Goal: Use online tool/utility: Utilize a website feature to perform a specific function

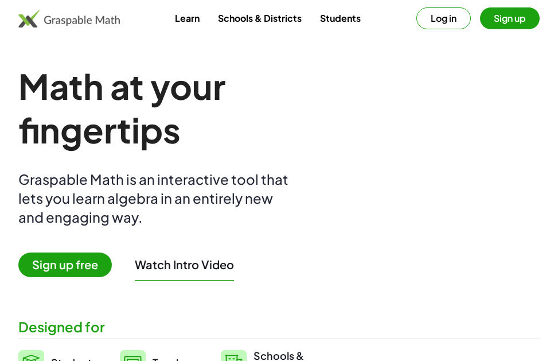
click at [79, 266] on span "Sign up free" at bounding box center [65, 265] width 94 height 25
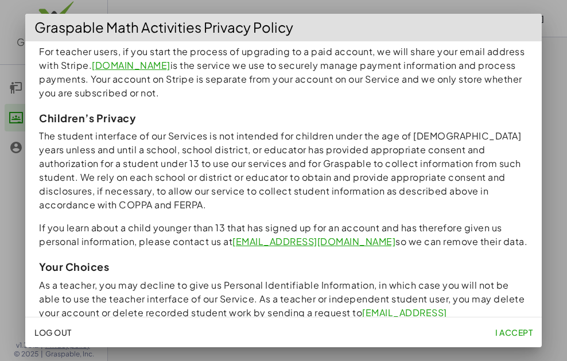
scroll to position [918, 0]
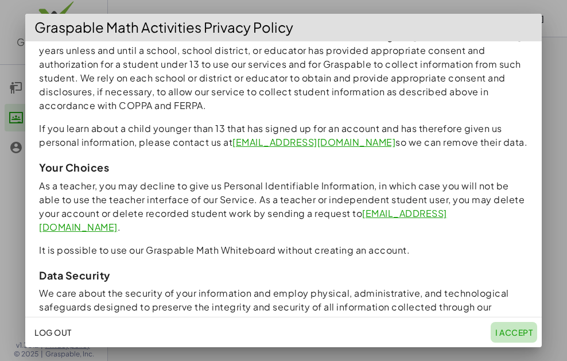
click at [519, 323] on button "I accept" at bounding box center [514, 332] width 46 height 21
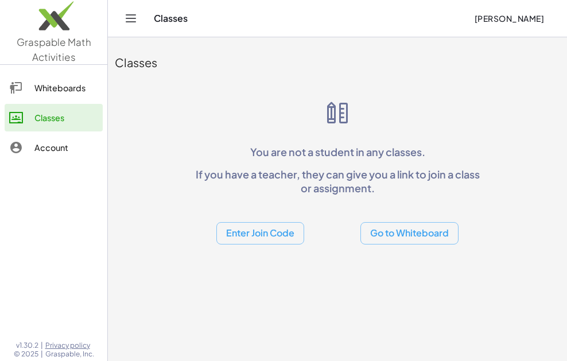
click at [135, 18] on icon "Toggle navigation" at bounding box center [131, 18] width 10 height 7
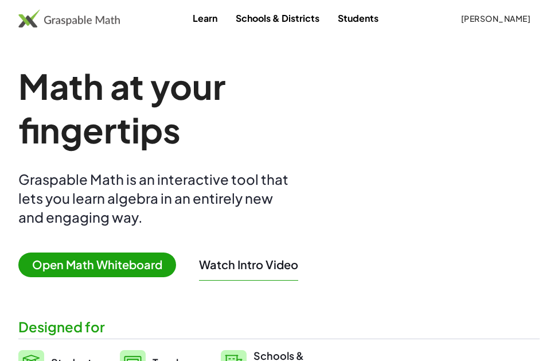
click at [94, 258] on span "Open Math Whiteboard" at bounding box center [97, 265] width 158 height 25
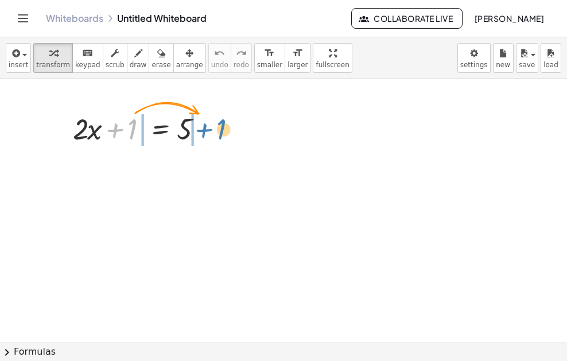
drag, startPoint x: 134, startPoint y: 138, endPoint x: 223, endPoint y: 137, distance: 89.5
click at [223, 137] on div "+ 1 + · 2 · x + 1 = 5" at bounding box center [283, 342] width 567 height 527
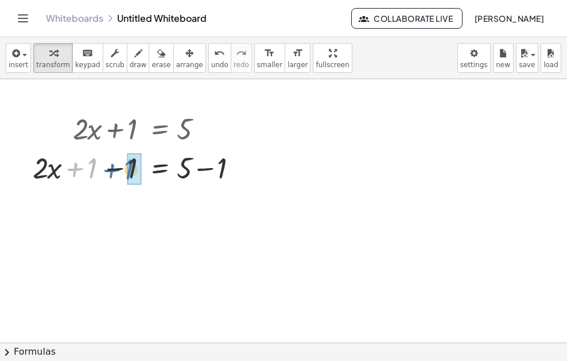
drag, startPoint x: 87, startPoint y: 167, endPoint x: 126, endPoint y: 168, distance: 39.0
click at [126, 168] on div at bounding box center [142, 166] width 230 height 39
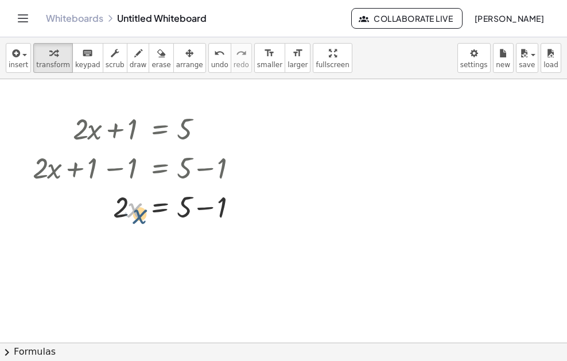
click at [131, 214] on div at bounding box center [142, 206] width 230 height 39
drag, startPoint x: 119, startPoint y: 207, endPoint x: 242, endPoint y: 204, distance: 122.8
click at [244, 205] on div at bounding box center [142, 206] width 230 height 39
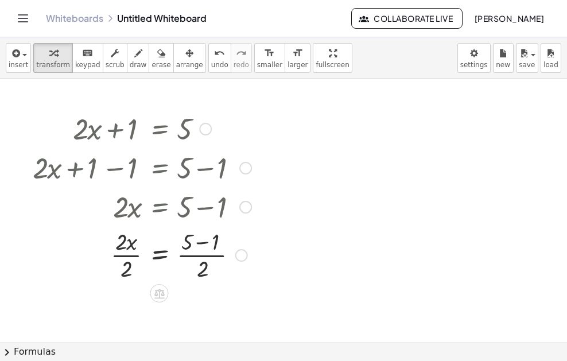
drag, startPoint x: 106, startPoint y: 235, endPoint x: 125, endPoint y: 249, distance: 24.2
click at [111, 241] on div at bounding box center [142, 254] width 230 height 57
drag, startPoint x: 129, startPoint y: 265, endPoint x: 127, endPoint y: 246, distance: 19.5
click at [127, 246] on div at bounding box center [142, 254] width 230 height 57
drag, startPoint x: 203, startPoint y: 269, endPoint x: 206, endPoint y: 245, distance: 24.3
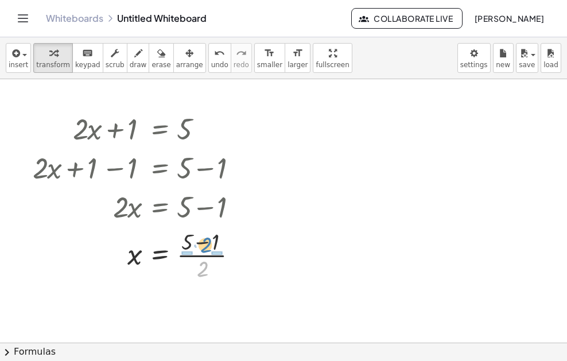
click at [206, 245] on div at bounding box center [142, 254] width 230 height 57
drag, startPoint x: 189, startPoint y: 245, endPoint x: 234, endPoint y: 240, distance: 45.0
click at [234, 240] on div at bounding box center [148, 254] width 242 height 57
drag, startPoint x: 191, startPoint y: 242, endPoint x: 231, endPoint y: 243, distance: 40.2
click at [234, 244] on div at bounding box center [148, 254] width 242 height 57
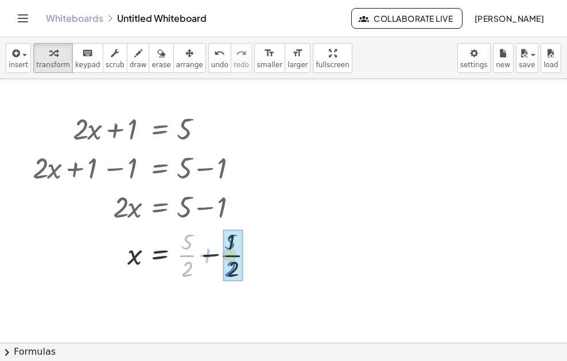
drag, startPoint x: 185, startPoint y: 255, endPoint x: 229, endPoint y: 255, distance: 43.6
drag, startPoint x: 191, startPoint y: 271, endPoint x: 193, endPoint y: 242, distance: 29.9
click at [193, 242] on div at bounding box center [142, 254] width 230 height 57
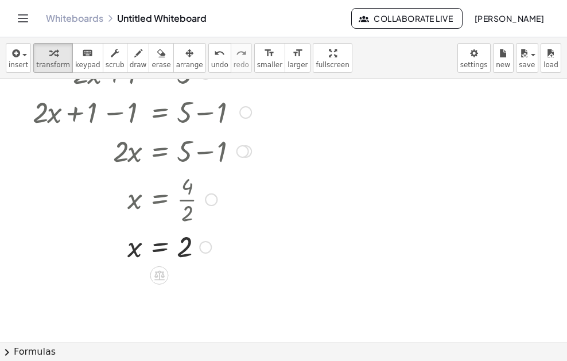
scroll to position [57, 0]
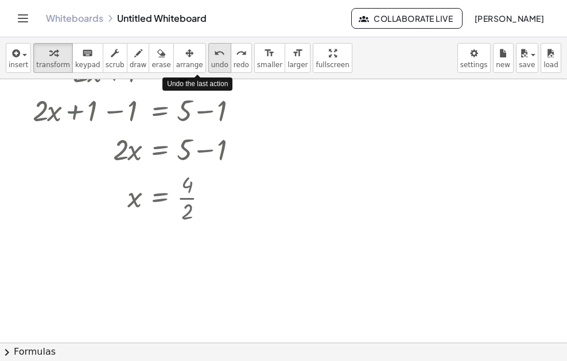
click at [211, 61] on span "undo" at bounding box center [219, 65] width 17 height 8
click at [211, 62] on span "undo" at bounding box center [219, 65] width 17 height 8
click at [211, 63] on span "undo" at bounding box center [219, 65] width 17 height 8
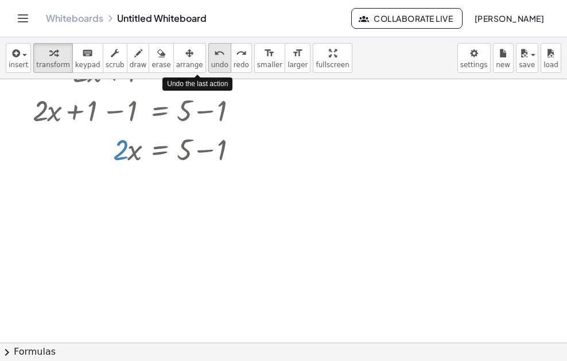
click at [211, 63] on span "undo" at bounding box center [219, 65] width 17 height 8
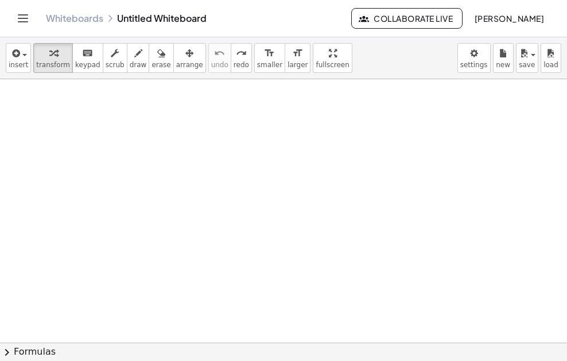
scroll to position [172, 0]
click at [180, 141] on div at bounding box center [283, 170] width 567 height 527
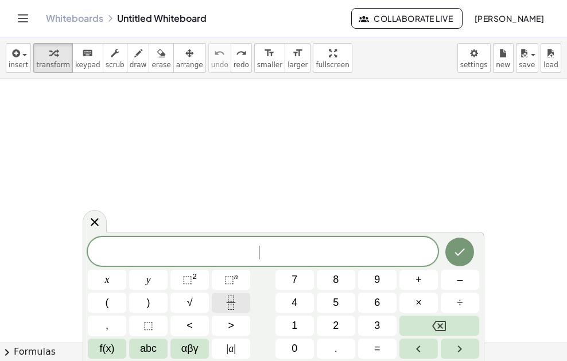
click at [229, 301] on icon "Fraction" at bounding box center [231, 303] width 14 height 14
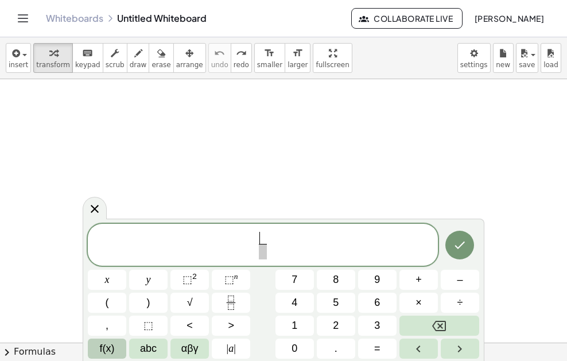
click at [110, 351] on span "f(x)" at bounding box center [107, 348] width 15 height 15
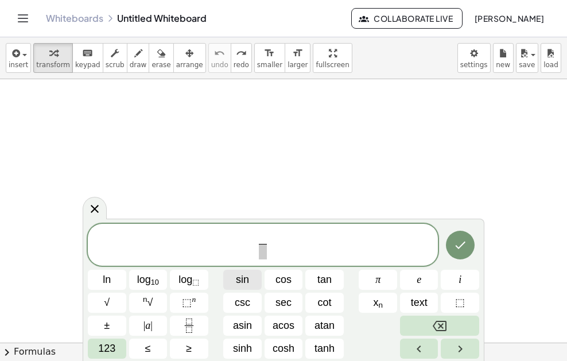
click at [241, 282] on span "sin" at bounding box center [242, 279] width 13 height 15
click at [112, 344] on span "123" at bounding box center [106, 348] width 17 height 15
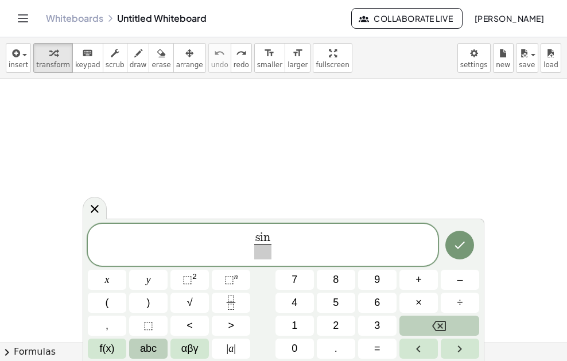
click at [140, 349] on span "abc" at bounding box center [148, 348] width 17 height 15
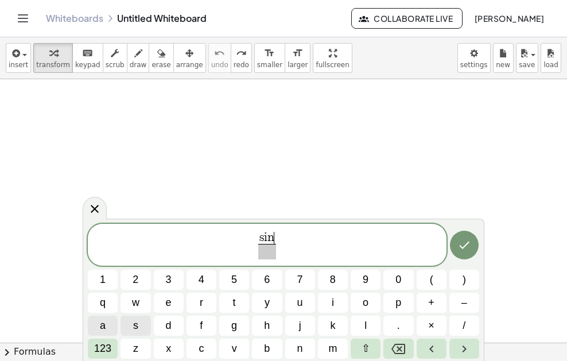
click at [112, 323] on button "a" at bounding box center [103, 326] width 30 height 20
click at [417, 328] on button "×" at bounding box center [432, 326] width 30 height 20
click at [100, 347] on span "123" at bounding box center [102, 348] width 17 height 15
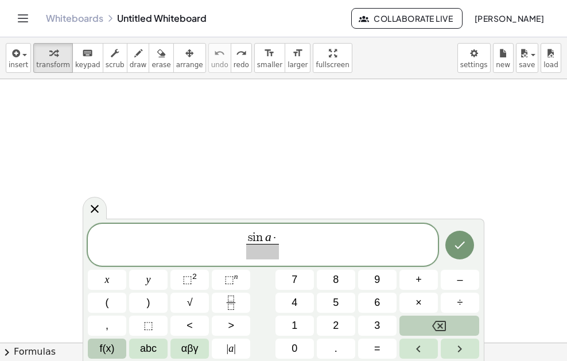
click at [111, 351] on span "f(x)" at bounding box center [107, 348] width 15 height 15
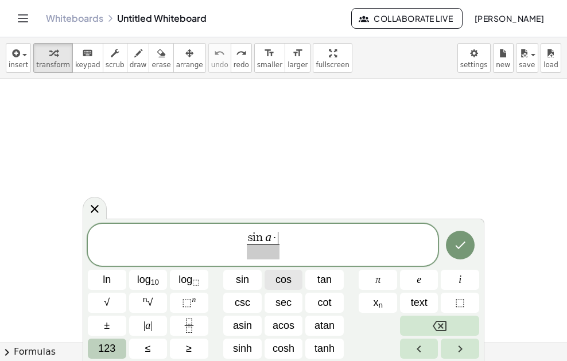
click at [279, 277] on span "cos" at bounding box center [283, 279] width 16 height 15
click at [112, 348] on span "123" at bounding box center [106, 348] width 17 height 15
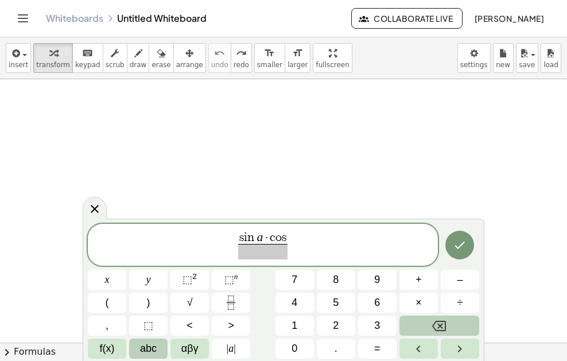
click at [150, 346] on span "abc" at bounding box center [148, 348] width 17 height 15
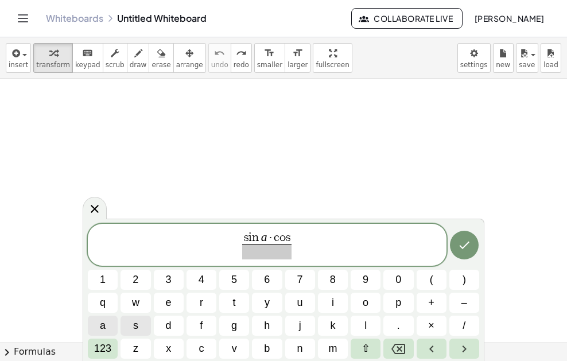
click at [106, 325] on button "a" at bounding box center [103, 326] width 30 height 20
click at [281, 259] on span "​" at bounding box center [267, 251] width 58 height 15
click at [101, 344] on span "123" at bounding box center [102, 348] width 17 height 15
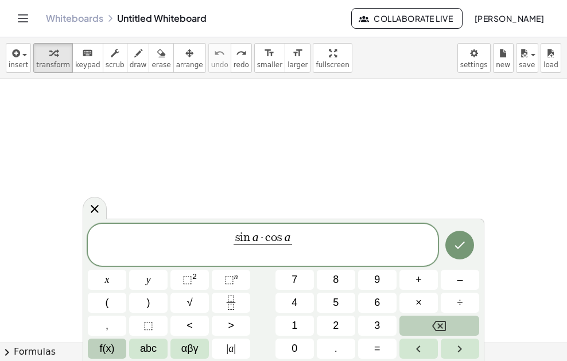
click at [107, 345] on span "f(x)" at bounding box center [107, 348] width 15 height 15
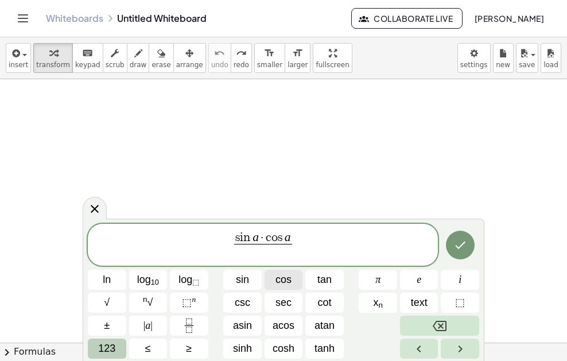
click at [290, 280] on span "cos" at bounding box center [283, 279] width 16 height 15
click at [119, 345] on button "123" at bounding box center [107, 349] width 38 height 20
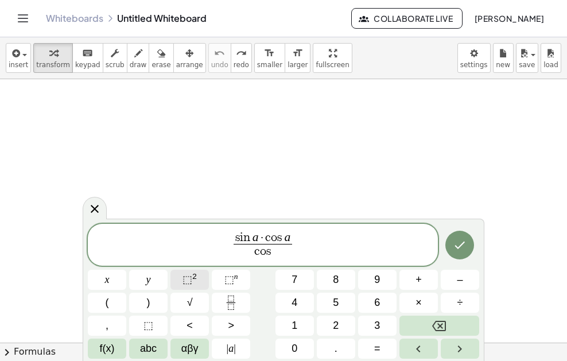
click at [190, 279] on span "⬚" at bounding box center [187, 279] width 10 height 11
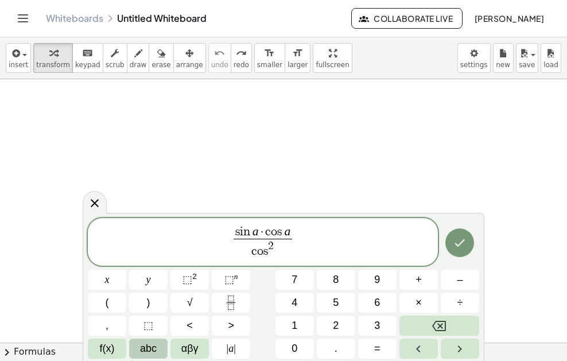
click at [150, 347] on span "abc" at bounding box center [148, 348] width 17 height 15
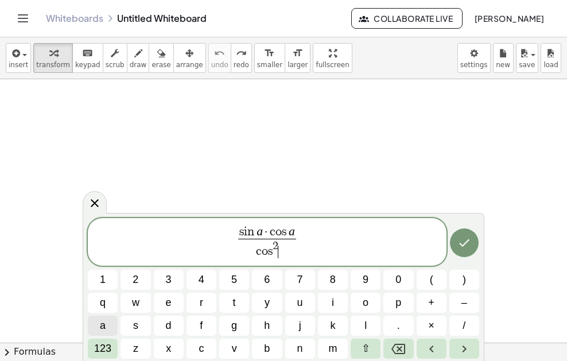
click at [104, 325] on span "a" at bounding box center [103, 325] width 6 height 15
click at [460, 301] on button "–" at bounding box center [464, 303] width 30 height 20
click at [108, 352] on span "123" at bounding box center [102, 348] width 17 height 15
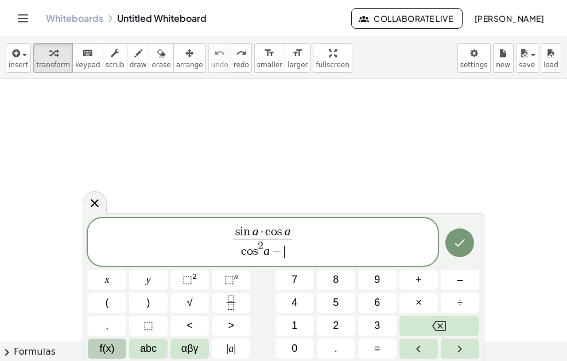
click at [114, 349] on button "f(x)" at bounding box center [107, 349] width 38 height 20
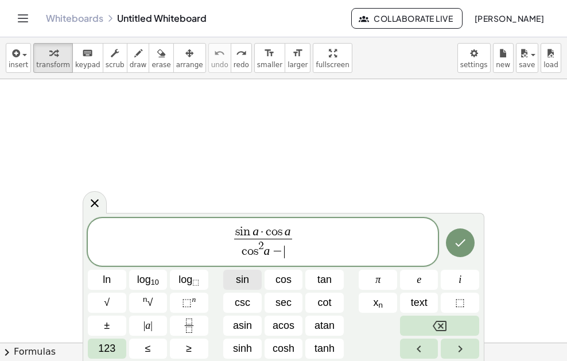
click at [252, 280] on button "sin" at bounding box center [242, 280] width 38 height 20
click at [102, 348] on span "123" at bounding box center [106, 348] width 17 height 15
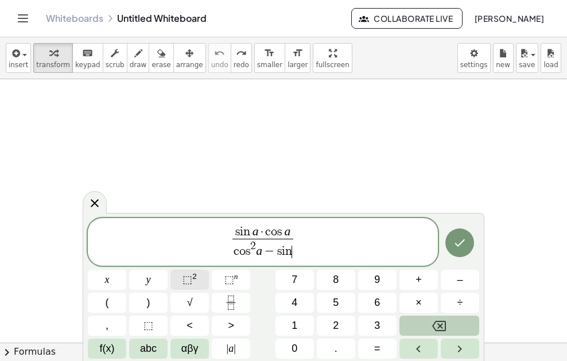
click at [185, 279] on span "⬚" at bounding box center [187, 279] width 10 height 11
click at [144, 344] on span "abc" at bounding box center [148, 348] width 17 height 15
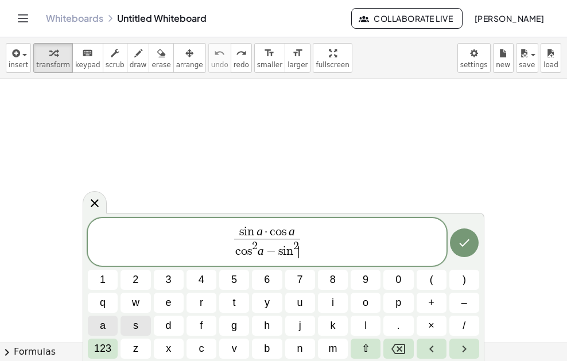
click at [115, 331] on button "a" at bounding box center [103, 326] width 30 height 20
click at [309, 238] on span "s i n a · c o s a c o s 2 a − s i n 2 a ​ ​" at bounding box center [267, 243] width 359 height 36
click at [102, 347] on span "123" at bounding box center [102, 348] width 17 height 15
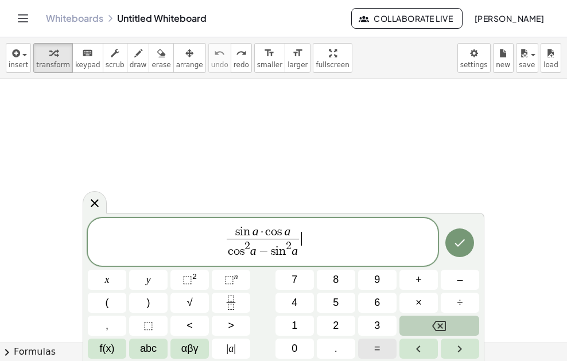
click at [371, 342] on button "=" at bounding box center [377, 349] width 38 height 20
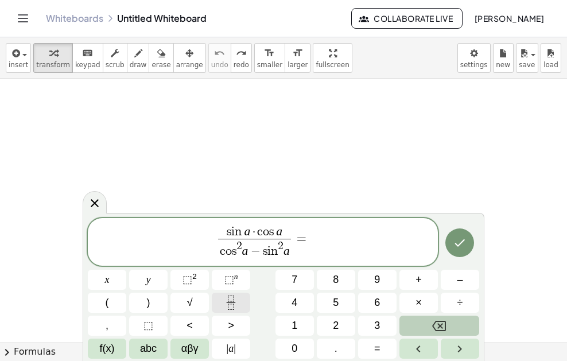
click at [240, 307] on button "Fraction" at bounding box center [231, 303] width 38 height 20
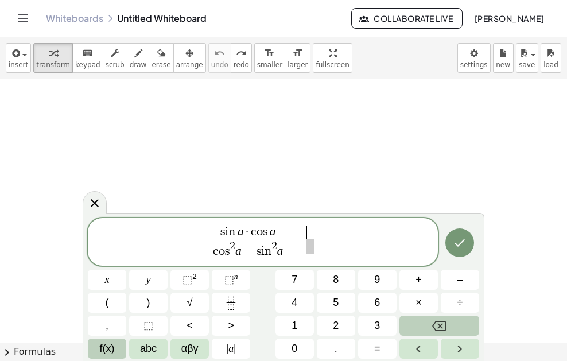
click at [114, 353] on span "f(x)" at bounding box center [107, 348] width 15 height 15
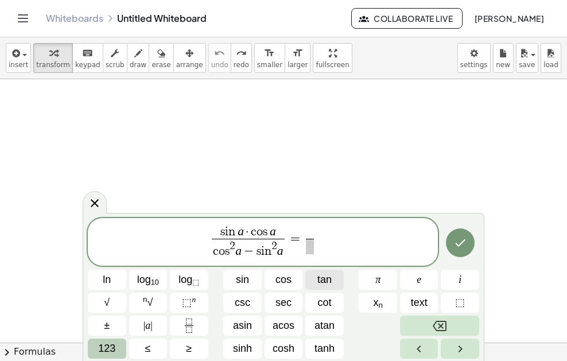
click at [323, 280] on span "tan" at bounding box center [324, 279] width 14 height 15
click at [113, 354] on span "123" at bounding box center [106, 348] width 17 height 15
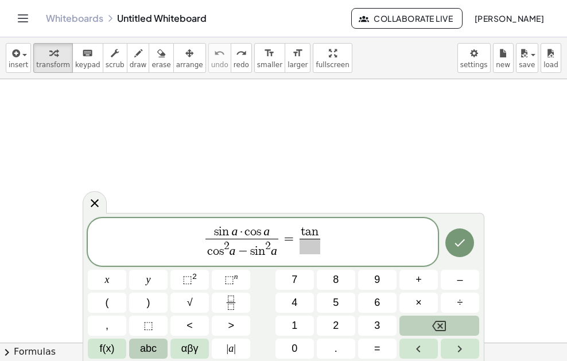
click at [160, 346] on button "abc" at bounding box center [148, 349] width 38 height 20
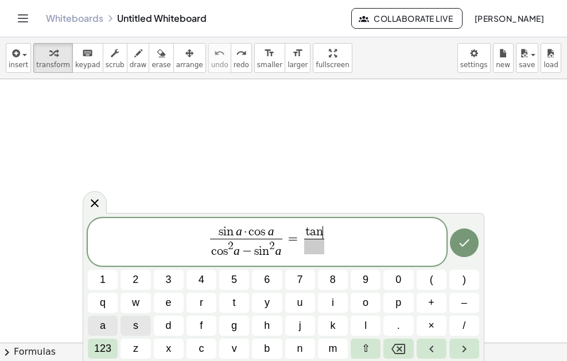
click at [110, 329] on button "a" at bounding box center [103, 326] width 30 height 20
click at [303, 248] on span at bounding box center [314, 246] width 29 height 15
click at [110, 284] on button "1" at bounding box center [103, 280] width 30 height 20
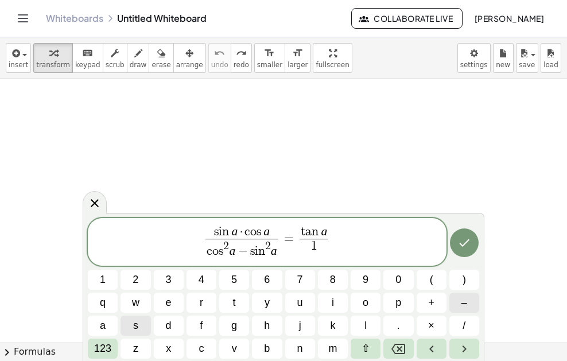
click at [455, 305] on button "–" at bounding box center [464, 303] width 30 height 20
click at [113, 354] on button "123" at bounding box center [103, 349] width 30 height 20
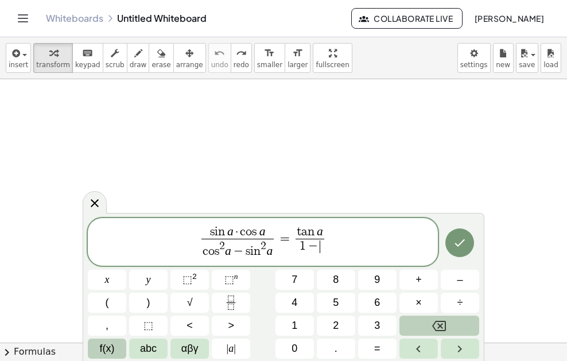
click at [118, 344] on button "f(x)" at bounding box center [107, 349] width 38 height 20
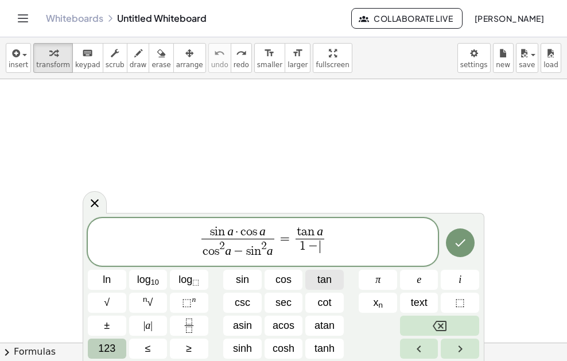
click at [317, 278] on button "tan" at bounding box center [324, 280] width 38 height 20
click at [119, 345] on button "123" at bounding box center [107, 349] width 38 height 20
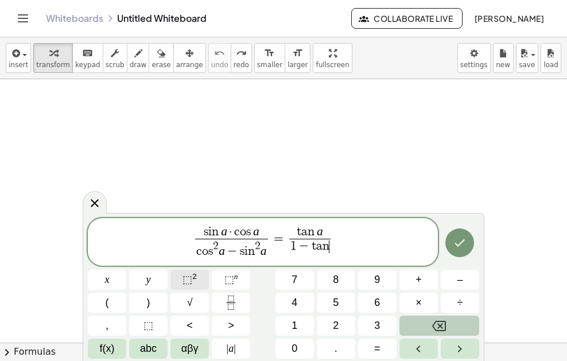
click at [196, 282] on button "⬚ 2" at bounding box center [189, 280] width 38 height 20
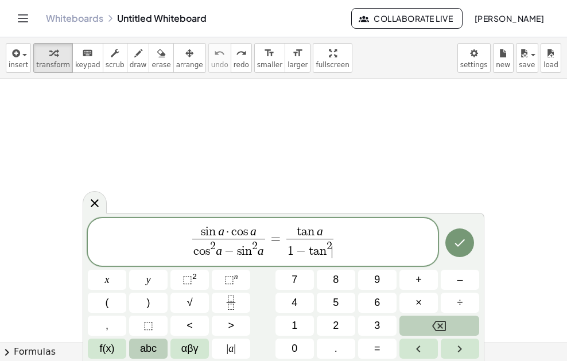
click at [145, 344] on span "abc" at bounding box center [148, 348] width 17 height 15
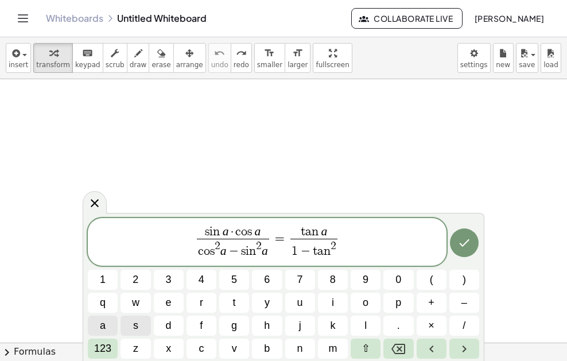
click at [110, 324] on button "a" at bounding box center [103, 326] width 30 height 20
click at [457, 243] on icon "Done" at bounding box center [464, 243] width 14 height 14
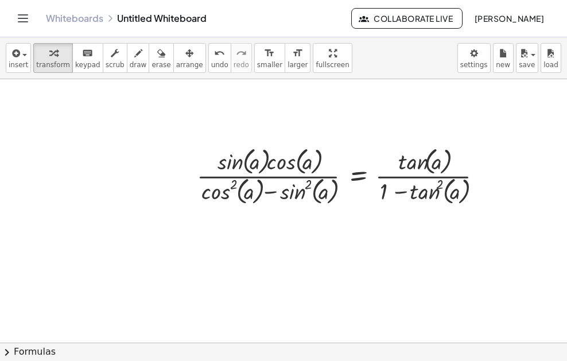
drag, startPoint x: 394, startPoint y: 246, endPoint x: 322, endPoint y: 258, distance: 73.2
click at [313, 247] on div at bounding box center [283, 170] width 567 height 527
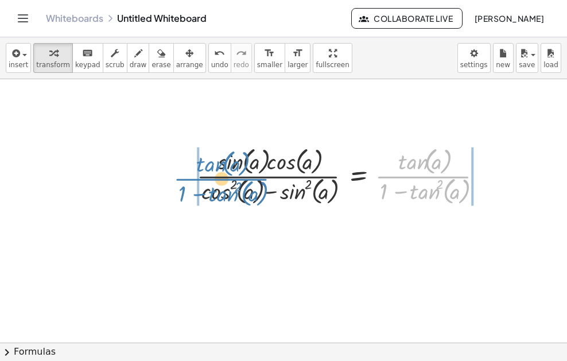
drag, startPoint x: 404, startPoint y: 175, endPoint x: 186, endPoint y: 177, distance: 218.1
click at [192, 177] on div "· tan ( , a ) · ( + 1 − tan ( , a ) 2 ) · sin ( , a ) · cos ( , a ) · ( + cos (…" at bounding box center [340, 175] width 320 height 69
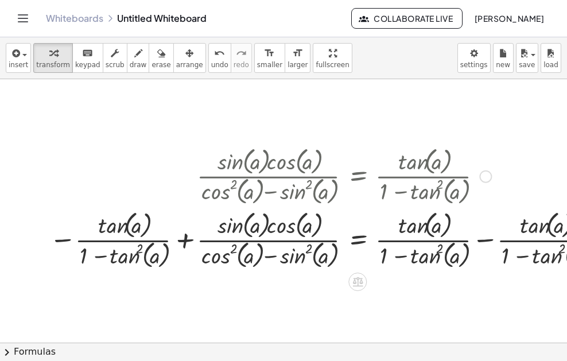
drag, startPoint x: 320, startPoint y: 277, endPoint x: 281, endPoint y: 266, distance: 40.9
click at [281, 266] on div "+ · 2 · x + 1 = 5 · sin ( , a ) · cos ( , a ) · ( + cos ( , a ) 2 − sin ( , a )…" at bounding box center [310, 170] width 620 height 527
drag, startPoint x: 468, startPoint y: 103, endPoint x: 464, endPoint y: 220, distance: 116.6
click at [358, 177] on div "· sin ( , a ) · cos ( , a ) · ( + cos ( , a ) 2 − sin ( , a ) 2 ) = · tan ( , a…" at bounding box center [358, 177] width 0 height 0
click at [211, 66] on span "undo" at bounding box center [219, 65] width 17 height 8
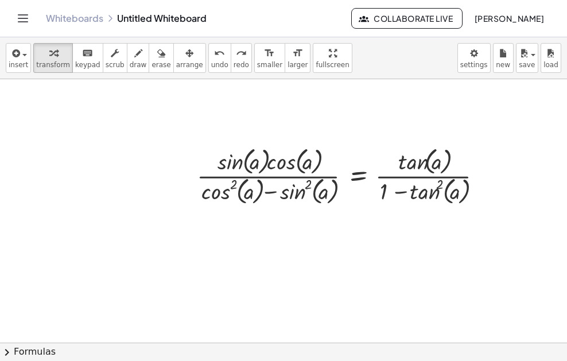
click at [104, 355] on button "chevron_right Formulas" at bounding box center [283, 352] width 567 height 18
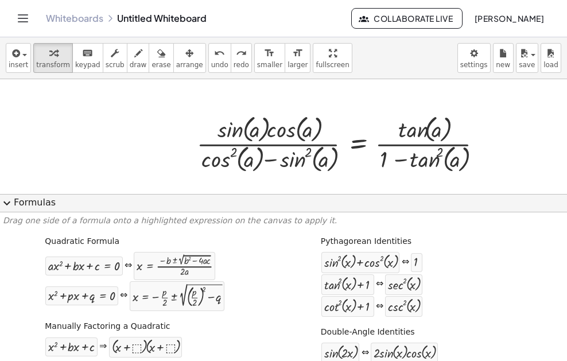
scroll to position [230, 0]
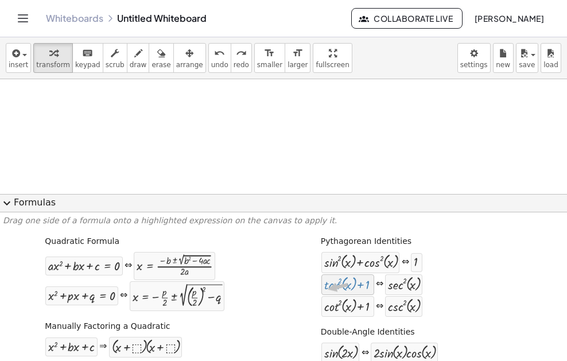
drag, startPoint x: 382, startPoint y: 220, endPoint x: 320, endPoint y: 290, distance: 92.7
click at [445, 196] on button "expand_more Formulas" at bounding box center [283, 203] width 567 height 18
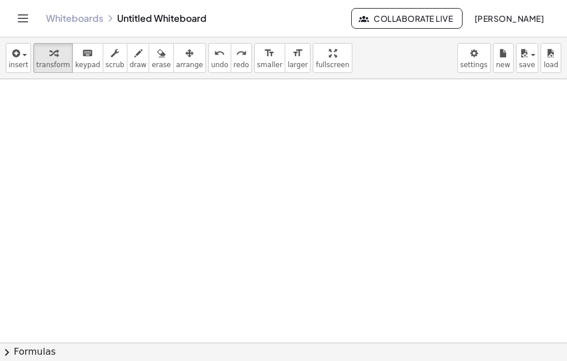
drag, startPoint x: 438, startPoint y: 179, endPoint x: 438, endPoint y: 127, distance: 51.6
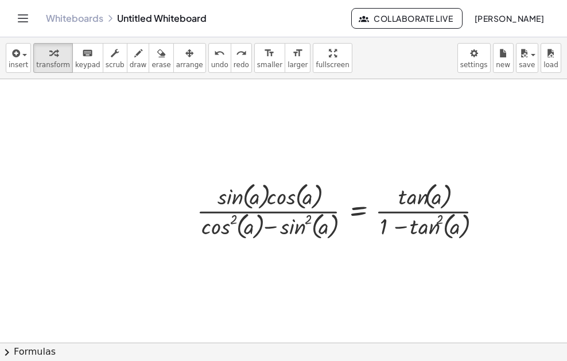
scroll to position [135, 0]
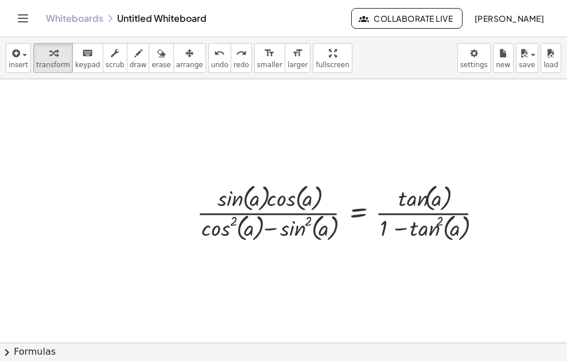
click at [259, 353] on button "chevron_right Formulas" at bounding box center [283, 352] width 567 height 18
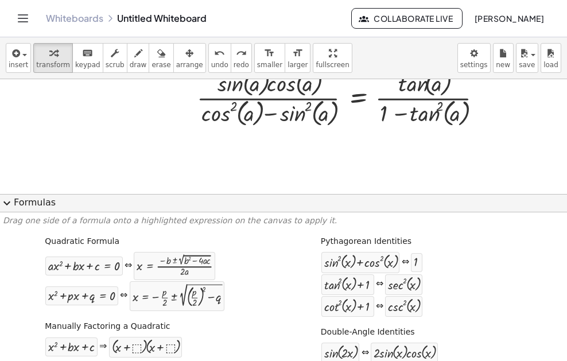
scroll to position [193, 0]
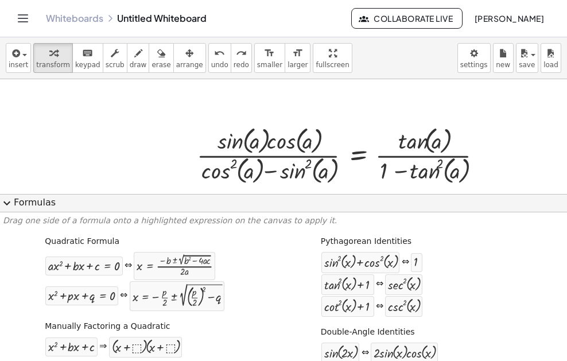
click at [155, 204] on button "expand_more Formulas" at bounding box center [283, 203] width 567 height 18
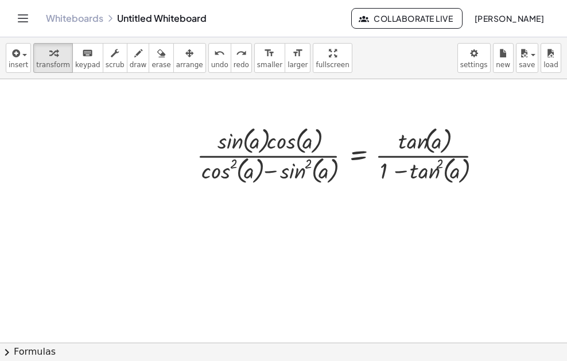
click at [33, 355] on button "chevron_right Formulas" at bounding box center [283, 352] width 567 height 18
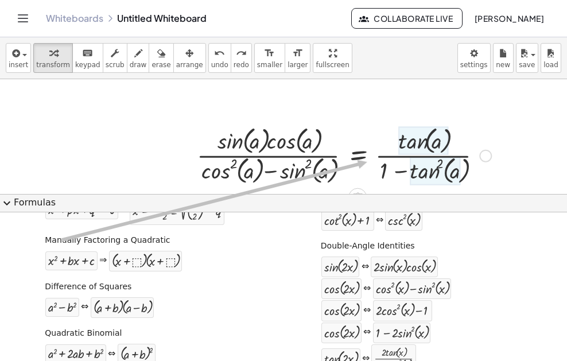
scroll to position [0, 0]
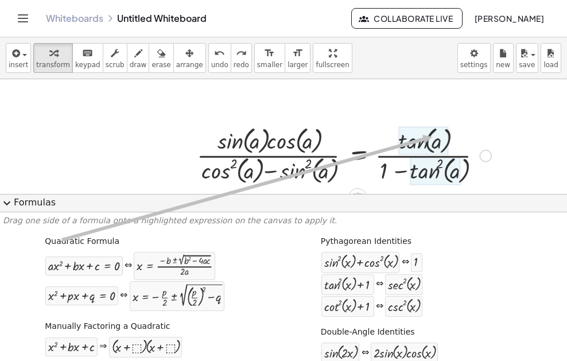
drag, startPoint x: 66, startPoint y: 245, endPoint x: 429, endPoint y: 137, distance: 378.9
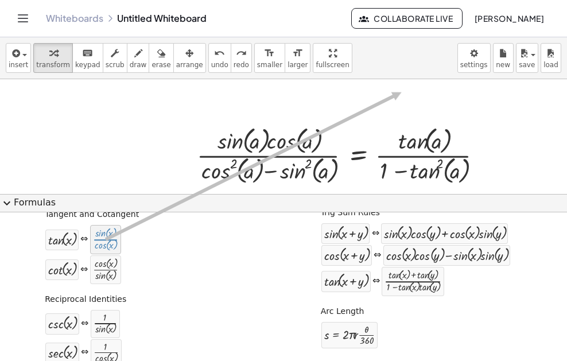
scroll to position [166, 0]
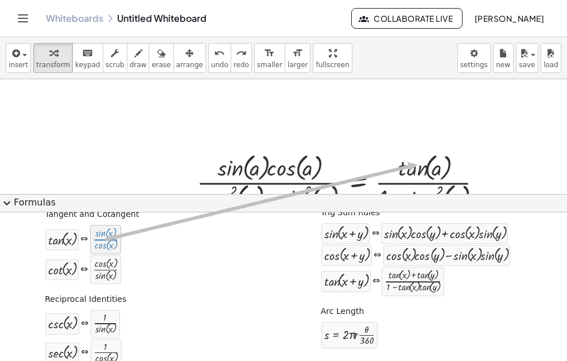
drag, startPoint x: 110, startPoint y: 245, endPoint x: 417, endPoint y: 165, distance: 316.8
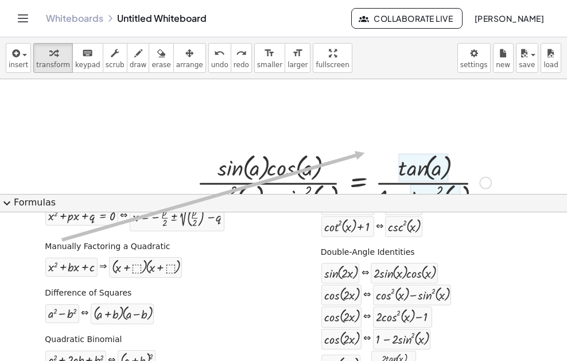
scroll to position [0, 0]
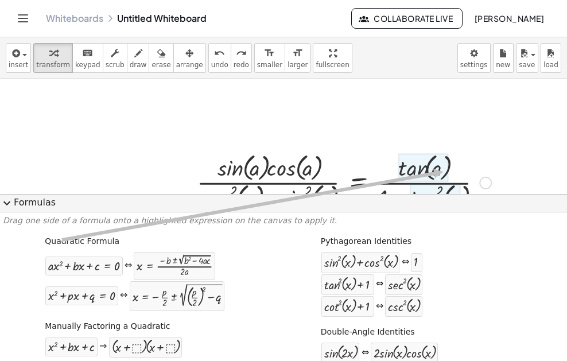
drag, startPoint x: 59, startPoint y: 235, endPoint x: 440, endPoint y: 170, distance: 386.5
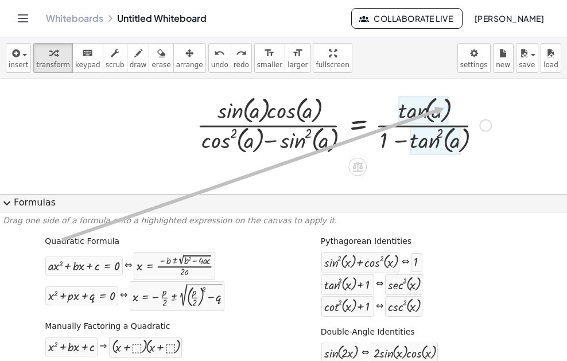
drag, startPoint x: 56, startPoint y: 240, endPoint x: 441, endPoint y: 108, distance: 407.1
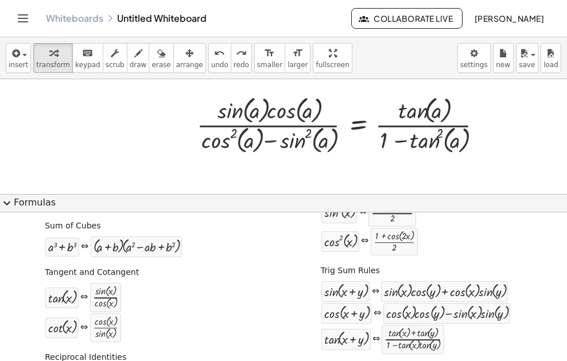
scroll to position [287, 0]
click at [420, 112] on div at bounding box center [344, 124] width 306 height 64
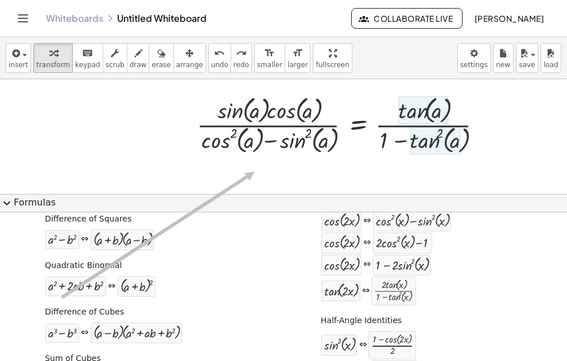
scroll to position [0, 0]
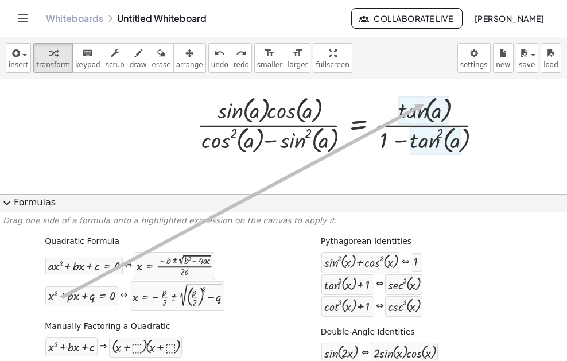
drag, startPoint x: 52, startPoint y: 300, endPoint x: 421, endPoint y: 104, distance: 418.5
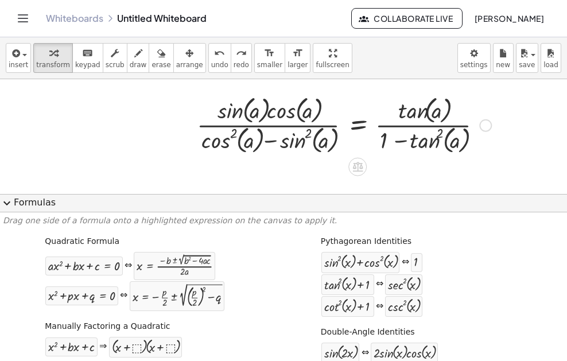
click at [421, 104] on div at bounding box center [344, 124] width 306 height 64
click at [407, 109] on div at bounding box center [344, 124] width 306 height 64
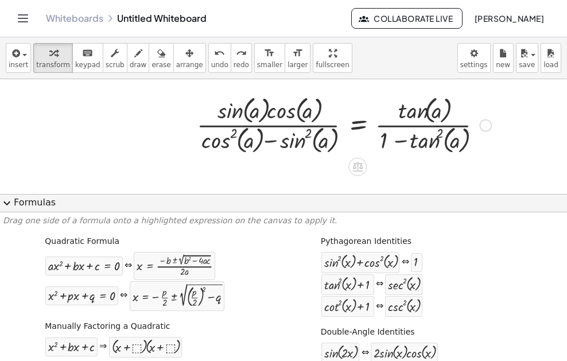
drag, startPoint x: 406, startPoint y: 109, endPoint x: 371, endPoint y: 112, distance: 35.2
click at [373, 105] on div at bounding box center [344, 124] width 306 height 64
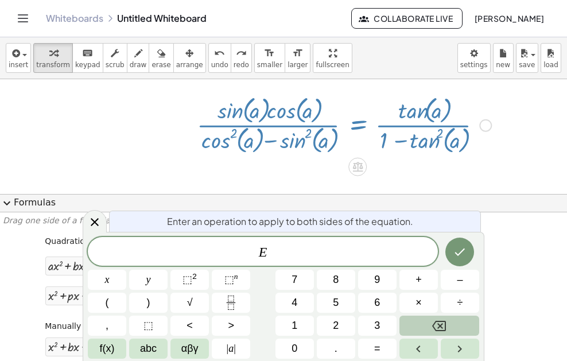
click at [45, 112] on div at bounding box center [310, 85] width 620 height 458
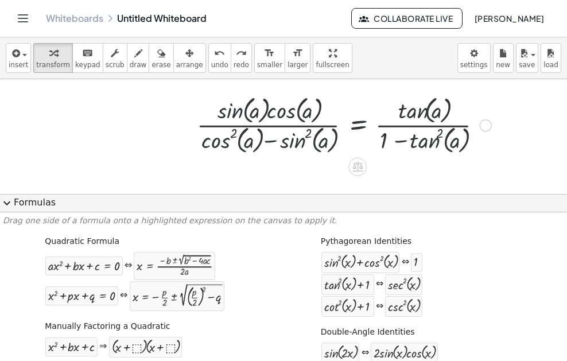
drag, startPoint x: 47, startPoint y: 111, endPoint x: 59, endPoint y: 129, distance: 21.5
click at [49, 112] on div at bounding box center [310, 85] width 620 height 458
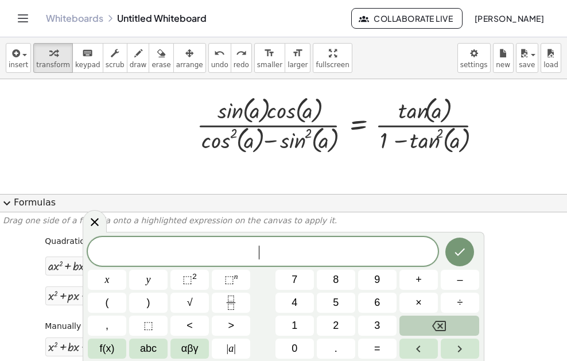
drag, startPoint x: 91, startPoint y: 118, endPoint x: 81, endPoint y: 158, distance: 41.8
click at [91, 119] on div at bounding box center [310, 85] width 620 height 458
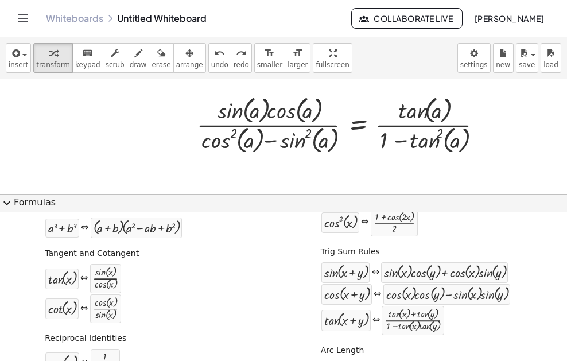
scroll to position [287, 0]
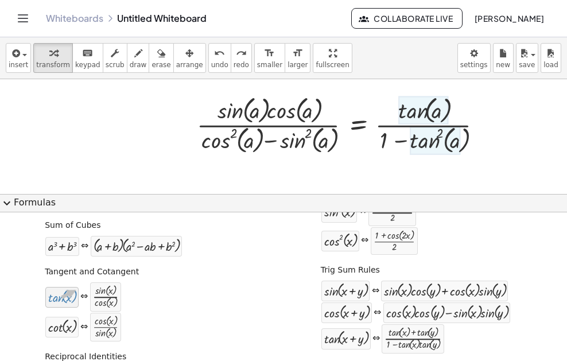
drag, startPoint x: 58, startPoint y: 298, endPoint x: 73, endPoint y: 290, distance: 17.2
click at [73, 290] on div "tan ( , x )" at bounding box center [61, 297] width 33 height 21
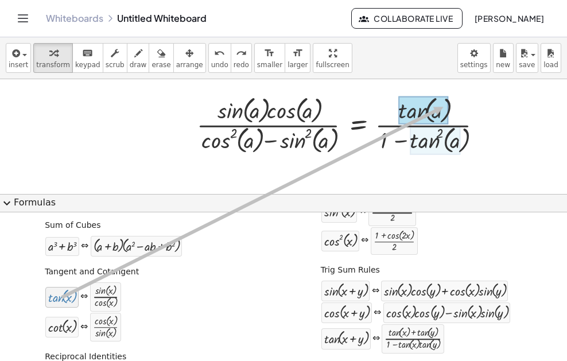
drag, startPoint x: 53, startPoint y: 296, endPoint x: 435, endPoint y: 107, distance: 426.3
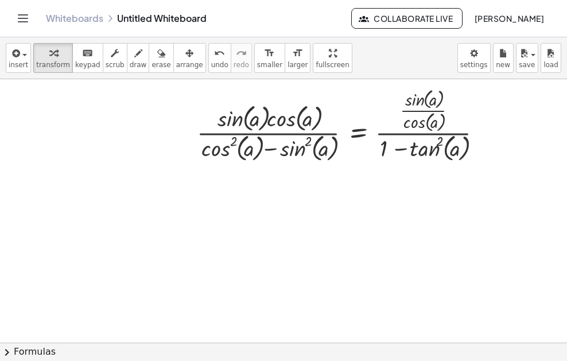
click at [205, 349] on button "chevron_right Formulas" at bounding box center [283, 352] width 567 height 18
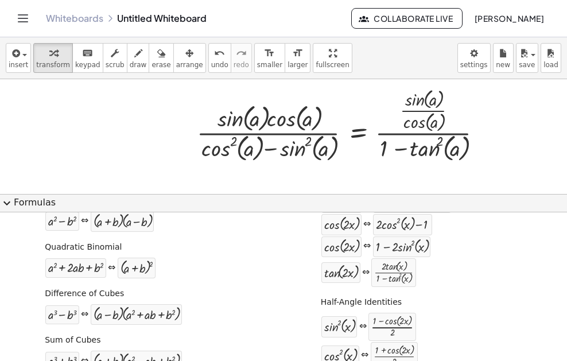
scroll to position [115, 0]
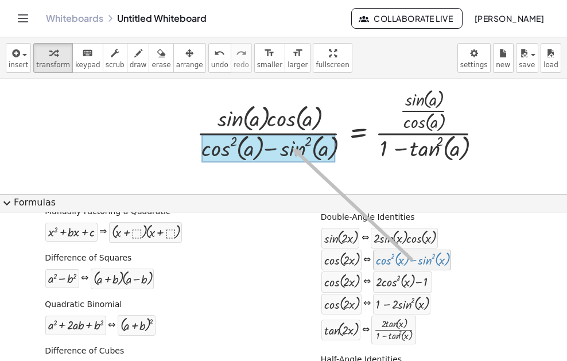
drag, startPoint x: 389, startPoint y: 262, endPoint x: 287, endPoint y: 148, distance: 152.8
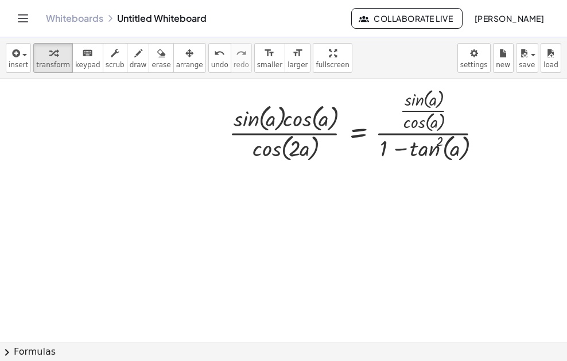
click at [260, 349] on button "chevron_right Formulas" at bounding box center [283, 352] width 567 height 18
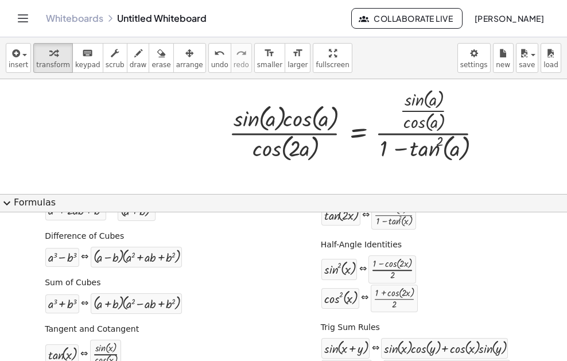
scroll to position [287, 0]
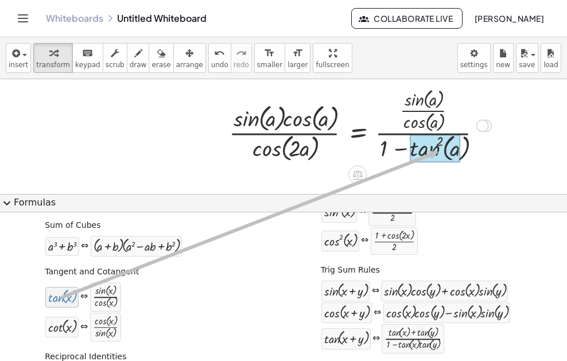
drag, startPoint x: 65, startPoint y: 297, endPoint x: 436, endPoint y: 152, distance: 397.8
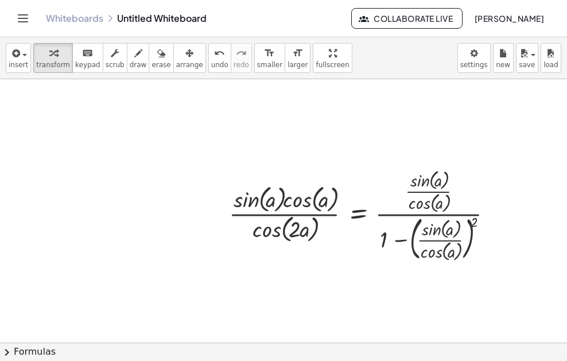
scroll to position [166, 0]
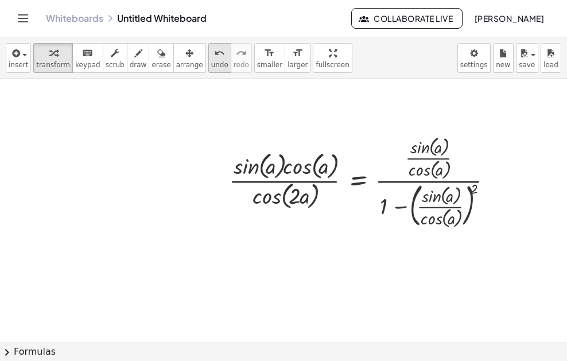
click at [214, 59] on icon "undo" at bounding box center [219, 53] width 11 height 14
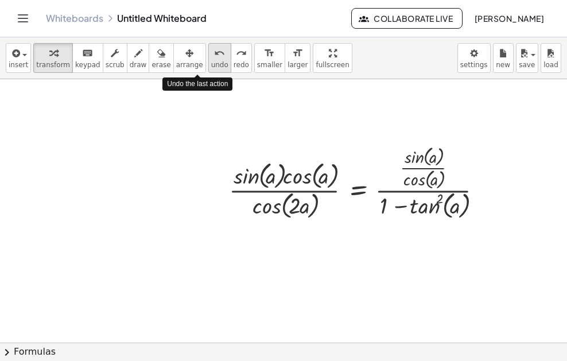
click at [211, 63] on span "undo" at bounding box center [219, 65] width 17 height 8
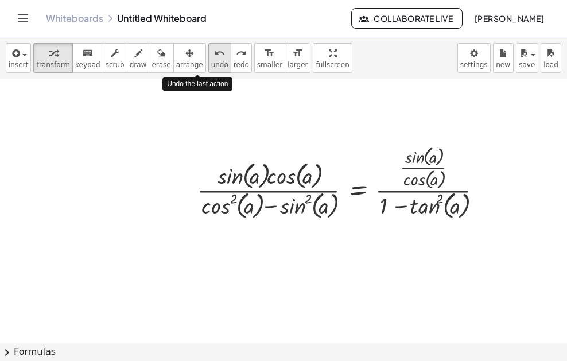
click at [211, 63] on span "undo" at bounding box center [219, 65] width 17 height 8
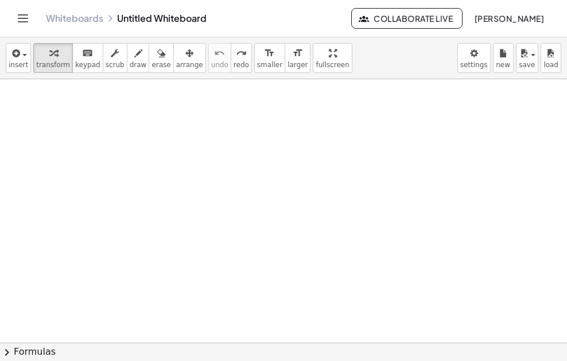
click at [233, 164] on div at bounding box center [310, 176] width 620 height 527
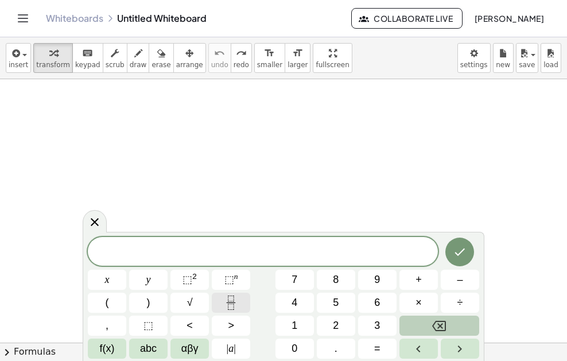
click at [232, 306] on icon "Fraction" at bounding box center [231, 303] width 14 height 14
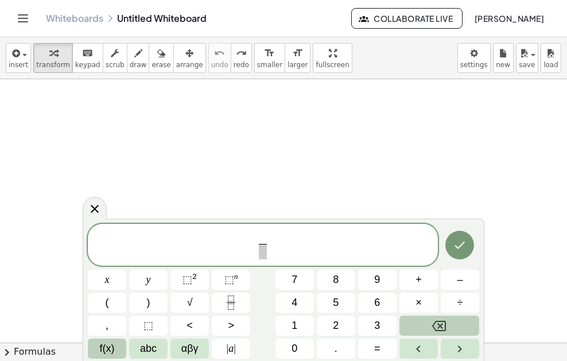
click at [109, 347] on span "f(x)" at bounding box center [107, 348] width 15 height 15
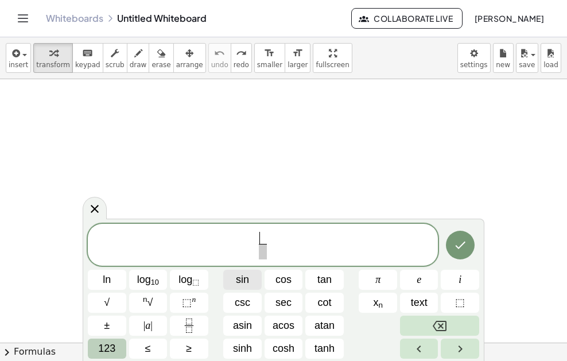
click at [231, 280] on button "sin" at bounding box center [242, 280] width 38 height 20
click at [117, 346] on button "123" at bounding box center [107, 349] width 38 height 20
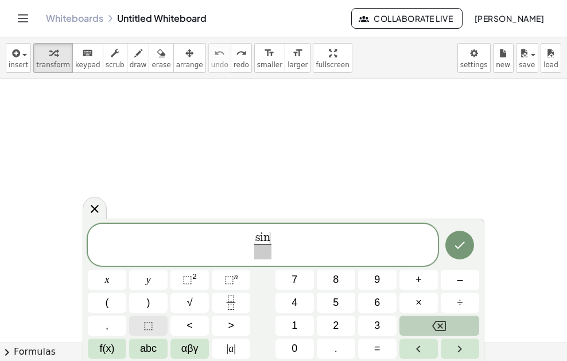
click at [155, 331] on button "⬚" at bounding box center [148, 326] width 38 height 20
click at [416, 321] on button "Backspace" at bounding box center [439, 326] width 80 height 20
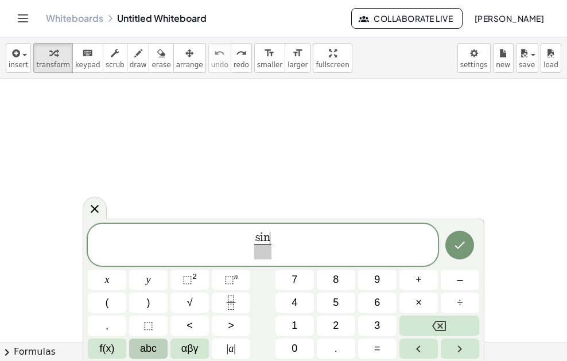
click at [138, 344] on button "abc" at bounding box center [148, 349] width 38 height 20
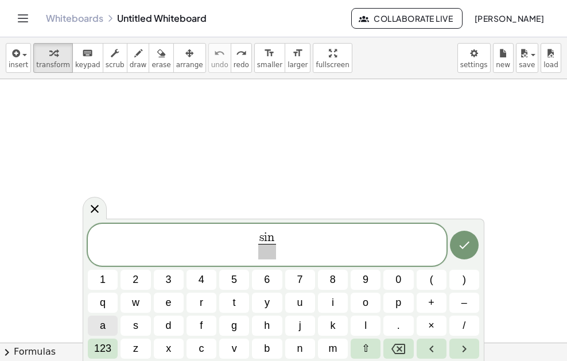
click at [99, 324] on button "a" at bounding box center [103, 326] width 30 height 20
click at [433, 318] on span "×" at bounding box center [431, 325] width 6 height 15
click at [92, 347] on button "123" at bounding box center [103, 349] width 30 height 20
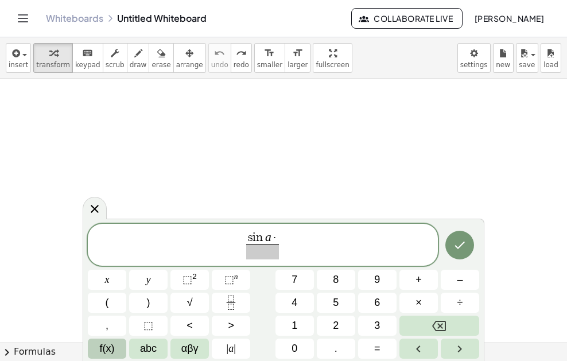
click at [100, 349] on span "f(x)" at bounding box center [107, 348] width 15 height 15
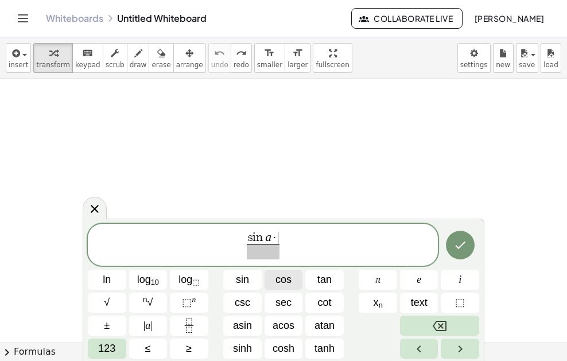
click at [278, 287] on span "cos" at bounding box center [283, 279] width 16 height 15
click at [102, 349] on span "123" at bounding box center [106, 348] width 17 height 15
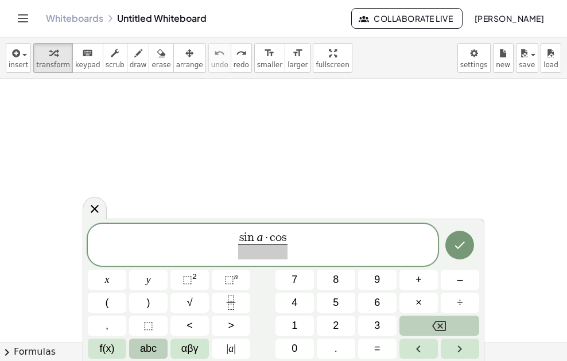
click at [141, 346] on span "abc" at bounding box center [148, 348] width 17 height 15
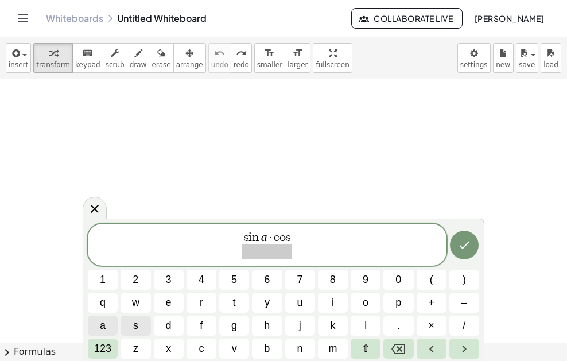
click at [103, 327] on span "a" at bounding box center [103, 325] width 6 height 15
click at [274, 256] on span at bounding box center [267, 251] width 58 height 15
click at [100, 352] on span "123" at bounding box center [102, 348] width 17 height 15
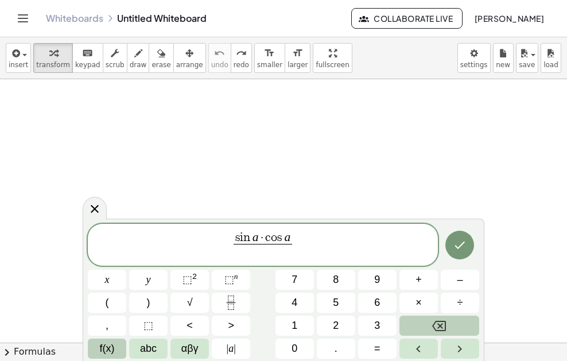
click at [115, 353] on button "f(x)" at bounding box center [107, 349] width 38 height 20
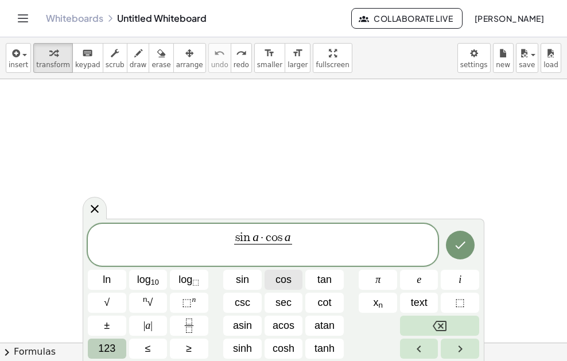
click at [293, 283] on button "cos" at bounding box center [284, 280] width 38 height 20
click at [119, 349] on button "123" at bounding box center [107, 349] width 38 height 20
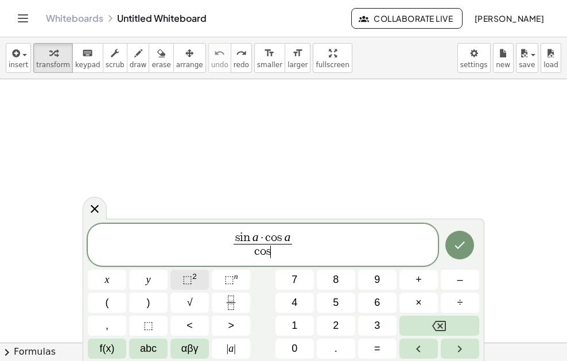
click at [185, 275] on span "⬚" at bounding box center [187, 279] width 10 height 11
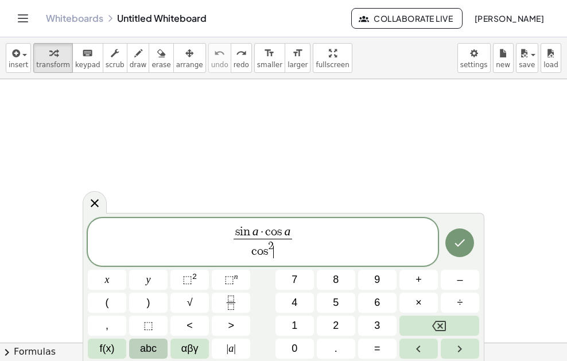
click at [152, 343] on span "abc" at bounding box center [148, 348] width 17 height 15
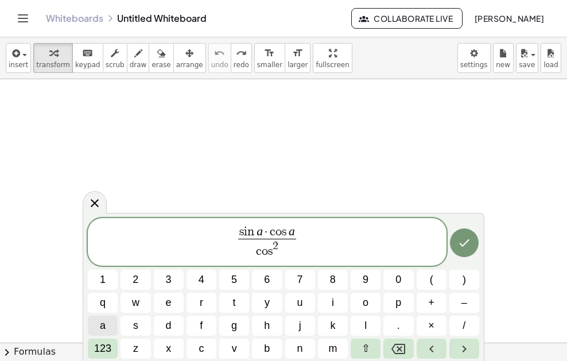
click at [97, 325] on button "a" at bounding box center [103, 326] width 30 height 20
click at [452, 300] on button "–" at bounding box center [464, 303] width 30 height 20
click at [107, 349] on span "123" at bounding box center [102, 348] width 17 height 15
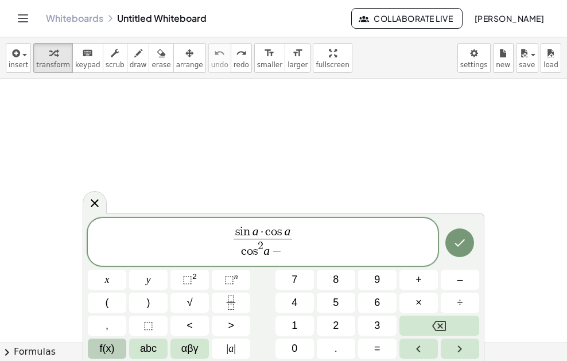
click at [102, 347] on span "f(x)" at bounding box center [107, 348] width 15 height 15
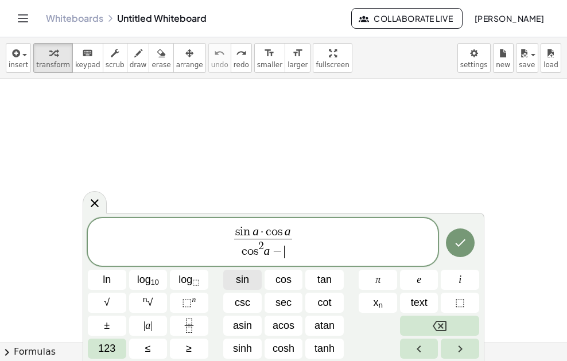
click at [244, 284] on span "sin" at bounding box center [242, 279] width 13 height 15
click at [103, 348] on span "123" at bounding box center [106, 348] width 17 height 15
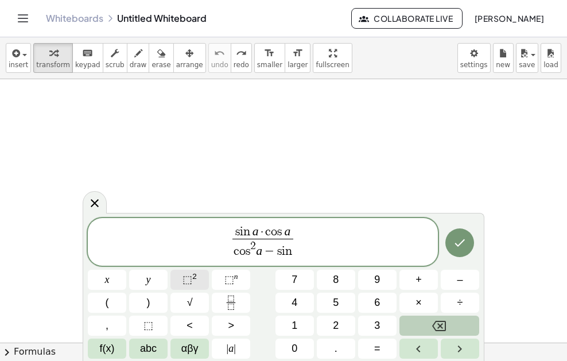
click at [200, 281] on button "⬚ 2" at bounding box center [189, 280] width 38 height 20
click at [150, 345] on span "abc" at bounding box center [148, 348] width 17 height 15
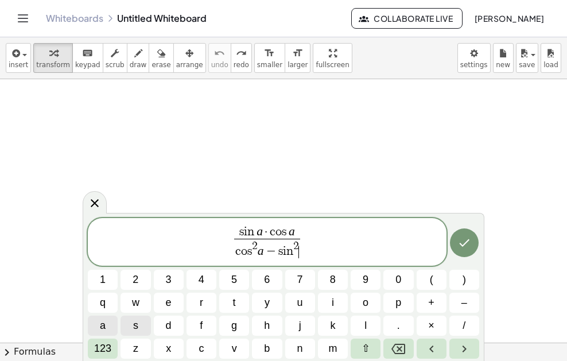
click at [104, 324] on span "a" at bounding box center [103, 325] width 6 height 15
click at [302, 239] on span "c o s 2 a − s i n 2 a ​" at bounding box center [267, 249] width 73 height 21
drag, startPoint x: 311, startPoint y: 242, endPoint x: 305, endPoint y: 243, distance: 6.4
click at [306, 242] on span "s i n a · c o s a c o s 2 a − s i n 2 a ​ ​" at bounding box center [267, 243] width 359 height 36
click at [108, 347] on span "123" at bounding box center [102, 348] width 17 height 15
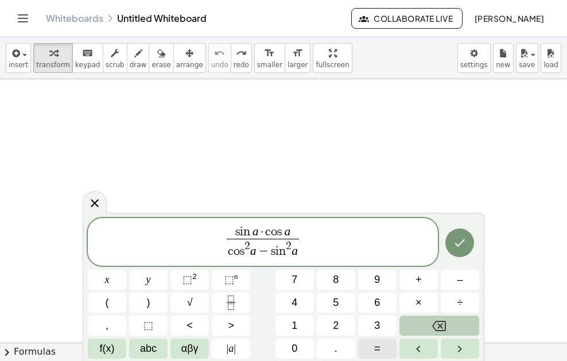
click at [371, 353] on button "=" at bounding box center [377, 349] width 38 height 20
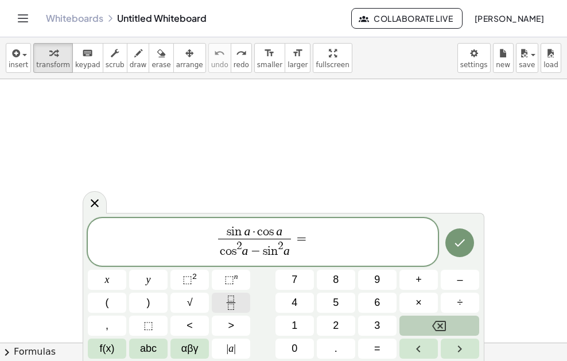
click at [226, 302] on icon "Fraction" at bounding box center [231, 303] width 14 height 14
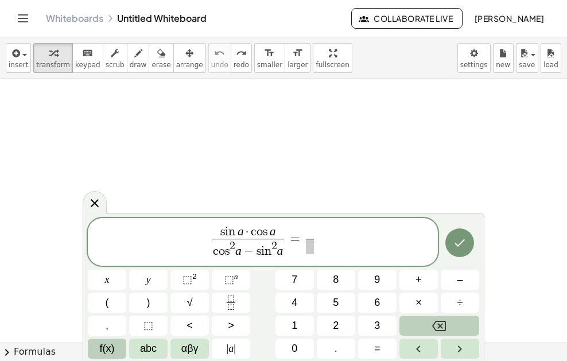
click at [100, 349] on span "f(x)" at bounding box center [107, 348] width 15 height 15
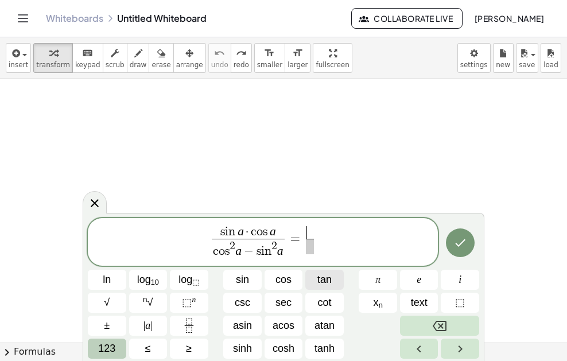
click at [323, 277] on span "tan" at bounding box center [324, 279] width 14 height 15
click at [117, 344] on button "123" at bounding box center [107, 349] width 38 height 20
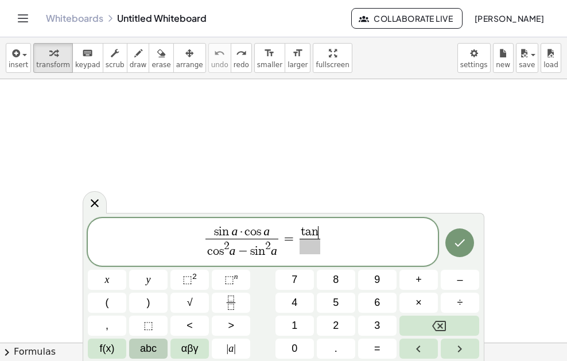
click at [135, 345] on button "abc" at bounding box center [148, 349] width 38 height 20
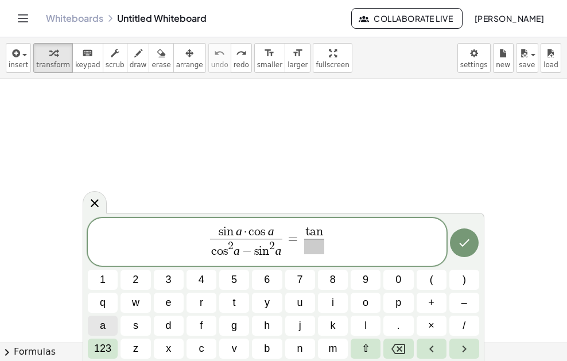
click at [115, 326] on button "a" at bounding box center [103, 326] width 30 height 20
click at [301, 254] on span "​" at bounding box center [314, 246] width 29 height 15
click at [107, 284] on button "1" at bounding box center [103, 280] width 30 height 20
click at [462, 302] on span "–" at bounding box center [464, 302] width 6 height 15
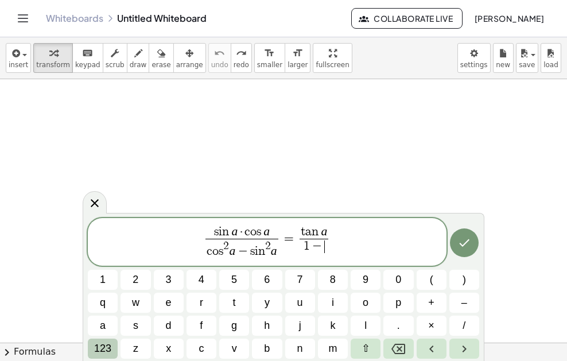
click at [98, 348] on span "123" at bounding box center [102, 348] width 17 height 15
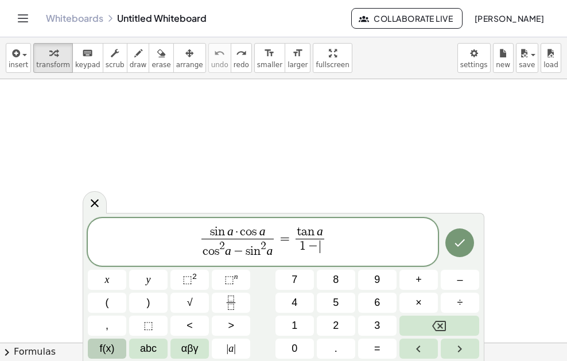
click at [104, 354] on span "f(x)" at bounding box center [107, 348] width 15 height 15
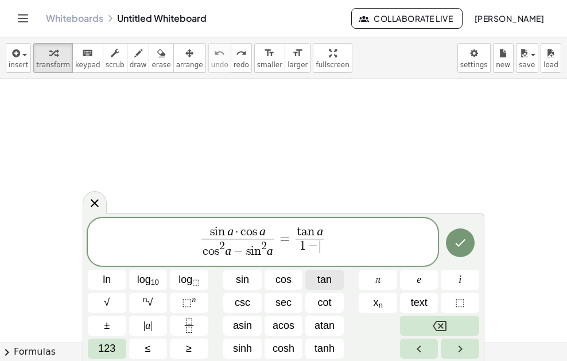
click at [316, 278] on button "tan" at bounding box center [324, 280] width 38 height 20
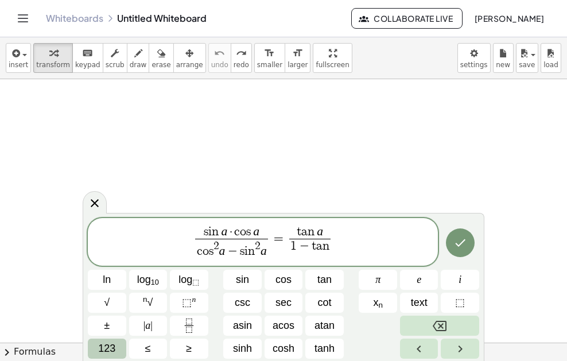
click at [108, 348] on span "123" at bounding box center [106, 348] width 17 height 15
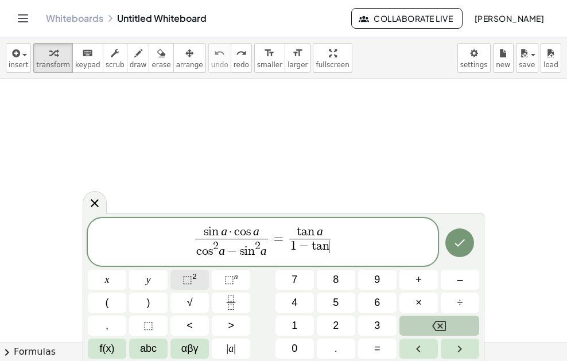
click at [189, 276] on span "⬚" at bounding box center [187, 279] width 10 height 11
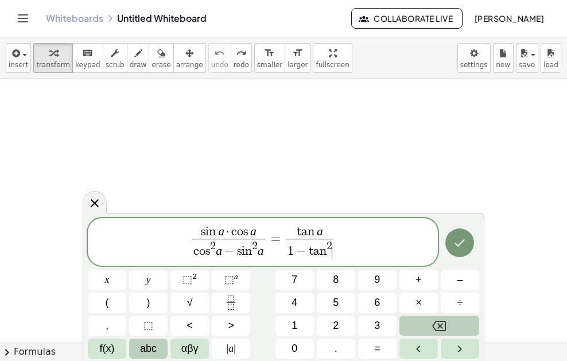
click at [138, 347] on button "abc" at bounding box center [148, 349] width 38 height 20
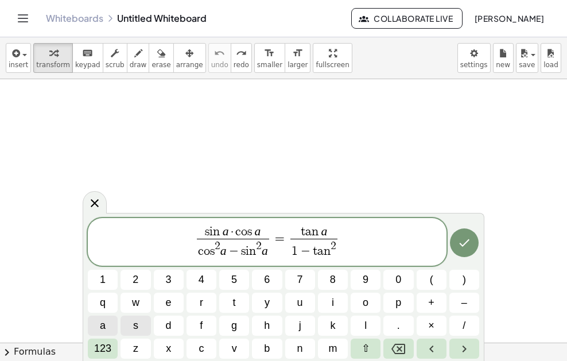
click at [108, 328] on button "a" at bounding box center [103, 326] width 30 height 20
click at [459, 248] on icon "Done" at bounding box center [464, 243] width 14 height 14
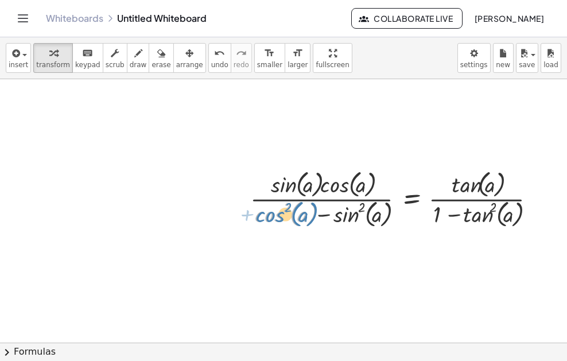
click at [276, 215] on div at bounding box center [397, 198] width 306 height 64
drag, startPoint x: 274, startPoint y: 215, endPoint x: 348, endPoint y: 215, distance: 74.0
click at [348, 215] on div at bounding box center [397, 198] width 306 height 64
drag, startPoint x: 339, startPoint y: 181, endPoint x: 273, endPoint y: 217, distance: 75.0
click at [278, 215] on div at bounding box center [397, 198] width 306 height 64
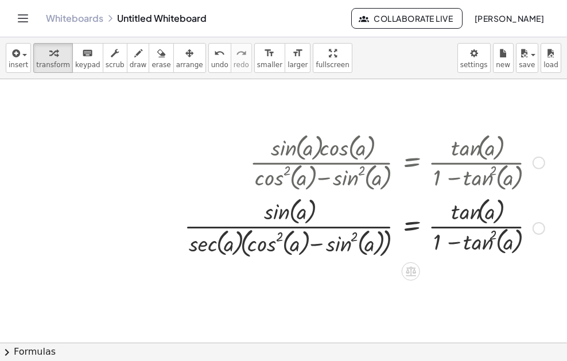
scroll to position [223, 0]
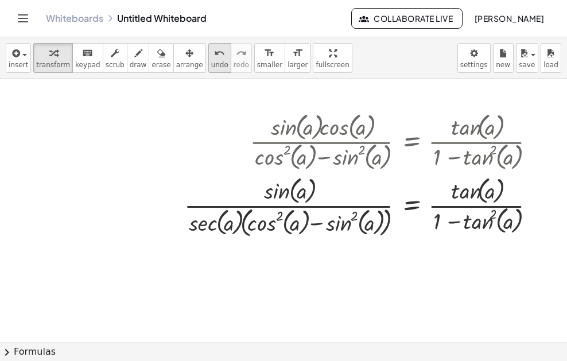
click at [211, 64] on span "undo" at bounding box center [219, 65] width 17 height 8
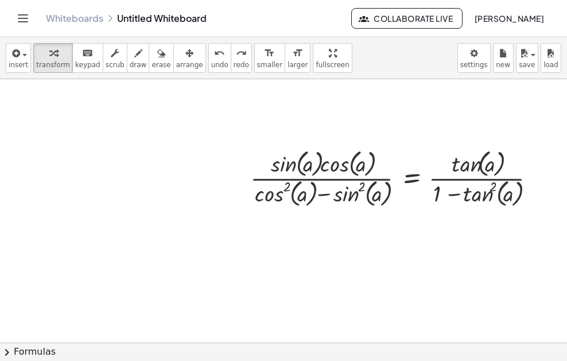
scroll to position [166, 0]
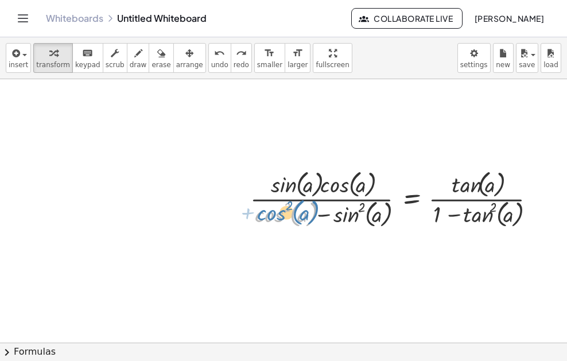
click at [280, 209] on div at bounding box center [397, 198] width 306 height 64
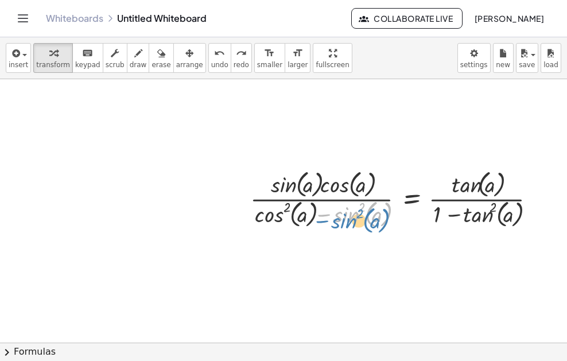
drag, startPoint x: 351, startPoint y: 212, endPoint x: 350, endPoint y: 219, distance: 6.4
click at [350, 219] on div at bounding box center [397, 198] width 306 height 64
drag, startPoint x: 352, startPoint y: 218, endPoint x: 372, endPoint y: 181, distance: 41.9
click at [372, 181] on div at bounding box center [397, 198] width 306 height 64
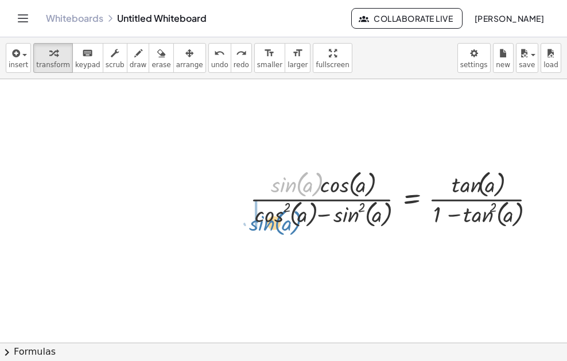
drag, startPoint x: 298, startPoint y: 178, endPoint x: 277, endPoint y: 217, distance: 44.7
click at [277, 217] on div at bounding box center [397, 198] width 306 height 64
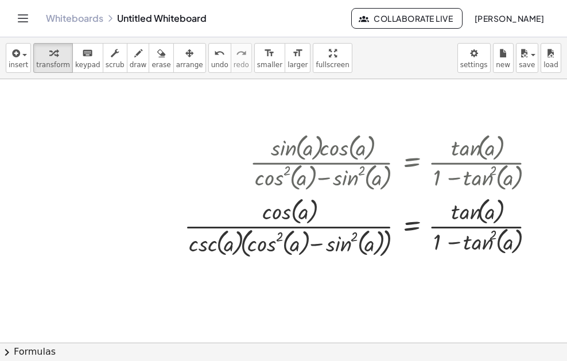
scroll to position [223, 0]
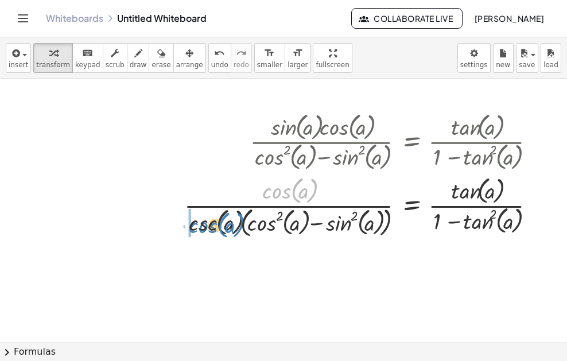
drag, startPoint x: 283, startPoint y: 188, endPoint x: 184, endPoint y: 207, distance: 100.5
click at [207, 222] on div at bounding box center [364, 206] width 372 height 67
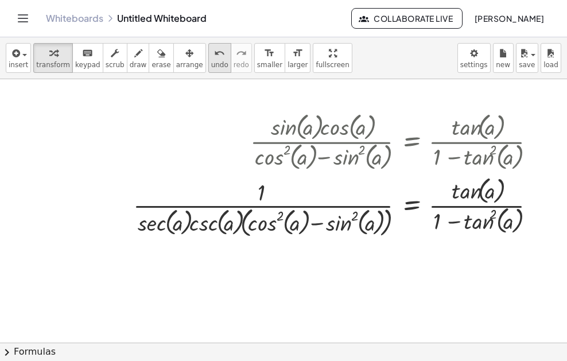
click at [211, 63] on span "undo" at bounding box center [219, 65] width 17 height 8
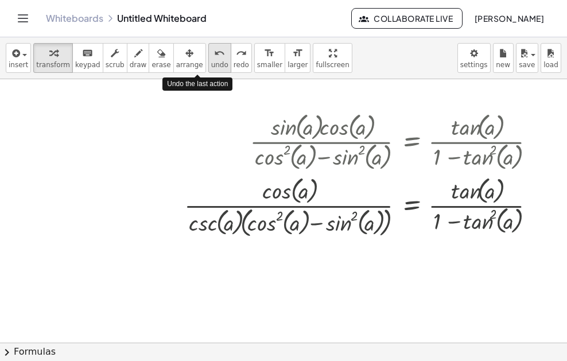
click at [211, 63] on span "undo" at bounding box center [219, 65] width 17 height 8
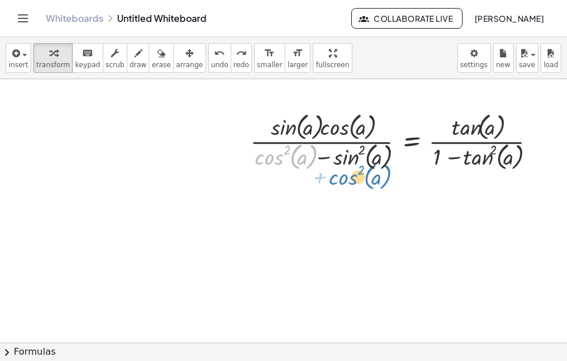
drag, startPoint x: 274, startPoint y: 162, endPoint x: 349, endPoint y: 182, distance: 77.8
click at [349, 182] on div "+ · 2 · x + 1 = 5 + cos ( , a ) 2 · sin ( , a ) · cos ( , a ) · ( + cos ( , a )…" at bounding box center [310, 119] width 620 height 527
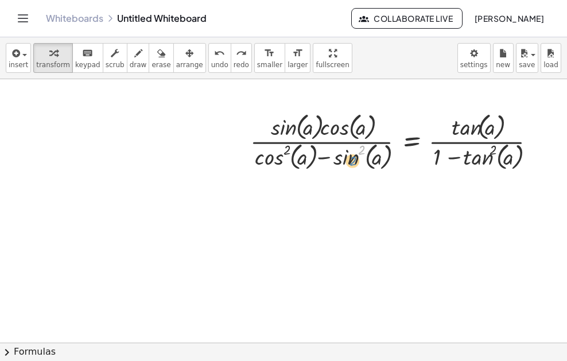
drag, startPoint x: 362, startPoint y: 157, endPoint x: 352, endPoint y: 168, distance: 14.3
click at [352, 168] on div at bounding box center [397, 141] width 306 height 64
drag, startPoint x: 283, startPoint y: 152, endPoint x: 271, endPoint y: 164, distance: 16.6
click at [271, 164] on div at bounding box center [397, 141] width 306 height 64
drag, startPoint x: 290, startPoint y: 148, endPoint x: 277, endPoint y: 156, distance: 15.5
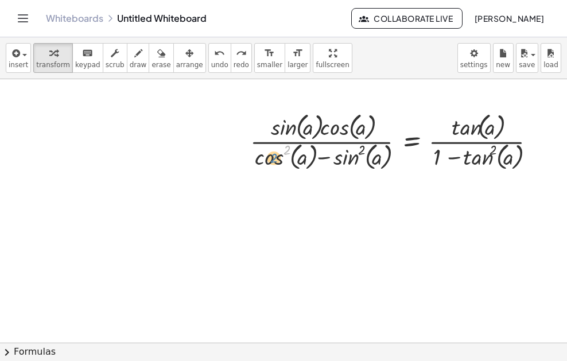
click at [277, 156] on div at bounding box center [397, 141] width 306 height 64
drag, startPoint x: 282, startPoint y: 158, endPoint x: 289, endPoint y: 204, distance: 46.4
drag, startPoint x: 279, startPoint y: 156, endPoint x: 358, endPoint y: 184, distance: 84.0
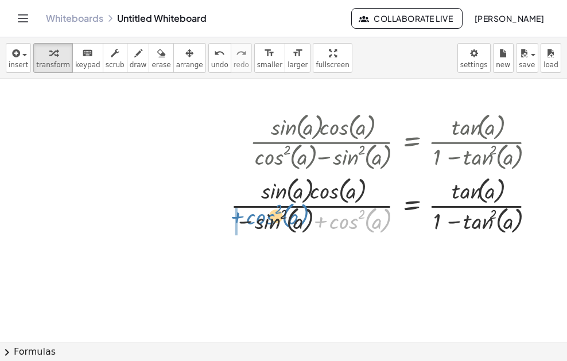
drag, startPoint x: 346, startPoint y: 217, endPoint x: 257, endPoint y: 217, distance: 88.9
click at [261, 214] on div at bounding box center [387, 205] width 325 height 64
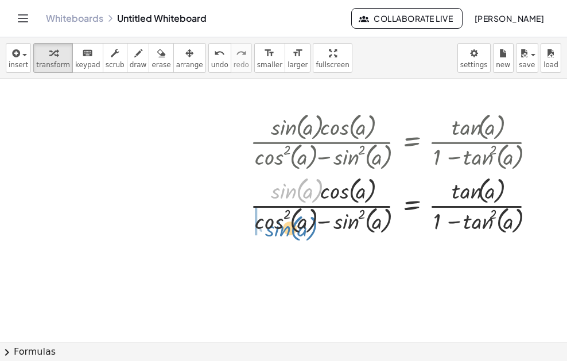
drag, startPoint x: 274, startPoint y: 191, endPoint x: 265, endPoint y: 222, distance: 33.0
click at [265, 224] on div at bounding box center [397, 205] width 306 height 64
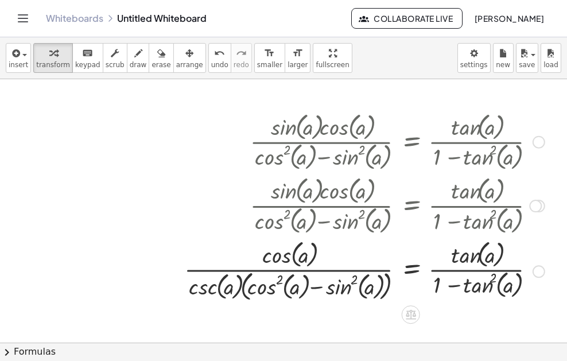
click at [271, 285] on div at bounding box center [364, 270] width 372 height 67
drag, startPoint x: 270, startPoint y: 284, endPoint x: 277, endPoint y: 251, distance: 33.9
click at [277, 251] on div at bounding box center [364, 270] width 372 height 67
drag, startPoint x: 278, startPoint y: 258, endPoint x: 265, endPoint y: 292, distance: 36.6
click at [265, 293] on div at bounding box center [364, 270] width 372 height 67
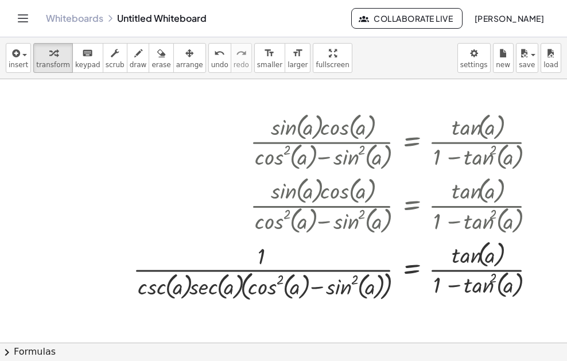
click at [243, 348] on button "chevron_right Formulas" at bounding box center [283, 352] width 567 height 18
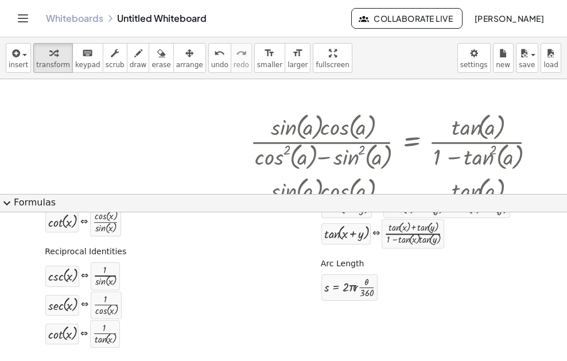
scroll to position [396, 0]
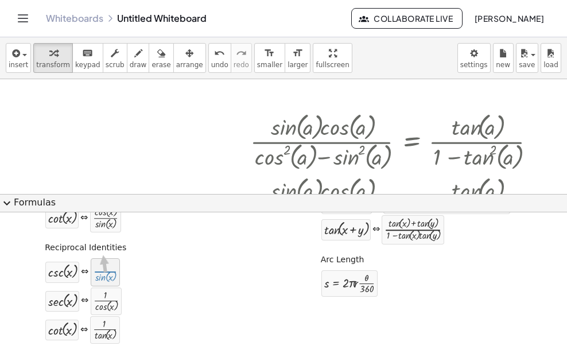
drag, startPoint x: 102, startPoint y: 285, endPoint x: 101, endPoint y: 260, distance: 25.3
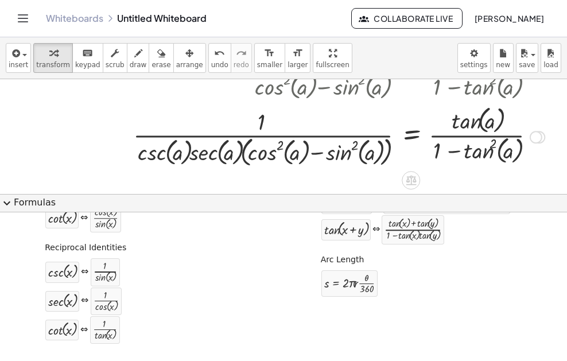
scroll to position [362, 0]
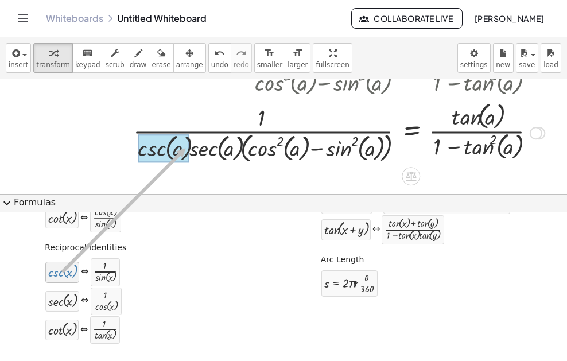
drag, startPoint x: 70, startPoint y: 268, endPoint x: 182, endPoint y: 149, distance: 164.0
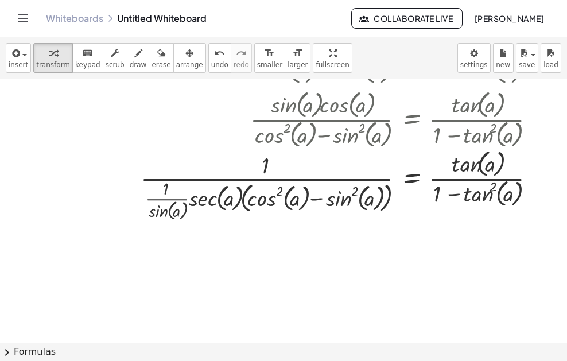
scroll to position [318, 0]
click at [211, 55] on div "undo" at bounding box center [219, 53] width 17 height 14
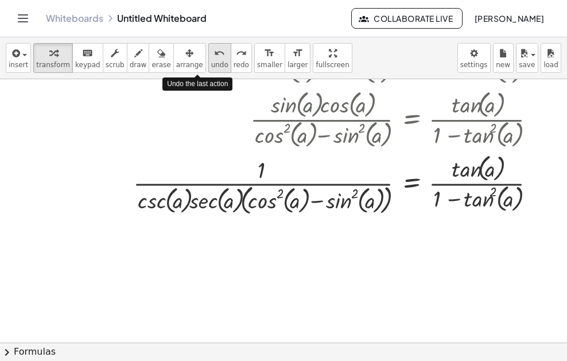
click at [211, 57] on div "undo" at bounding box center [219, 53] width 17 height 14
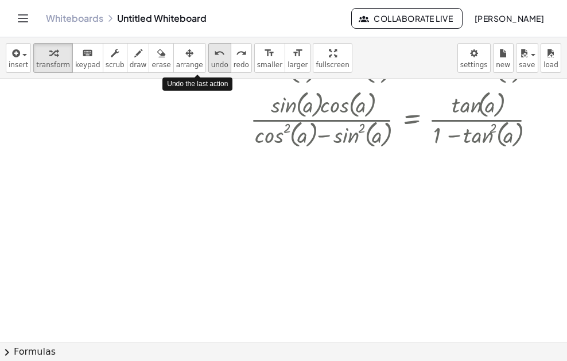
click at [211, 58] on div "undo" at bounding box center [219, 53] width 17 height 14
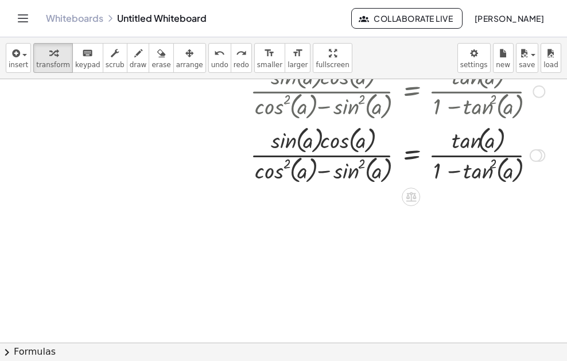
scroll to position [261, 0]
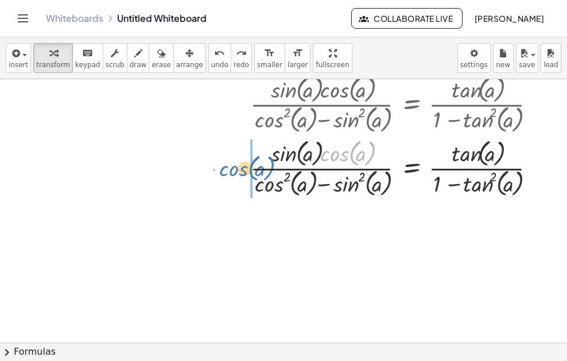
drag, startPoint x: 343, startPoint y: 153, endPoint x: 242, endPoint y: 168, distance: 102.1
click at [242, 168] on div "· sin ( , a ) · cos ( , a ) · ( + cos ( , a ) 2 − sin ( , a ) 2 ) = · tan ( , a…" at bounding box center [393, 136] width 320 height 134
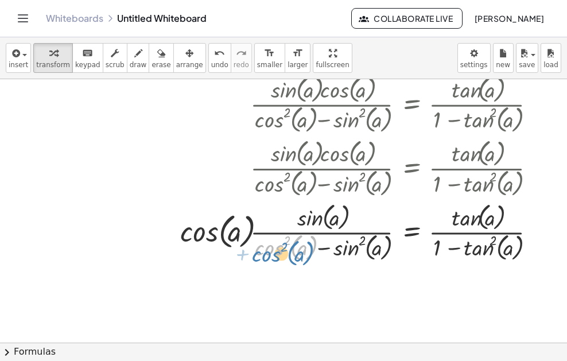
drag, startPoint x: 279, startPoint y: 250, endPoint x: 276, endPoint y: 256, distance: 6.9
click at [276, 256] on div at bounding box center [362, 232] width 376 height 64
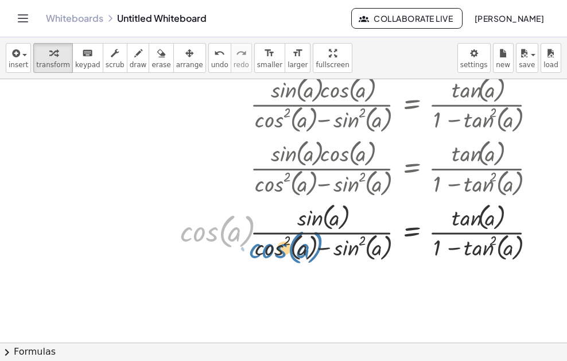
drag, startPoint x: 220, startPoint y: 238, endPoint x: 289, endPoint y: 254, distance: 70.8
click at [289, 254] on div at bounding box center [362, 232] width 376 height 64
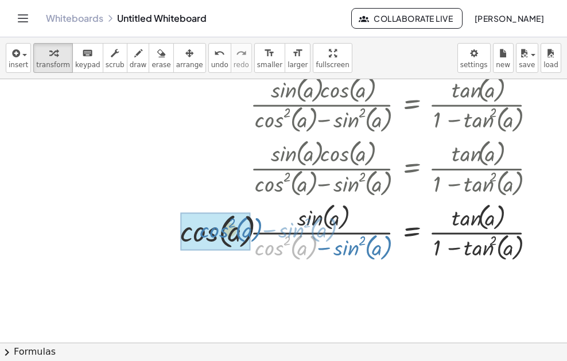
drag, startPoint x: 279, startPoint y: 253, endPoint x: 223, endPoint y: 234, distance: 59.3
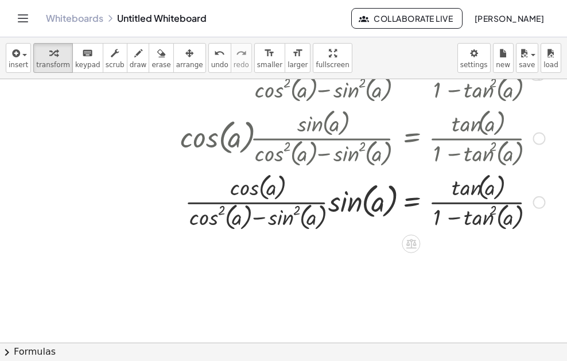
scroll to position [375, 0]
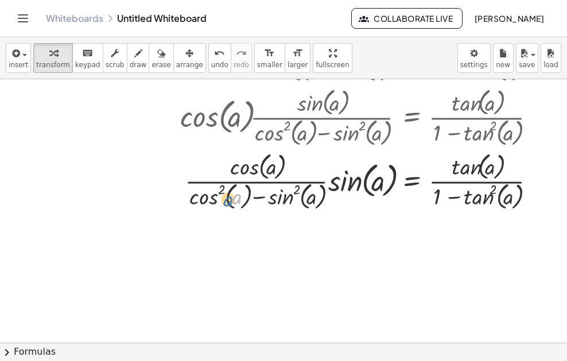
drag, startPoint x: 235, startPoint y: 194, endPoint x: 223, endPoint y: 196, distance: 11.7
click at [223, 196] on div at bounding box center [362, 181] width 376 height 64
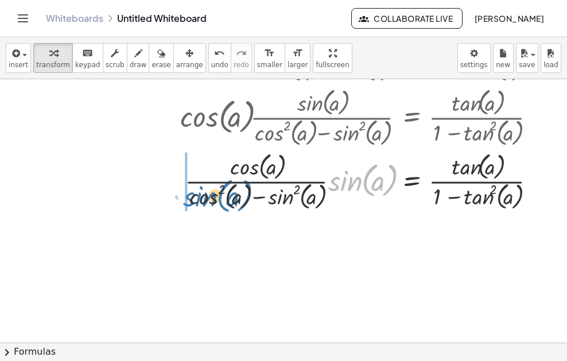
drag, startPoint x: 367, startPoint y: 185, endPoint x: 222, endPoint y: 200, distance: 146.0
click at [222, 200] on div at bounding box center [362, 181] width 376 height 64
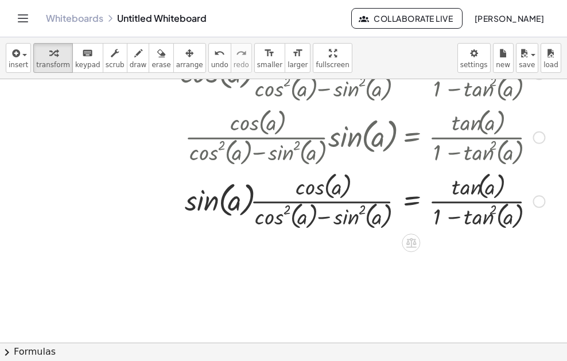
scroll to position [433, 0]
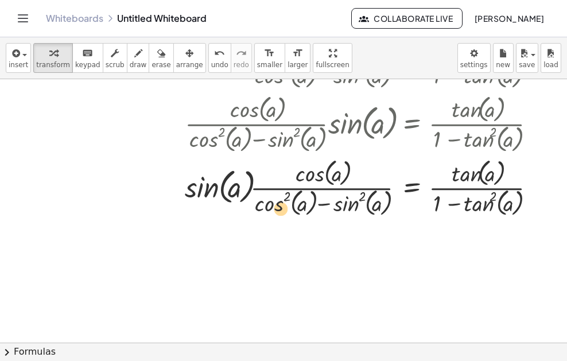
drag, startPoint x: 224, startPoint y: 182, endPoint x: 283, endPoint y: 204, distance: 63.0
click at [283, 204] on div at bounding box center [362, 188] width 376 height 64
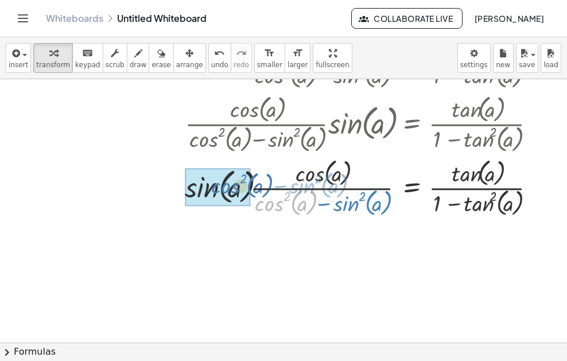
drag, startPoint x: 274, startPoint y: 202, endPoint x: 228, endPoint y: 184, distance: 49.4
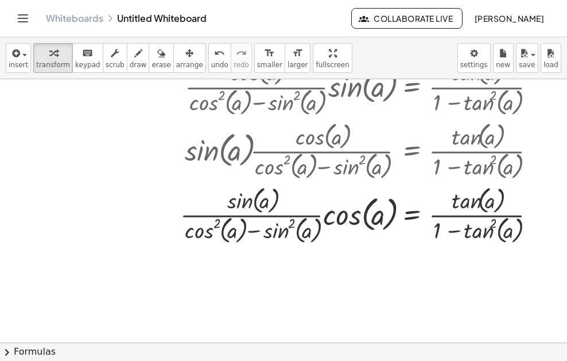
scroll to position [490, 0]
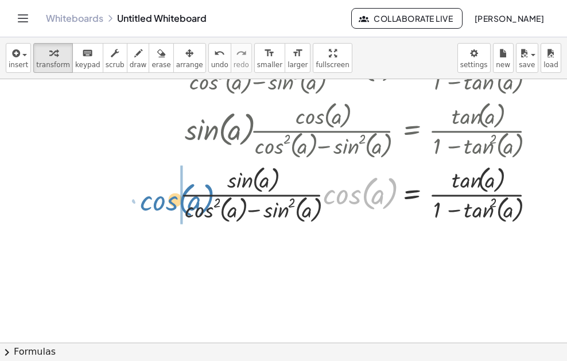
drag, startPoint x: 339, startPoint y: 196, endPoint x: 156, endPoint y: 203, distance: 183.2
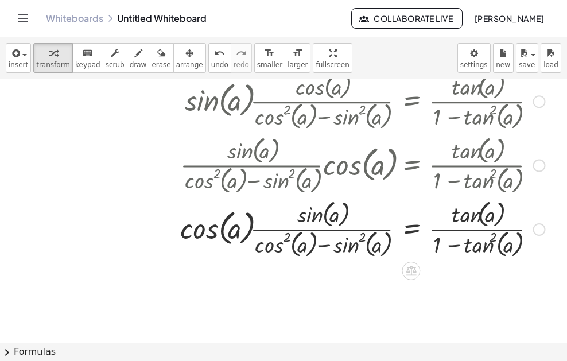
scroll to position [535, 0]
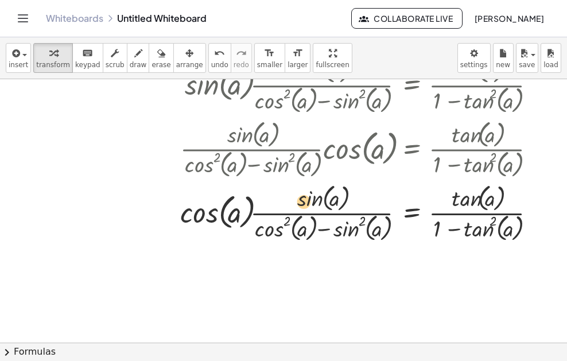
drag, startPoint x: 305, startPoint y: 194, endPoint x: 289, endPoint y: 197, distance: 17.0
click at [289, 197] on div at bounding box center [362, 212] width 376 height 64
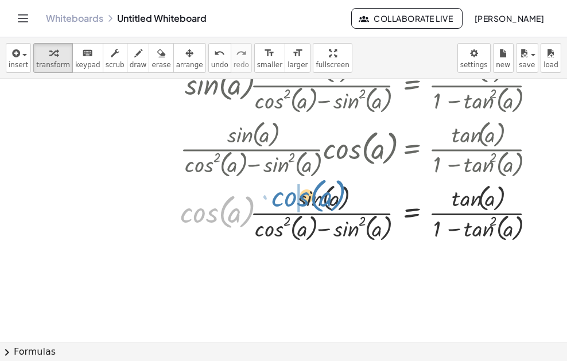
drag, startPoint x: 216, startPoint y: 208, endPoint x: 305, endPoint y: 196, distance: 89.3
click at [308, 193] on div at bounding box center [362, 212] width 376 height 64
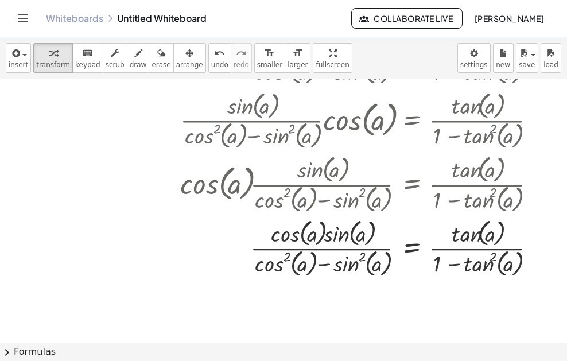
scroll to position [593, 0]
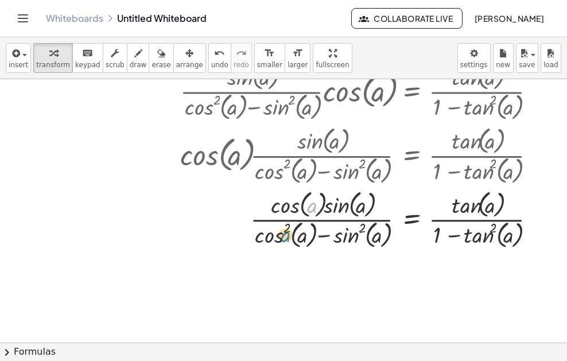
drag, startPoint x: 309, startPoint y: 203, endPoint x: 318, endPoint y: 209, distance: 10.3
click at [285, 229] on div at bounding box center [362, 219] width 376 height 64
drag, startPoint x: 288, startPoint y: 208, endPoint x: 266, endPoint y: 233, distance: 32.6
click at [266, 233] on div at bounding box center [362, 219] width 376 height 64
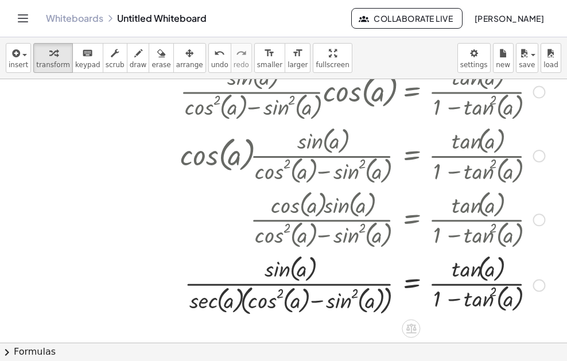
scroll to position [650, 0]
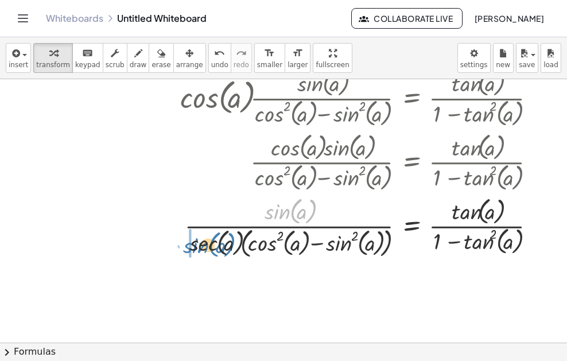
drag, startPoint x: 281, startPoint y: 209, endPoint x: 200, endPoint y: 243, distance: 88.2
click at [200, 243] on div at bounding box center [362, 226] width 376 height 67
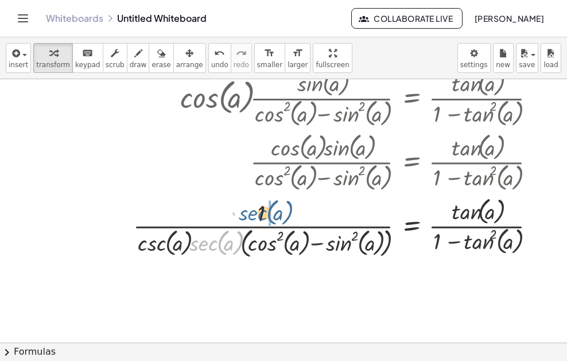
drag, startPoint x: 197, startPoint y: 244, endPoint x: 248, endPoint y: 213, distance: 59.7
click at [248, 213] on div at bounding box center [338, 226] width 423 height 67
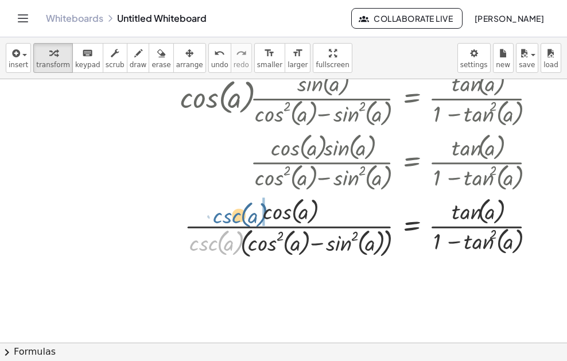
drag, startPoint x: 216, startPoint y: 243, endPoint x: 241, endPoint y: 214, distance: 37.8
click at [241, 214] on div at bounding box center [362, 226] width 376 height 67
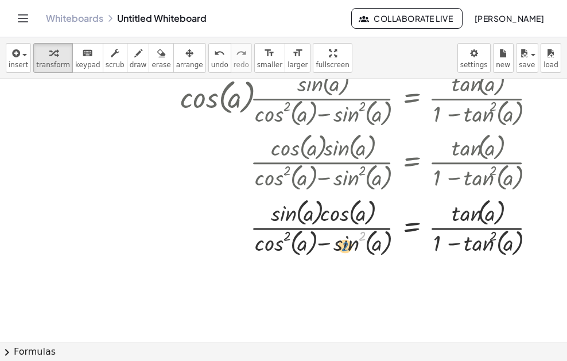
drag, startPoint x: 363, startPoint y: 234, endPoint x: 344, endPoint y: 244, distance: 21.6
click at [345, 244] on div at bounding box center [362, 227] width 376 height 64
drag, startPoint x: 279, startPoint y: 245, endPoint x: 339, endPoint y: 218, distance: 66.0
click at [339, 218] on div at bounding box center [362, 227] width 376 height 64
click at [288, 243] on div at bounding box center [362, 227] width 376 height 64
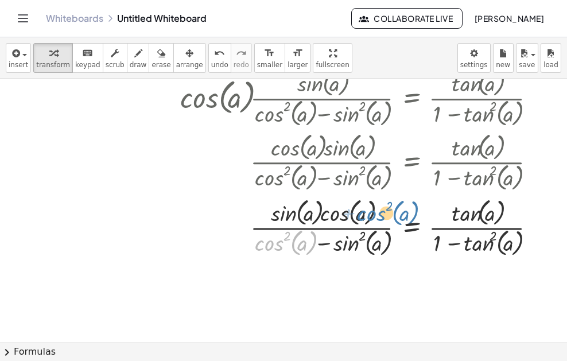
drag, startPoint x: 283, startPoint y: 234, endPoint x: 386, endPoint y: 204, distance: 106.4
click at [386, 204] on div at bounding box center [362, 227] width 376 height 64
drag, startPoint x: 289, startPoint y: 242, endPoint x: 341, endPoint y: 215, distance: 58.5
click at [341, 215] on div at bounding box center [362, 227] width 376 height 64
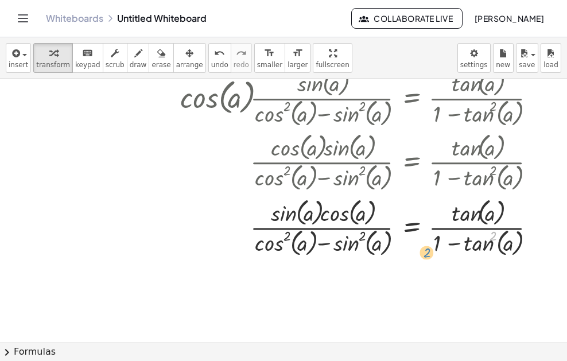
drag, startPoint x: 496, startPoint y: 231, endPoint x: 428, endPoint y: 247, distance: 69.5
click at [428, 248] on div at bounding box center [362, 227] width 376 height 64
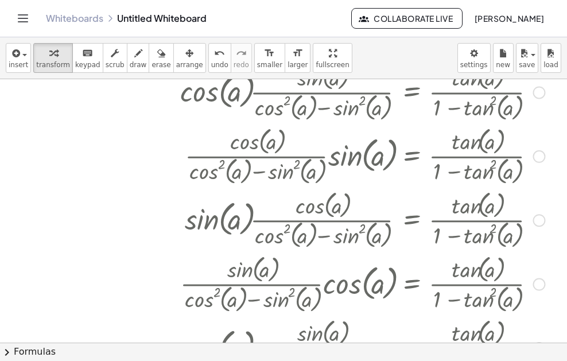
scroll to position [421, 0]
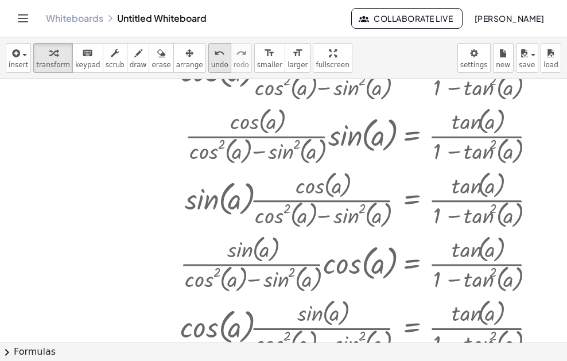
click at [211, 68] on span "undo" at bounding box center [219, 65] width 17 height 8
click at [211, 64] on span "undo" at bounding box center [219, 65] width 17 height 8
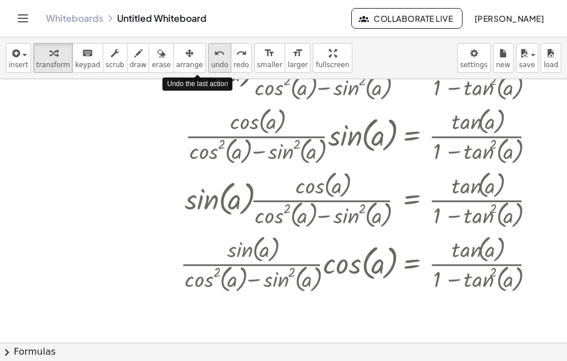
click at [211, 64] on span "undo" at bounding box center [219, 65] width 17 height 8
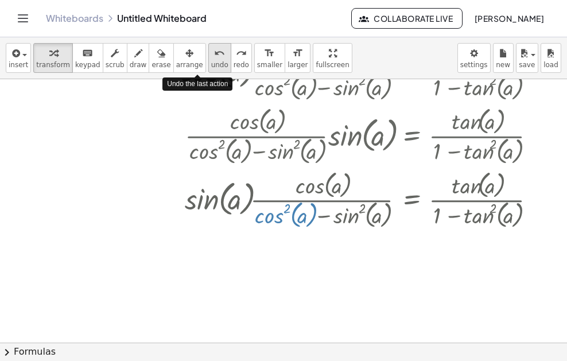
click at [211, 65] on span "undo" at bounding box center [219, 65] width 17 height 8
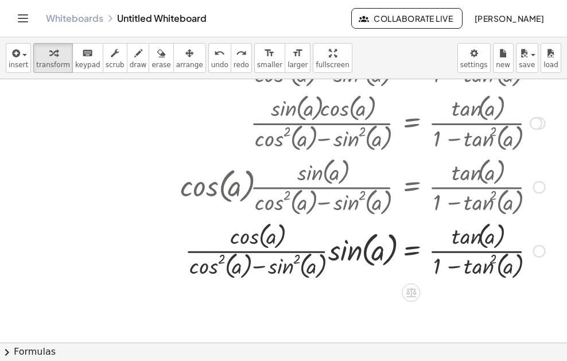
scroll to position [248, 0]
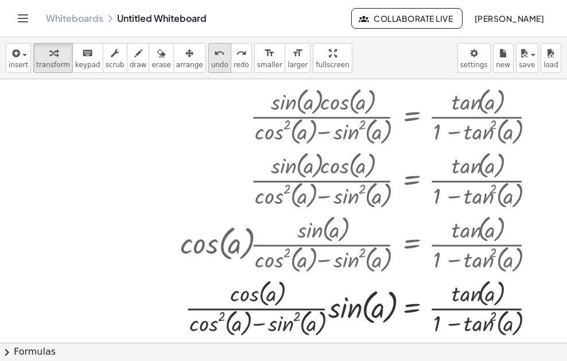
click at [211, 67] on span "undo" at bounding box center [219, 65] width 17 height 8
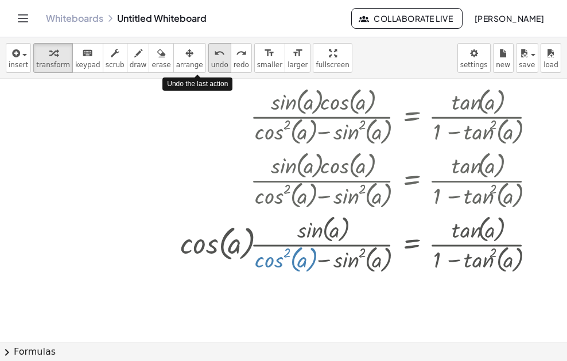
click at [211, 67] on span "undo" at bounding box center [219, 65] width 17 height 8
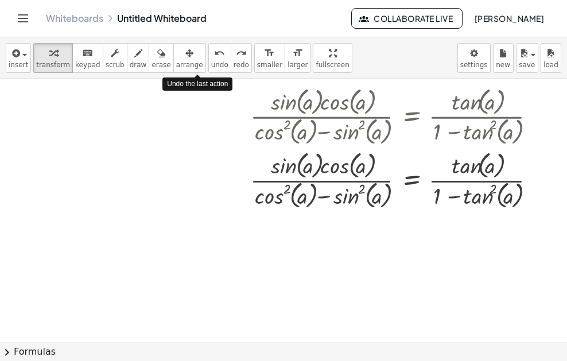
click at [211, 69] on span "undo" at bounding box center [219, 65] width 17 height 8
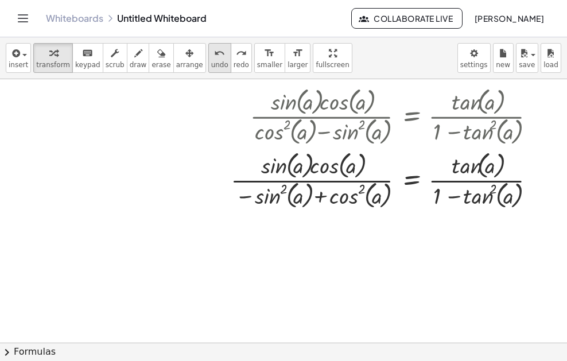
click at [211, 69] on span "undo" at bounding box center [219, 65] width 17 height 8
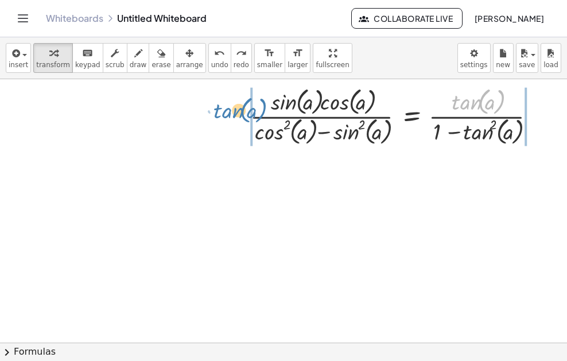
drag, startPoint x: 473, startPoint y: 101, endPoint x: 235, endPoint y: 110, distance: 238.3
click at [235, 110] on div "· tan ( , a ) · sin ( , a ) · cos ( , a ) · ( + cos ( , a ) 2 − sin ( , a ) 2 )…" at bounding box center [393, 115] width 320 height 69
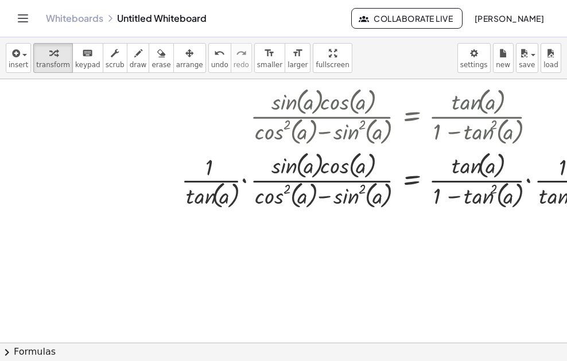
drag, startPoint x: 429, startPoint y: 231, endPoint x: 374, endPoint y: 226, distance: 54.8
click at [363, 226] on div at bounding box center [313, 94] width 626 height 527
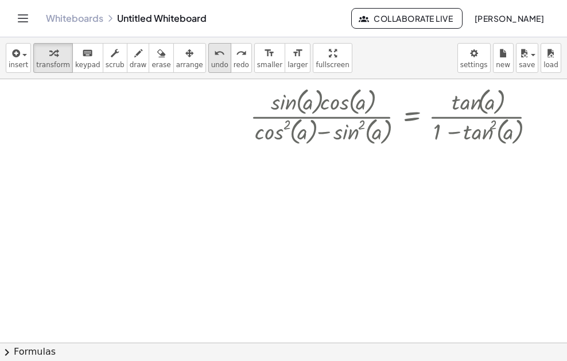
click at [211, 63] on span "undo" at bounding box center [219, 65] width 17 height 8
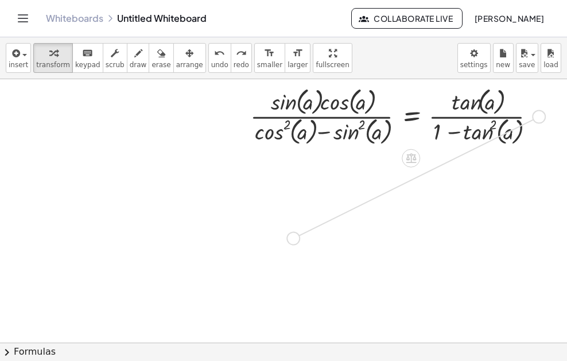
drag, startPoint x: 541, startPoint y: 115, endPoint x: 291, endPoint y: 239, distance: 279.2
click at [291, 239] on div "+ · 2 · x + 1 = 5 · sin ( , a ) · cos ( , a ) · ( + cos ( , a ) 2 − sin ( , a )…" at bounding box center [313, 94] width 626 height 527
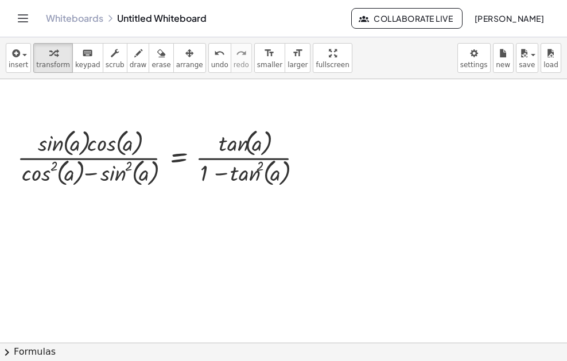
scroll to position [329, 0]
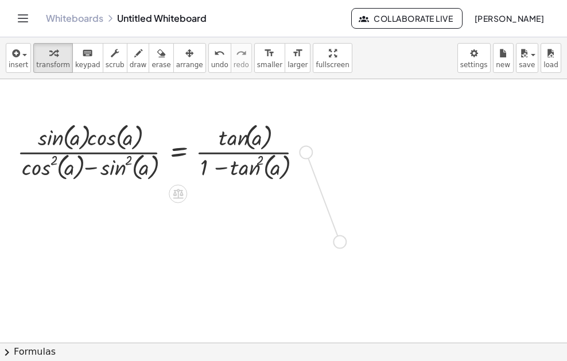
drag, startPoint x: 308, startPoint y: 152, endPoint x: 348, endPoint y: 241, distance: 97.9
click at [342, 243] on div "+ · 2 · x + 1 = 5 · sin ( , a ) · cos ( , a ) · ( + cos ( , a ) 2 − sin ( , a )…" at bounding box center [313, 145] width 626 height 790
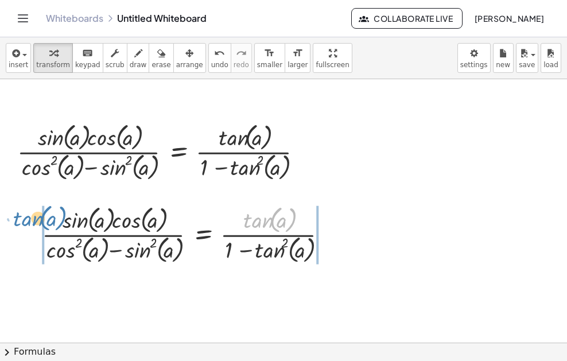
drag, startPoint x: 261, startPoint y: 220, endPoint x: 27, endPoint y: 213, distance: 233.7
click at [28, 217] on div "· tan ( , a ) · sin ( , a ) · cos ( , a ) · ( + cos ( , a ) 2 − sin ( , a ) 2 )…" at bounding box center [185, 233] width 320 height 69
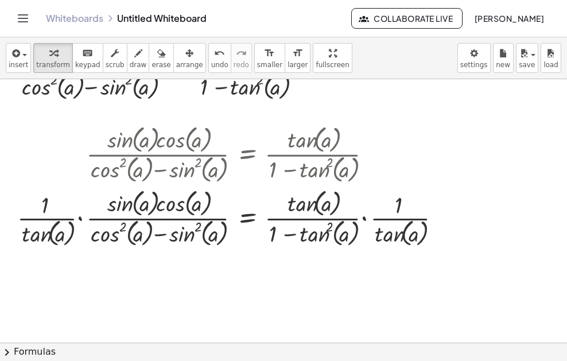
scroll to position [444, 0]
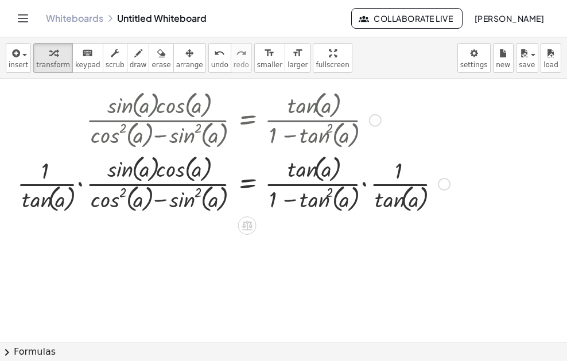
click at [54, 199] on div at bounding box center [233, 183] width 444 height 64
click at [44, 194] on div at bounding box center [233, 183] width 444 height 64
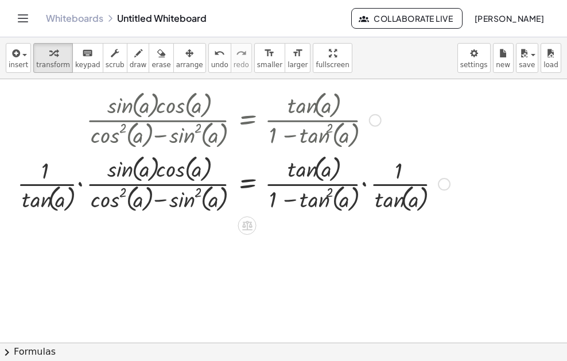
click at [41, 199] on div at bounding box center [233, 183] width 444 height 64
click at [42, 199] on div at bounding box center [233, 183] width 444 height 64
drag, startPoint x: 42, startPoint y: 199, endPoint x: 57, endPoint y: 209, distance: 17.8
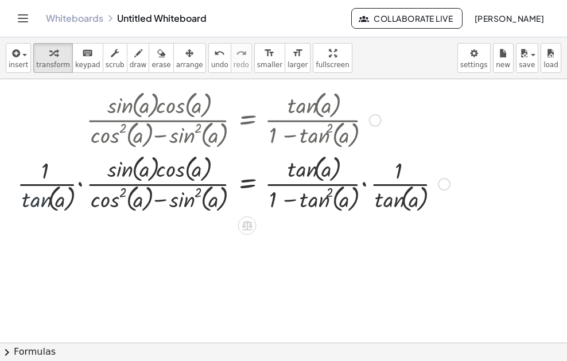
click at [46, 202] on div at bounding box center [233, 183] width 444 height 64
click at [106, 352] on button "chevron_right Formulas" at bounding box center [283, 352] width 567 height 18
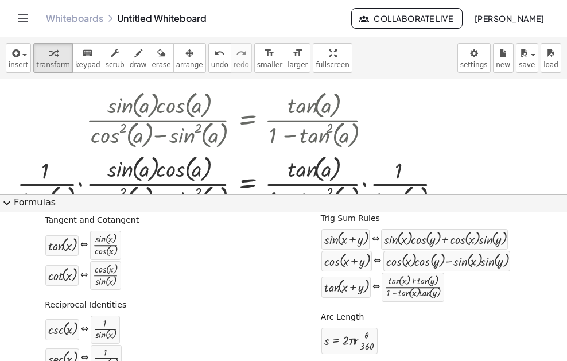
scroll to position [502, 0]
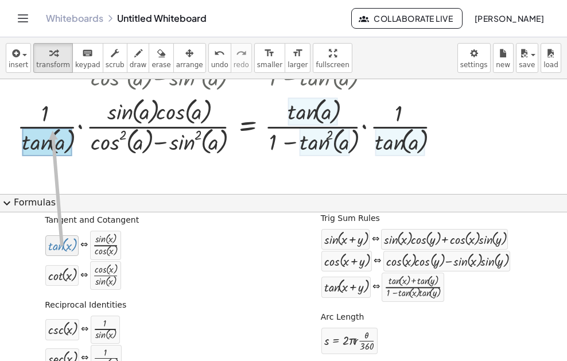
drag, startPoint x: 68, startPoint y: 236, endPoint x: 49, endPoint y: 130, distance: 107.3
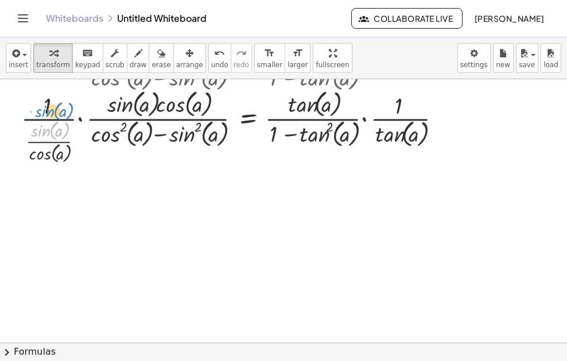
drag, startPoint x: 50, startPoint y: 127, endPoint x: 54, endPoint y: 108, distance: 19.9
click at [54, 108] on div at bounding box center [235, 125] width 440 height 79
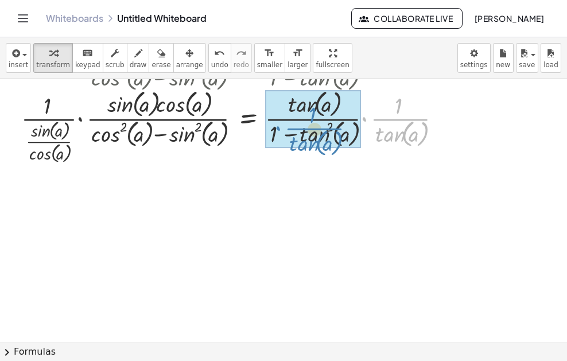
drag, startPoint x: 400, startPoint y: 121, endPoint x: 314, endPoint y: 131, distance: 86.1
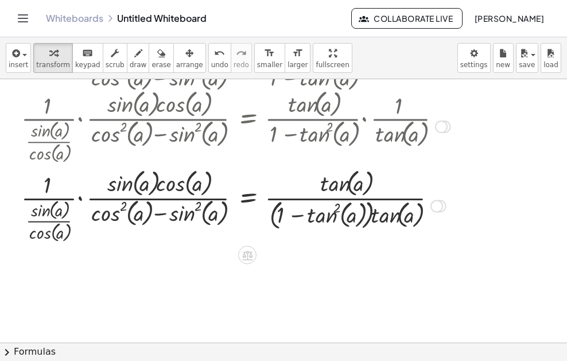
click at [337, 207] on div at bounding box center [235, 204] width 440 height 79
drag, startPoint x: 337, startPoint y: 207, endPoint x: 329, endPoint y: 215, distance: 11.0
click at [330, 215] on div at bounding box center [235, 204] width 440 height 79
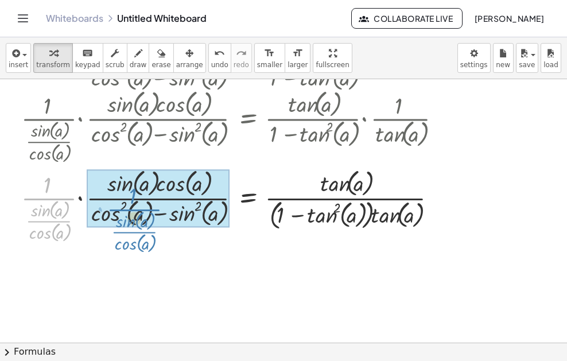
drag, startPoint x: 46, startPoint y: 199, endPoint x: 132, endPoint y: 209, distance: 86.2
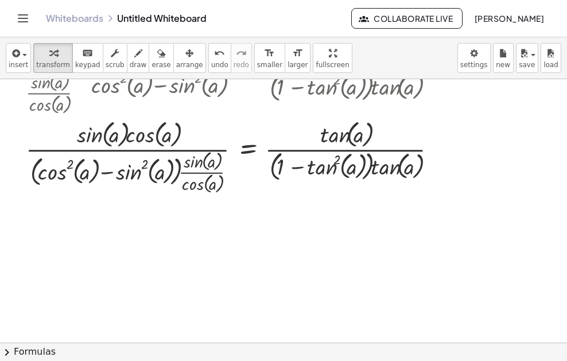
scroll to position [650, 0]
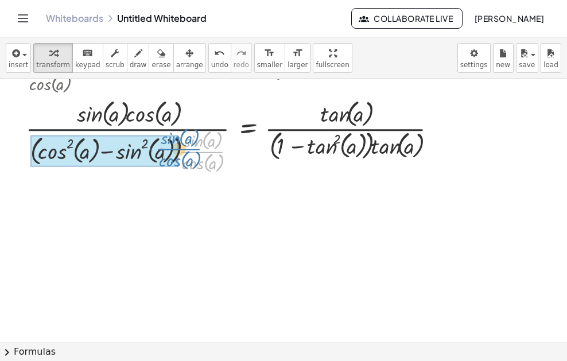
drag, startPoint x: 199, startPoint y: 152, endPoint x: 177, endPoint y: 149, distance: 21.4
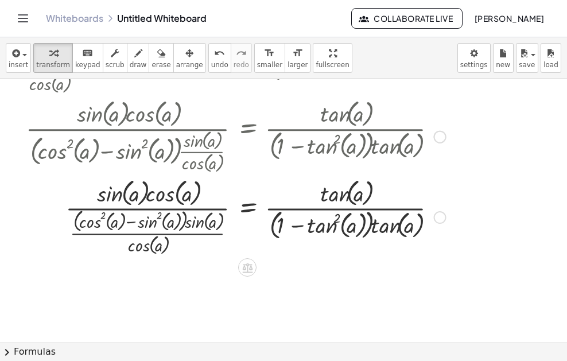
scroll to position [708, 0]
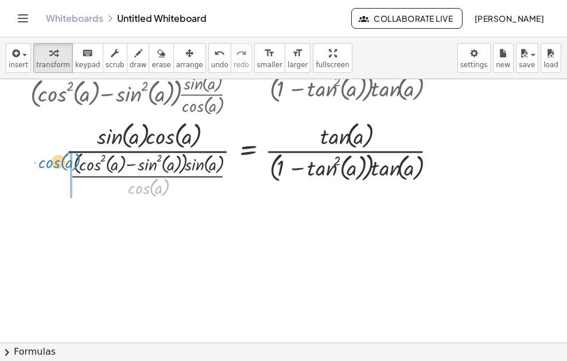
drag, startPoint x: 141, startPoint y: 189, endPoint x: 52, endPoint y: 163, distance: 92.1
click at [53, 164] on div at bounding box center [235, 159] width 440 height 82
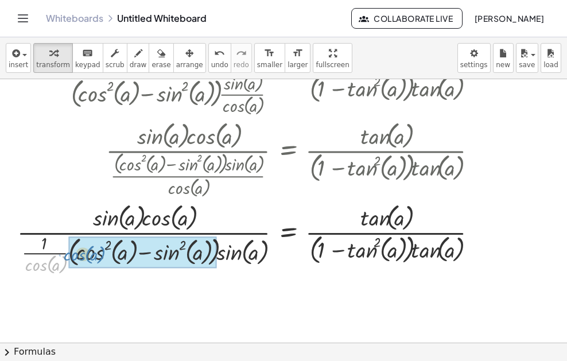
drag, startPoint x: 51, startPoint y: 261, endPoint x: 91, endPoint y: 250, distance: 41.6
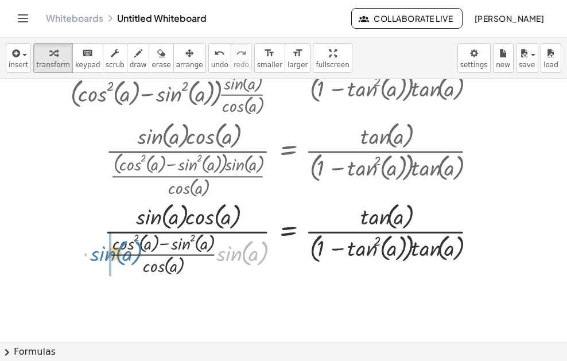
drag, startPoint x: 232, startPoint y: 258, endPoint x: 102, endPoint y: 257, distance: 130.3
click at [105, 258] on div at bounding box center [276, 238] width 440 height 79
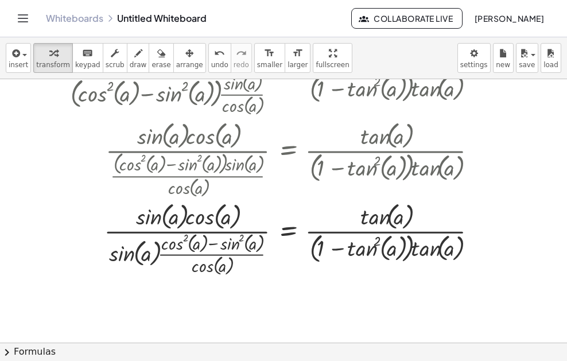
drag, startPoint x: 308, startPoint y: 347, endPoint x: 296, endPoint y: 333, distance: 17.9
click at [309, 347] on button "chevron_right Formulas" at bounding box center [283, 352] width 567 height 18
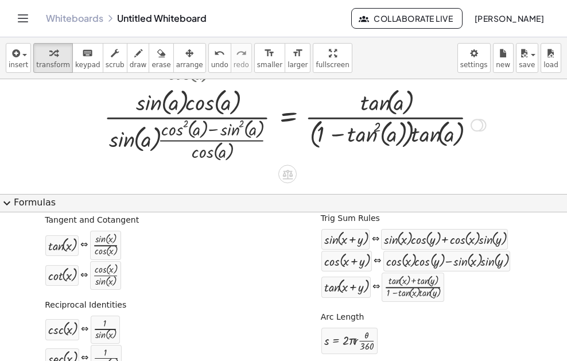
scroll to position [822, 0]
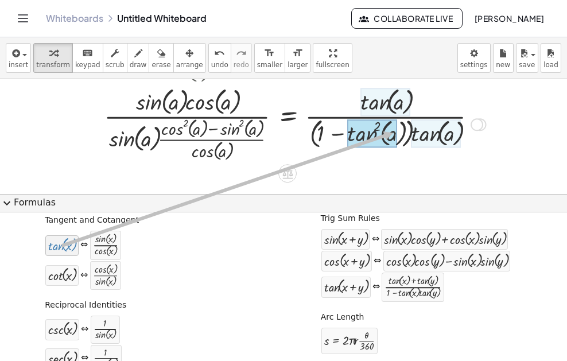
drag, startPoint x: 53, startPoint y: 244, endPoint x: 390, endPoint y: 133, distance: 354.8
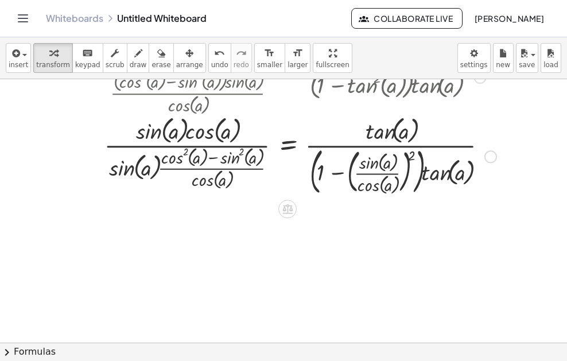
scroll to position [799, 0]
drag, startPoint x: 412, startPoint y: 149, endPoint x: 381, endPoint y: 158, distance: 32.3
click at [383, 157] on div at bounding box center [279, 156] width 446 height 86
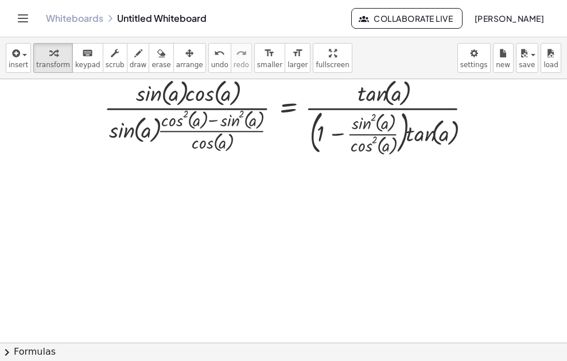
scroll to position [856, 0]
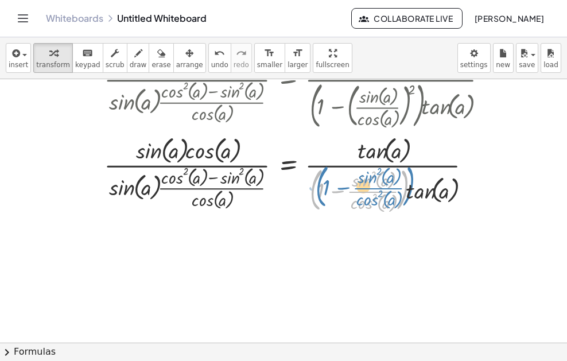
drag, startPoint x: 315, startPoint y: 189, endPoint x: 320, endPoint y: 185, distance: 6.2
click at [320, 185] on div at bounding box center [279, 174] width 446 height 83
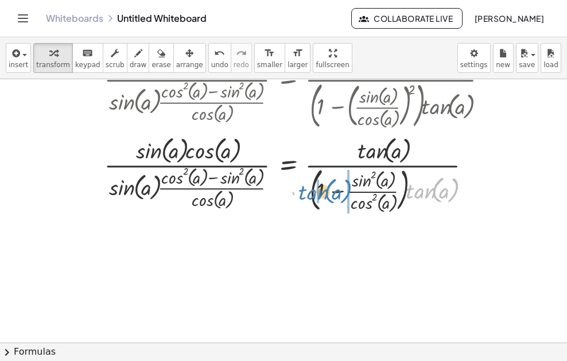
drag, startPoint x: 411, startPoint y: 191, endPoint x: 303, endPoint y: 192, distance: 107.9
click at [303, 192] on div at bounding box center [279, 174] width 446 height 83
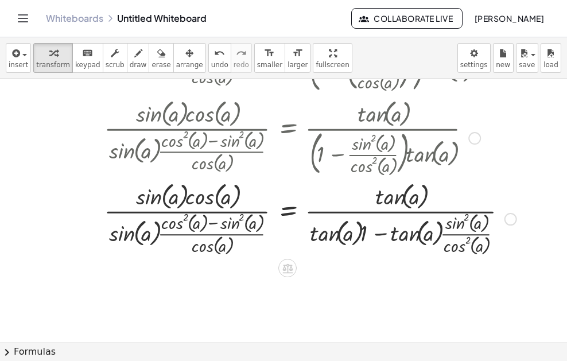
scroll to position [914, 0]
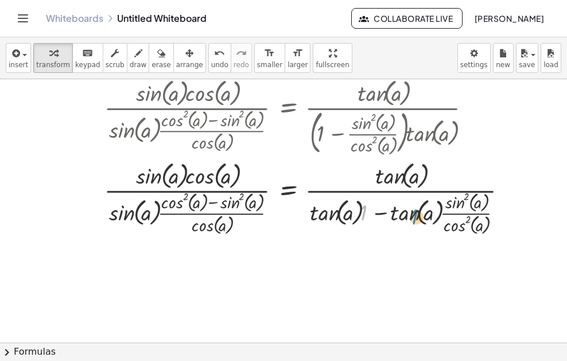
drag, startPoint x: 363, startPoint y: 217, endPoint x: 414, endPoint y: 222, distance: 51.2
click at [414, 222] on div at bounding box center [289, 197] width 467 height 79
click at [325, 217] on div at bounding box center [289, 197] width 467 height 79
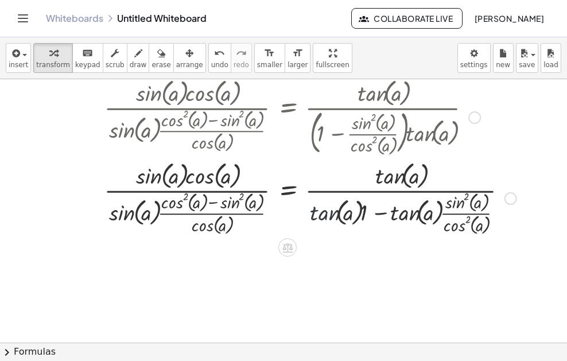
click at [325, 217] on div at bounding box center [289, 197] width 467 height 79
click at [328, 216] on div at bounding box center [289, 197] width 467 height 79
drag, startPoint x: 185, startPoint y: 57, endPoint x: 193, endPoint y: 57, distance: 7.5
click at [191, 57] on div "insert select one: Math Expression Function Text Youtube Video Graphing Geometr…" at bounding box center [283, 58] width 567 height 42
click at [214, 57] on icon "undo" at bounding box center [219, 53] width 11 height 14
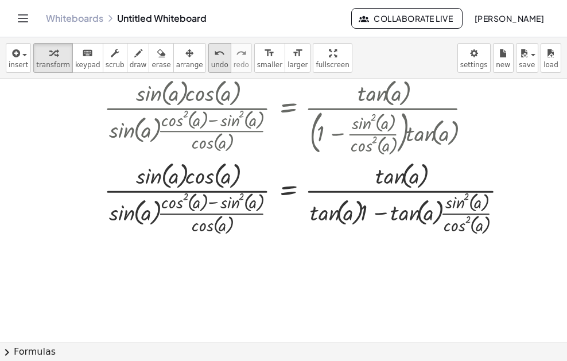
click at [214, 57] on icon "undo" at bounding box center [219, 53] width 11 height 14
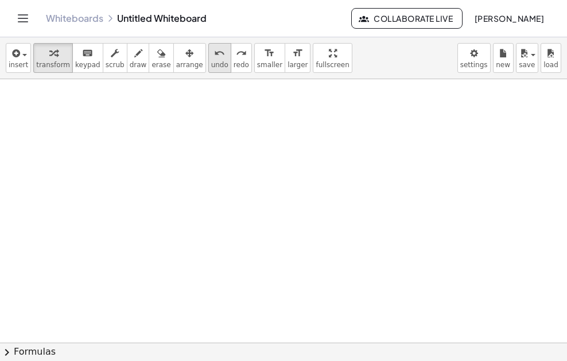
click at [214, 57] on icon "undo" at bounding box center [219, 53] width 11 height 14
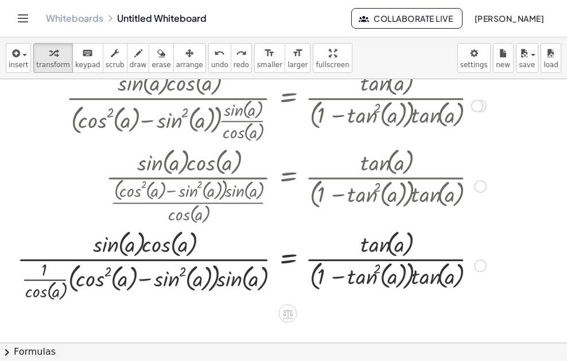
scroll to position [627, 0]
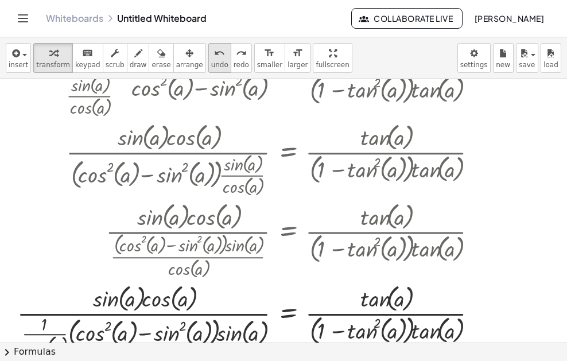
click at [211, 67] on span "undo" at bounding box center [219, 65] width 17 height 8
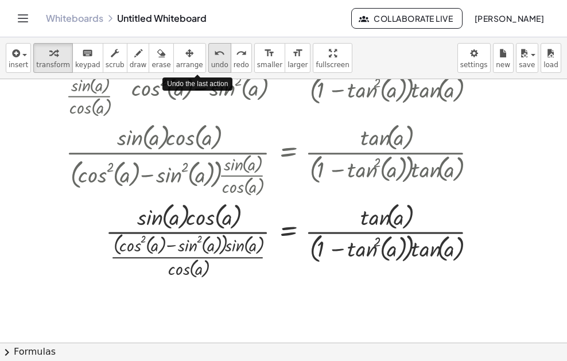
click at [211, 66] on span "undo" at bounding box center [219, 65] width 17 height 8
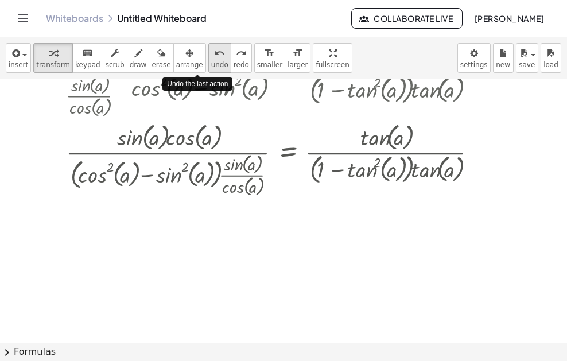
click at [211, 66] on span "undo" at bounding box center [219, 65] width 17 height 8
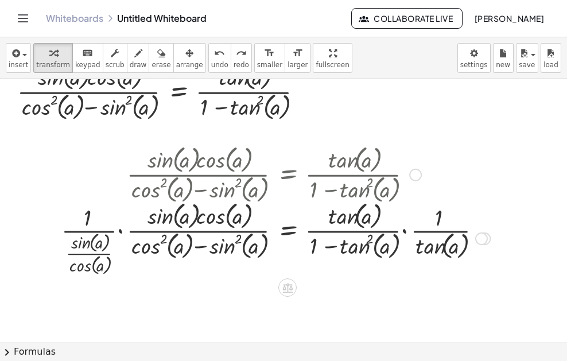
scroll to position [340, 0]
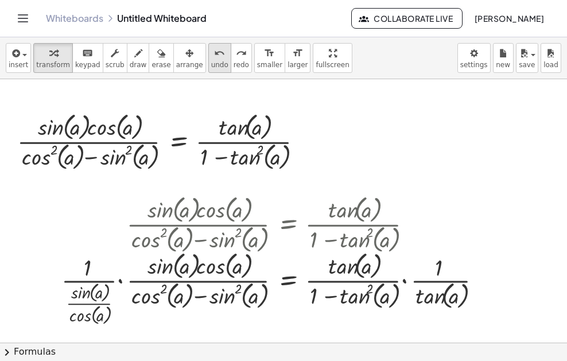
click at [211, 63] on span "undo" at bounding box center [219, 65] width 17 height 8
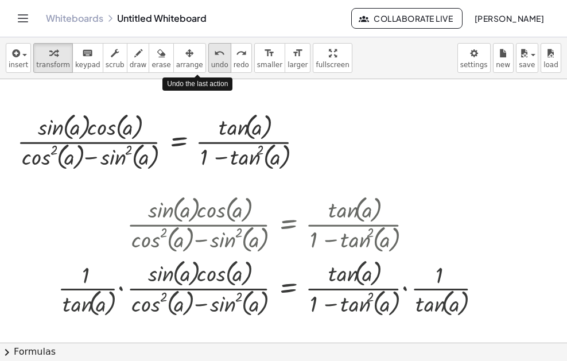
click at [211, 68] on span "undo" at bounding box center [219, 65] width 17 height 8
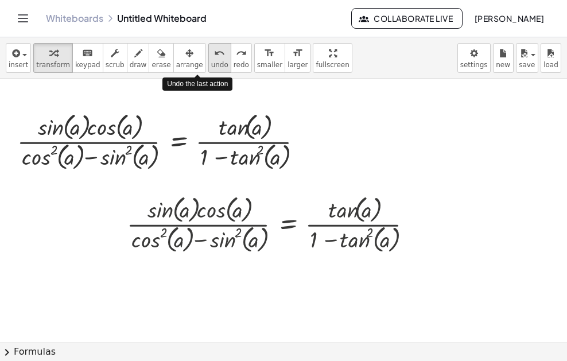
click at [211, 68] on span "undo" at bounding box center [219, 65] width 17 height 8
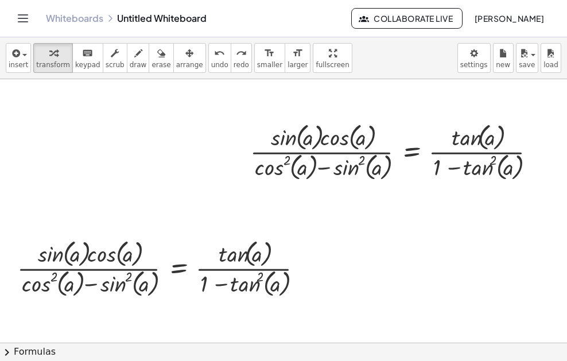
scroll to position [225, 0]
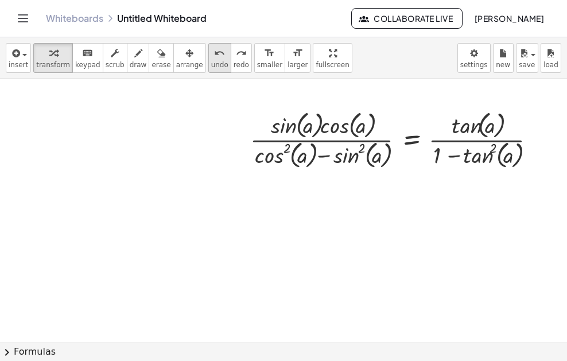
click at [211, 64] on span "undo" at bounding box center [219, 65] width 17 height 8
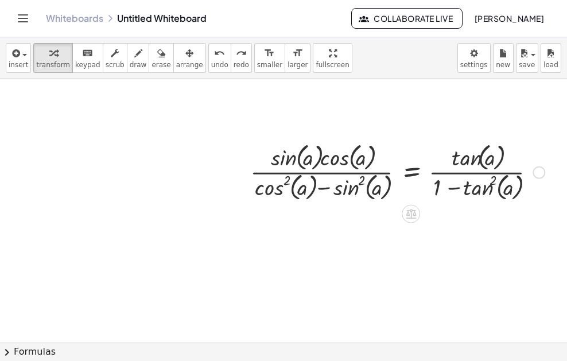
scroll to position [172, 0]
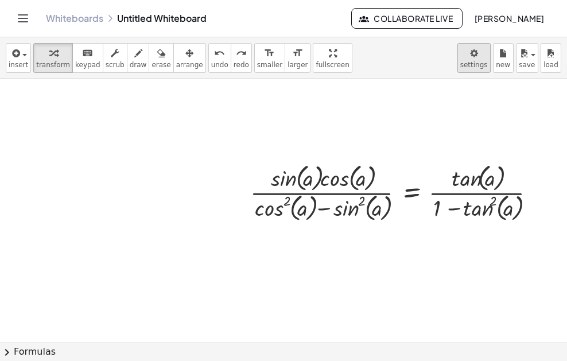
click at [481, 57] on body "Graspable Math Activities Whiteboards Classes Account v1.30.2 | Privacy policy …" at bounding box center [283, 180] width 567 height 361
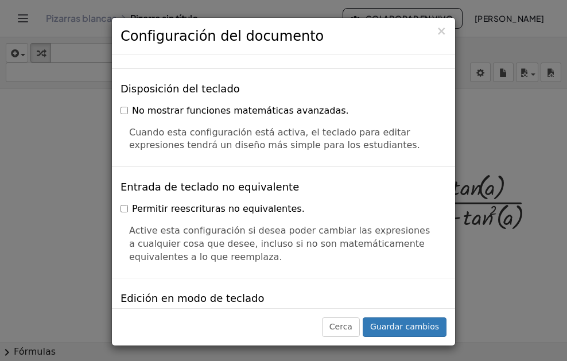
scroll to position [2424, 0]
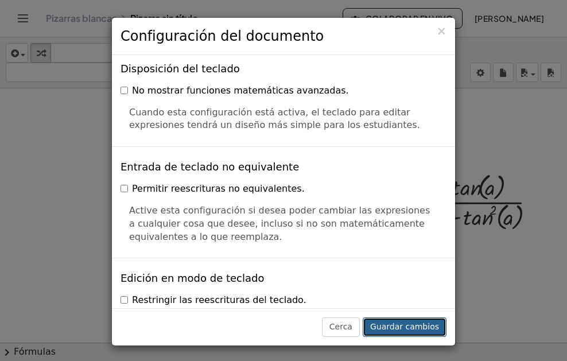
drag, startPoint x: 393, startPoint y: 328, endPoint x: 385, endPoint y: 324, distance: 9.0
click at [391, 327] on font "Guardar cambios" at bounding box center [404, 326] width 69 height 9
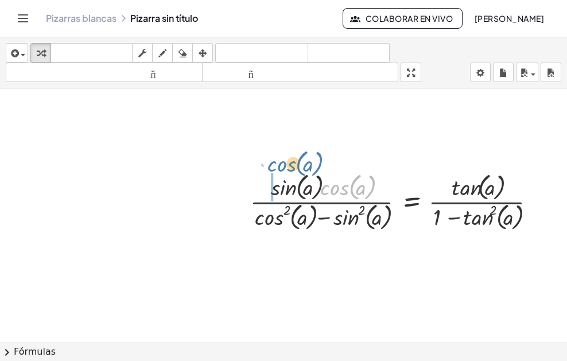
drag, startPoint x: 333, startPoint y: 191, endPoint x: 257, endPoint y: 172, distance: 78.5
click at [269, 169] on div "· cos ( , a ) · sin ( , a ) · cos ( , a ) · ( + cos ( , a ) 2 − sin ( , a ) 2 )…" at bounding box center [393, 200] width 320 height 69
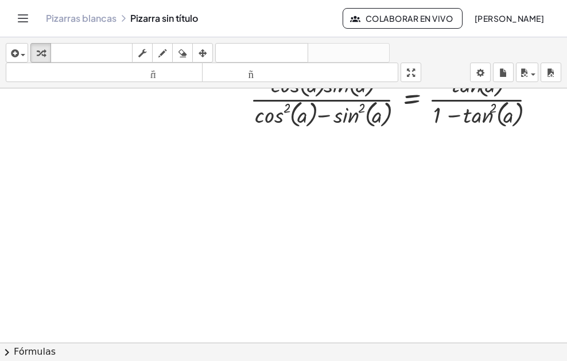
scroll to position [281, 0]
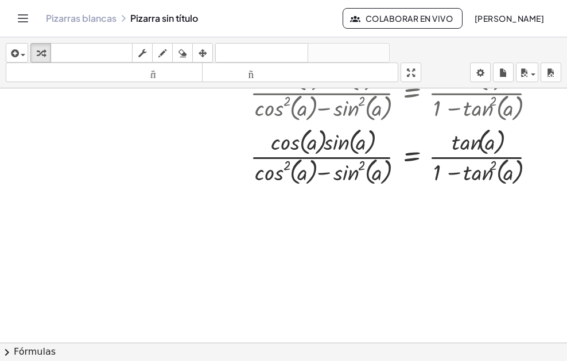
click at [168, 347] on button "chevron_right Fórmulas" at bounding box center [283, 352] width 567 height 18
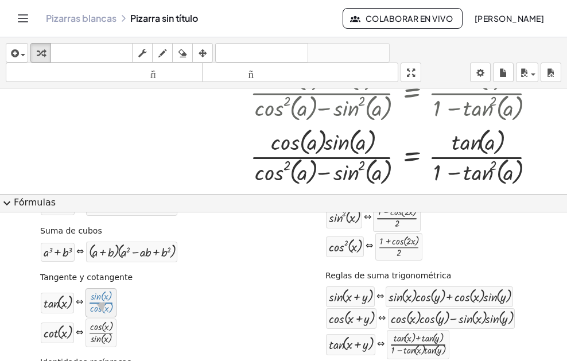
click at [104, 312] on div at bounding box center [100, 303] width 25 height 24
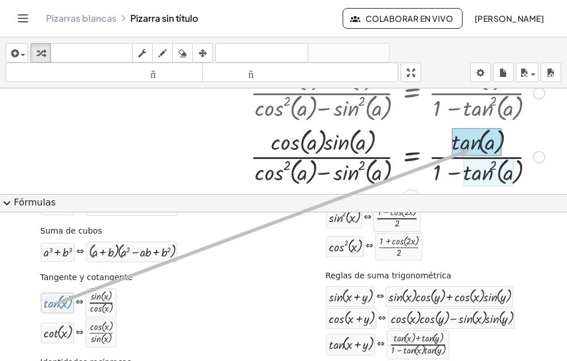
drag, startPoint x: 70, startPoint y: 306, endPoint x: 471, endPoint y: 150, distance: 430.4
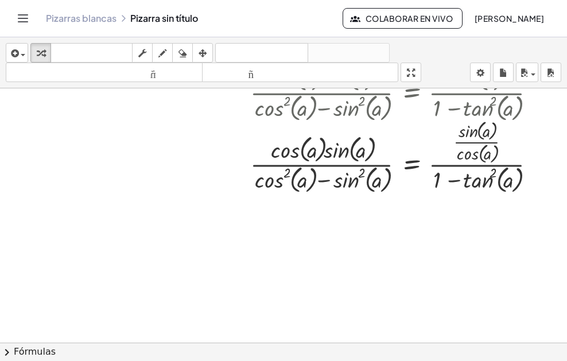
click at [241, 351] on button "chevron_right Fórmulas" at bounding box center [283, 352] width 567 height 18
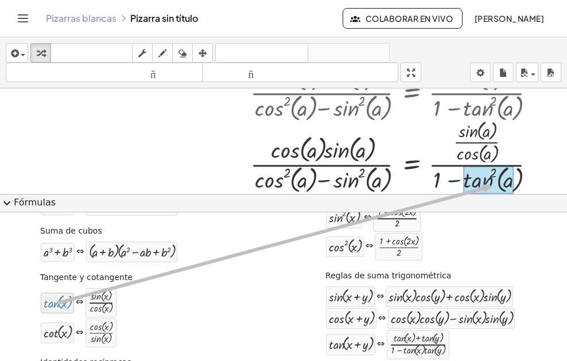
drag, startPoint x: 64, startPoint y: 305, endPoint x: 494, endPoint y: 186, distance: 445.4
click at [494, 186] on div "insertar Seleccione uno: Expresión matemática Función Texto Vídeo de YouTube Gr…" at bounding box center [283, 199] width 567 height 324
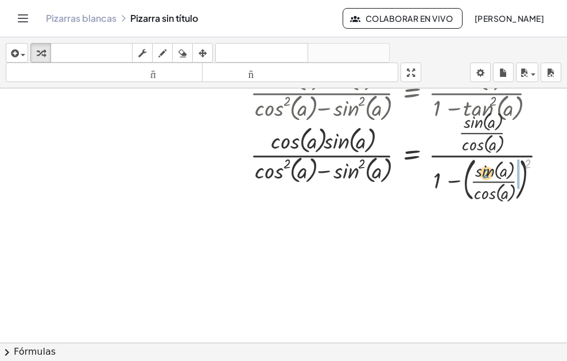
drag, startPoint x: 529, startPoint y: 161, endPoint x: 484, endPoint y: 176, distance: 47.2
click at [486, 172] on div at bounding box center [402, 156] width 317 height 98
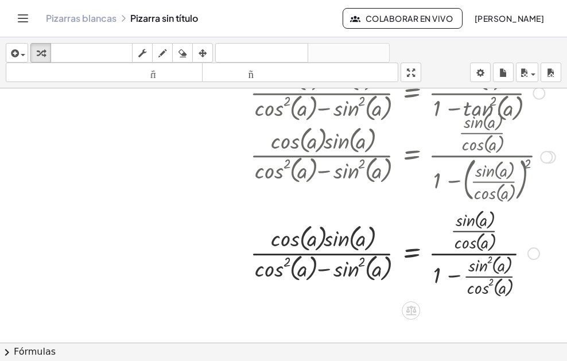
scroll to position [339, 0]
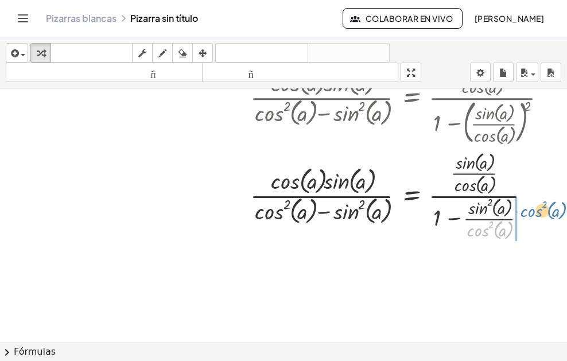
drag, startPoint x: 484, startPoint y: 226, endPoint x: 537, endPoint y: 205, distance: 57.0
click at [537, 205] on div at bounding box center [402, 194] width 317 height 95
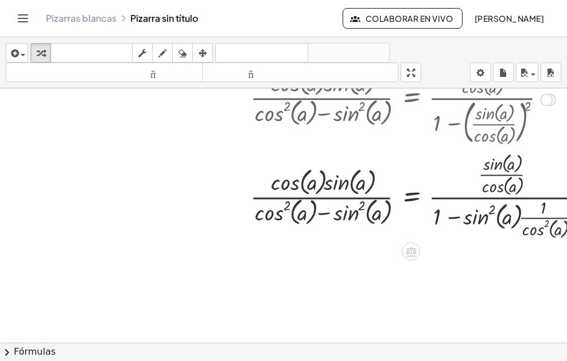
drag, startPoint x: 471, startPoint y: 245, endPoint x: 423, endPoint y: 240, distance: 47.9
click at [424, 238] on div "+ · 2 · x + 1 = 5 · sin ( , a ) · cos ( , a ) · ( + cos ( , a ) 2 − sin ( , a )…" at bounding box center [313, 131] width 626 height 763
drag, startPoint x: 550, startPoint y: 100, endPoint x: 358, endPoint y: 297, distance: 275.1
click at [358, 297] on div "+ · 2 · x + 1 = 5 · sin ( , a ) · cos ( , a ) · ( + cos ( , a ) 2 − sin ( , a )…" at bounding box center [313, 131] width 626 height 763
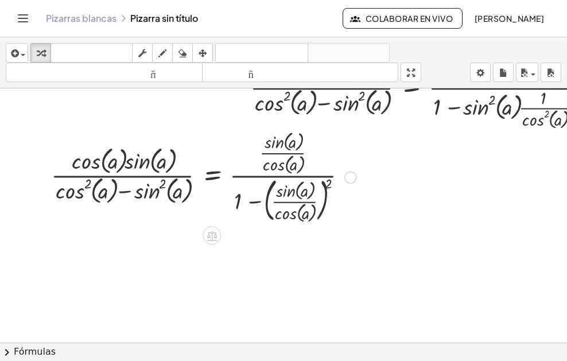
scroll to position [453, 0]
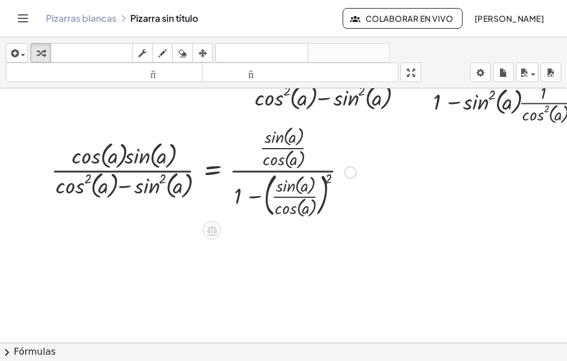
drag, startPoint x: 328, startPoint y: 175, endPoint x: 300, endPoint y: 189, distance: 30.8
click at [295, 185] on div at bounding box center [203, 171] width 317 height 98
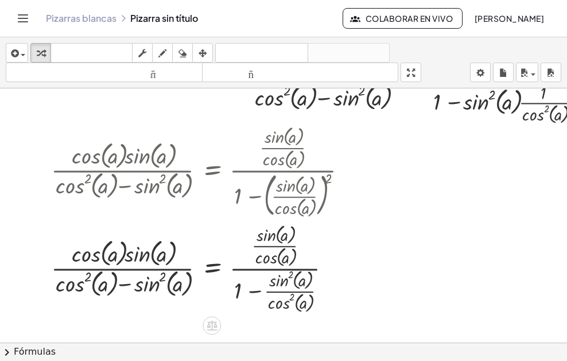
scroll to position [517, 0]
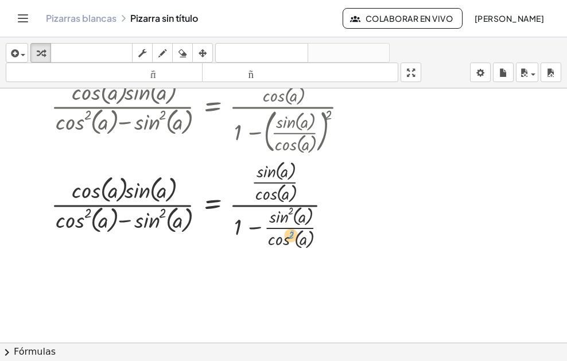
click at [288, 237] on div at bounding box center [203, 204] width 317 height 95
drag, startPoint x: 276, startPoint y: 240, endPoint x: 322, endPoint y: 223, distance: 48.8
click at [334, 219] on div at bounding box center [203, 204] width 317 height 95
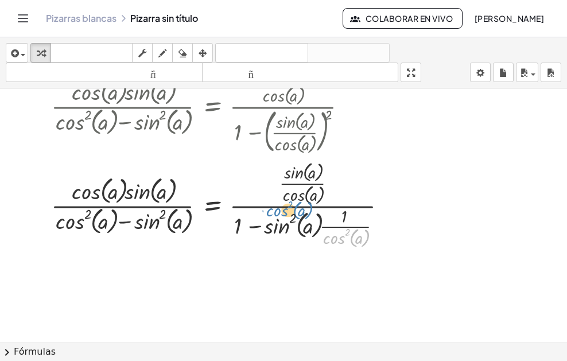
drag, startPoint x: 332, startPoint y: 242, endPoint x: 271, endPoint y: 215, distance: 66.5
click at [273, 215] on div at bounding box center [223, 204] width 356 height 92
drag, startPoint x: 335, startPoint y: 239, endPoint x: 342, endPoint y: 240, distance: 7.5
click at [343, 240] on div at bounding box center [223, 204] width 356 height 92
drag, startPoint x: 335, startPoint y: 226, endPoint x: 282, endPoint y: 224, distance: 52.8
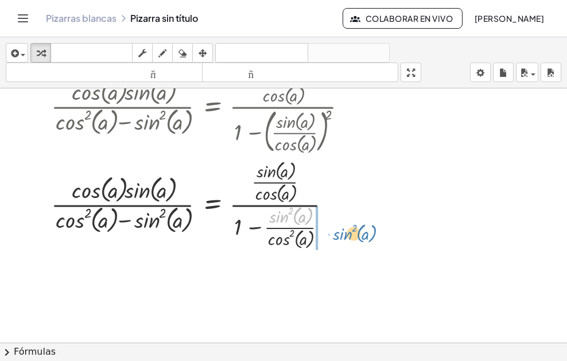
drag, startPoint x: 278, startPoint y: 213, endPoint x: 340, endPoint y: 229, distance: 64.0
click at [340, 229] on div at bounding box center [203, 204] width 317 height 95
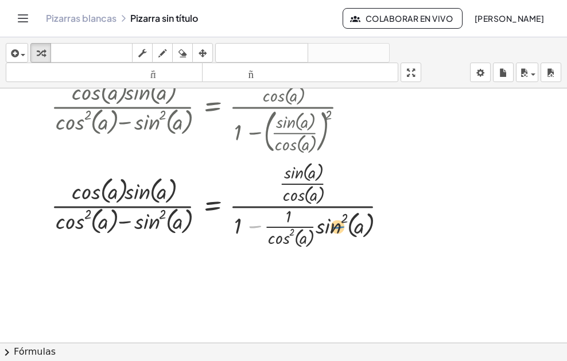
drag, startPoint x: 254, startPoint y: 225, endPoint x: 327, endPoint y: 226, distance: 72.9
click at [328, 226] on div at bounding box center [223, 204] width 356 height 92
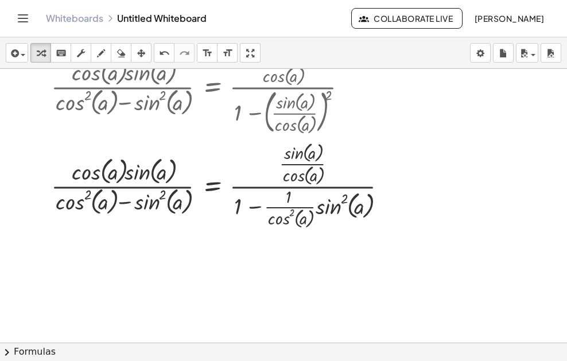
click at [428, 131] on div at bounding box center [313, 60] width 626 height 1017
click at [162, 48] on icon "undo" at bounding box center [164, 53] width 11 height 14
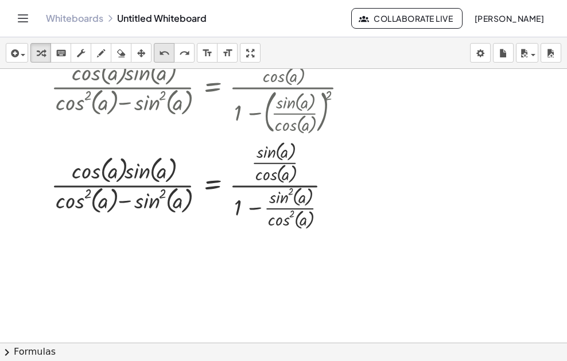
click at [167, 50] on icon "undo" at bounding box center [164, 53] width 11 height 14
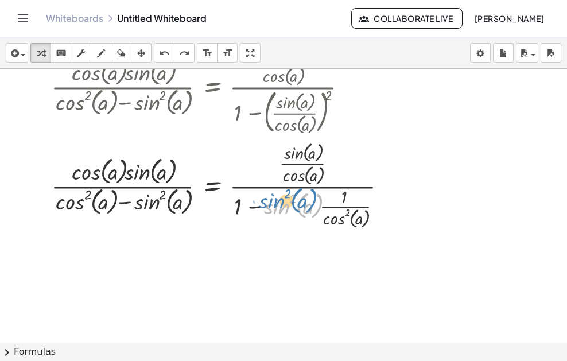
drag, startPoint x: 270, startPoint y: 207, endPoint x: 264, endPoint y: 199, distance: 10.2
click at [264, 199] on div at bounding box center [223, 184] width 356 height 92
drag, startPoint x: 231, startPoint y: 204, endPoint x: 374, endPoint y: 201, distance: 142.9
click at [374, 201] on div at bounding box center [223, 184] width 356 height 92
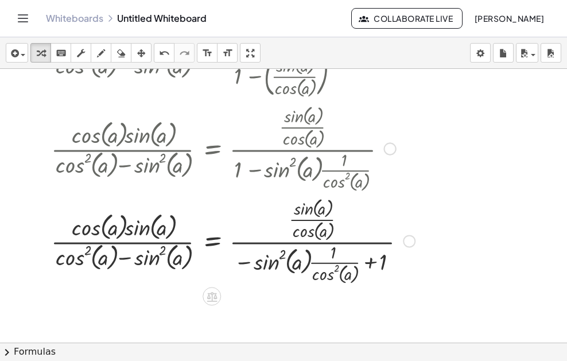
scroll to position [574, 0]
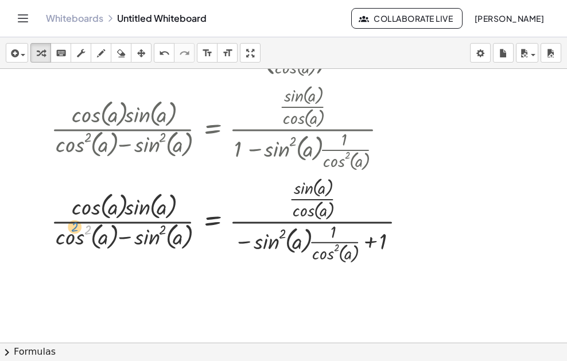
drag, startPoint x: 85, startPoint y: 229, endPoint x: 79, endPoint y: 229, distance: 6.3
click at [77, 228] on div at bounding box center [232, 219] width 375 height 92
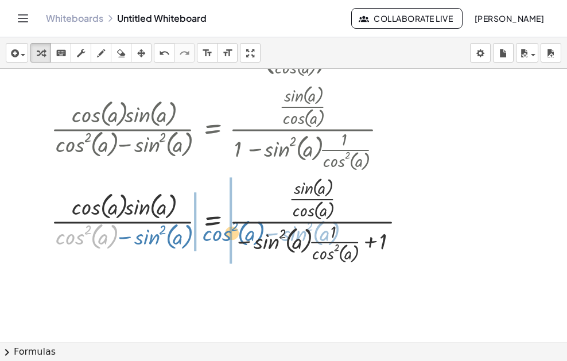
drag, startPoint x: 52, startPoint y: 238, endPoint x: 199, endPoint y: 235, distance: 147.0
click at [199, 235] on div at bounding box center [232, 219] width 375 height 92
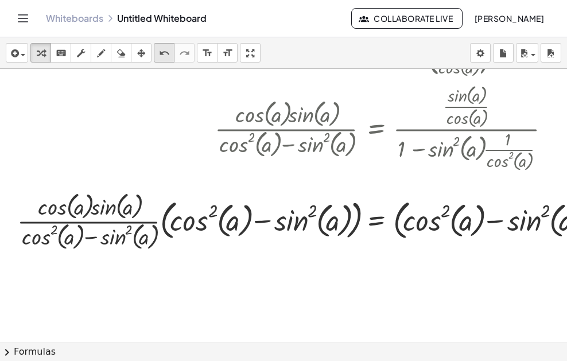
click at [166, 56] on icon "undo" at bounding box center [164, 53] width 11 height 14
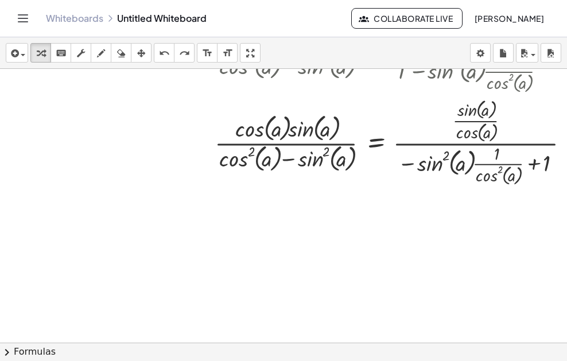
scroll to position [632, 0]
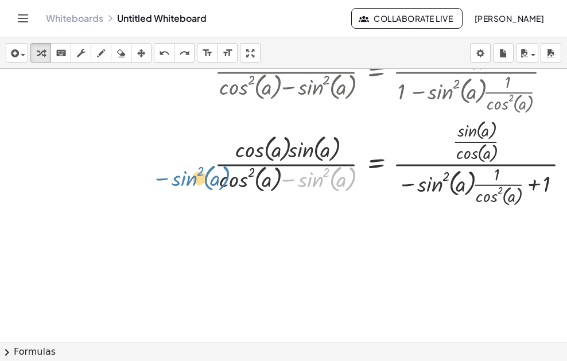
drag, startPoint x: 317, startPoint y: 181, endPoint x: 191, endPoint y: 180, distance: 126.3
drag, startPoint x: 312, startPoint y: 185, endPoint x: 226, endPoint y: 189, distance: 86.1
click at [203, 183] on div "· cos ( , a ) · sin ( , a ) · ( + cos ( , a ) 2 − sin ( , a ) 2 ) = · · sin ( ,…" at bounding box center [392, 66] width 390 height 290
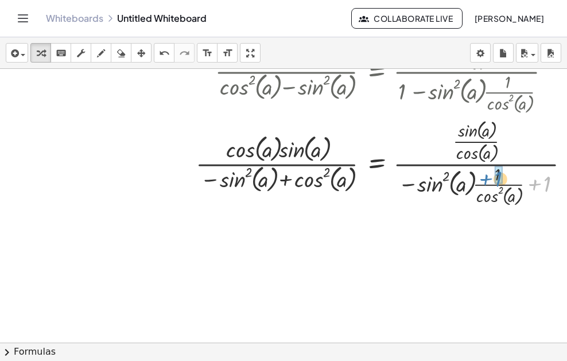
drag, startPoint x: 538, startPoint y: 178, endPoint x: 489, endPoint y: 173, distance: 49.1
click at [489, 173] on div at bounding box center [387, 162] width 395 height 92
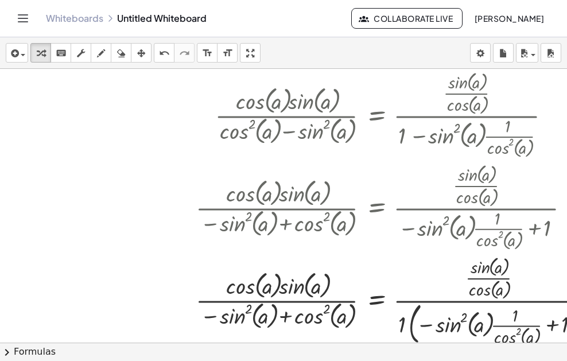
scroll to position [574, 0]
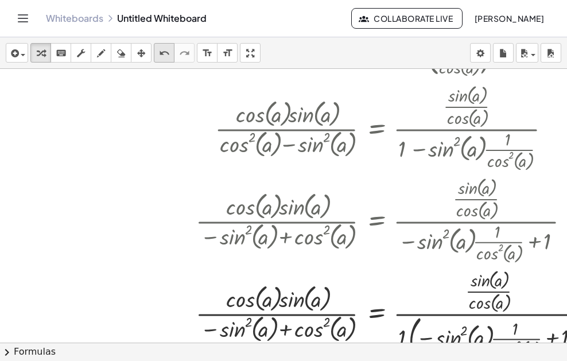
click at [161, 55] on icon "undo" at bounding box center [164, 53] width 11 height 14
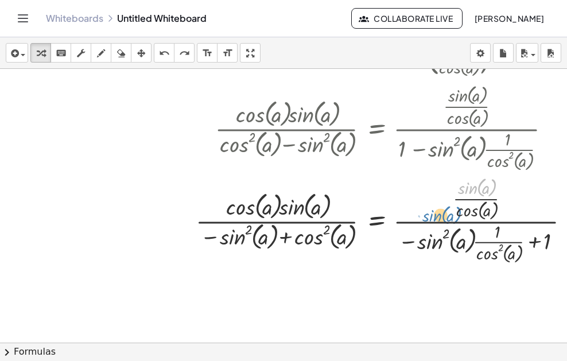
drag, startPoint x: 467, startPoint y: 189, endPoint x: 432, endPoint y: 216, distance: 45.0
click at [432, 216] on div at bounding box center [387, 219] width 395 height 92
drag, startPoint x: 476, startPoint y: 188, endPoint x: 453, endPoint y: 200, distance: 26.2
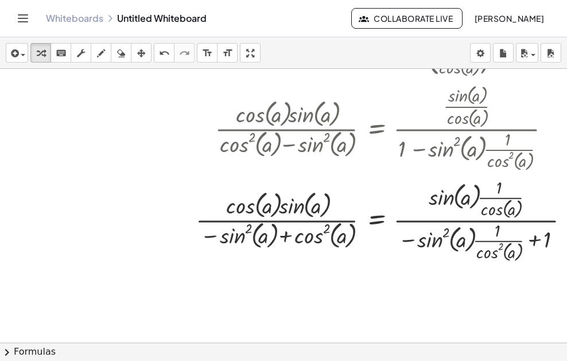
click at [123, 350] on button "chevron_right Formulas" at bounding box center [283, 352] width 567 height 18
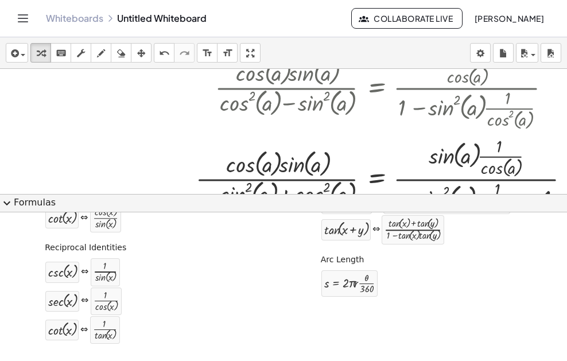
scroll to position [689, 0]
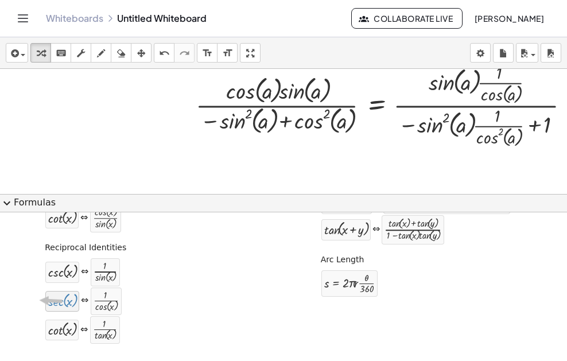
drag, startPoint x: 56, startPoint y: 305, endPoint x: 63, endPoint y: 302, distance: 7.5
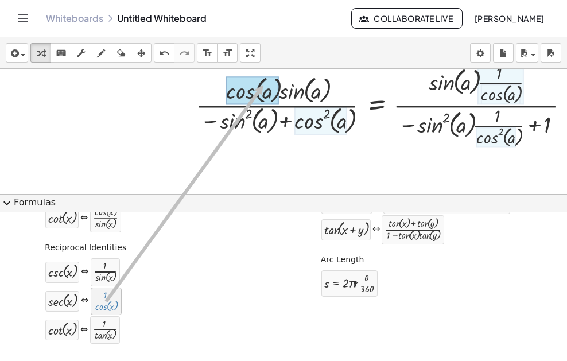
drag, startPoint x: 99, startPoint y: 305, endPoint x: 262, endPoint y: 85, distance: 274.4
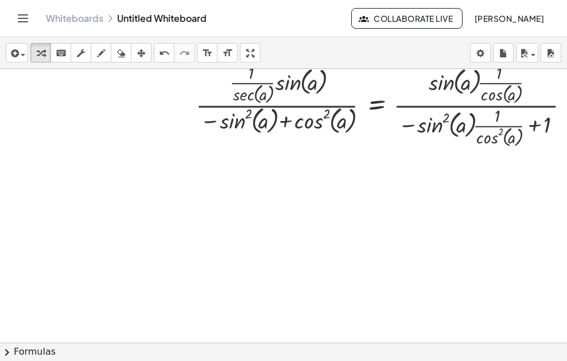
click at [119, 355] on button "chevron_right Formulas" at bounding box center [283, 352] width 567 height 18
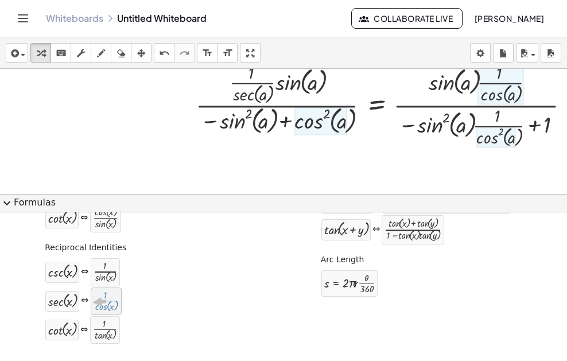
drag, startPoint x: 102, startPoint y: 305, endPoint x: 84, endPoint y: 304, distance: 18.4
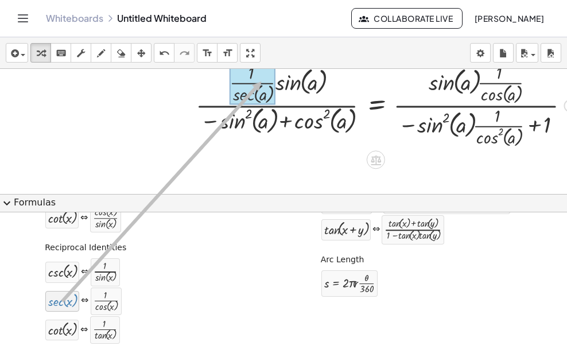
drag, startPoint x: 60, startPoint y: 306, endPoint x: 258, endPoint y: 81, distance: 299.2
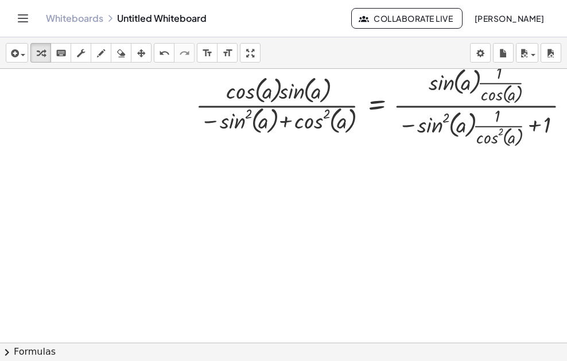
click at [111, 350] on button "chevron_right Formulas" at bounding box center [283, 352] width 567 height 18
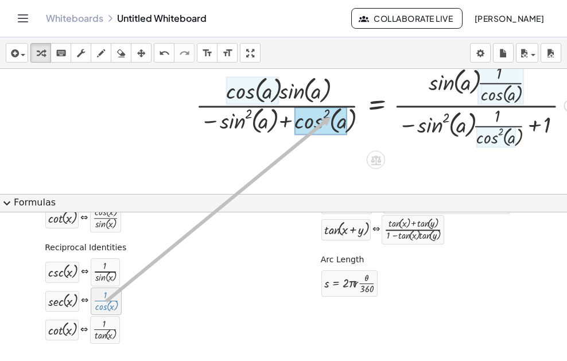
drag, startPoint x: 98, startPoint y: 309, endPoint x: 330, endPoint y: 116, distance: 301.5
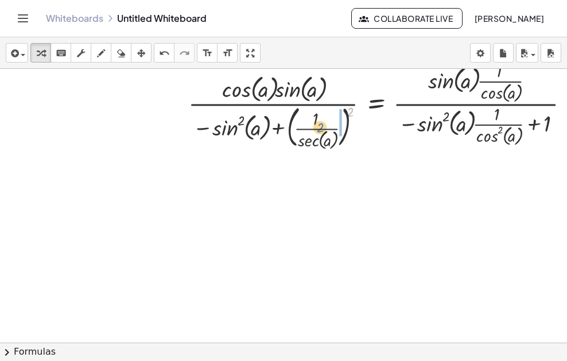
drag, startPoint x: 352, startPoint y: 110, endPoint x: 323, endPoint y: 125, distance: 33.6
click at [323, 125] on div at bounding box center [383, 104] width 402 height 93
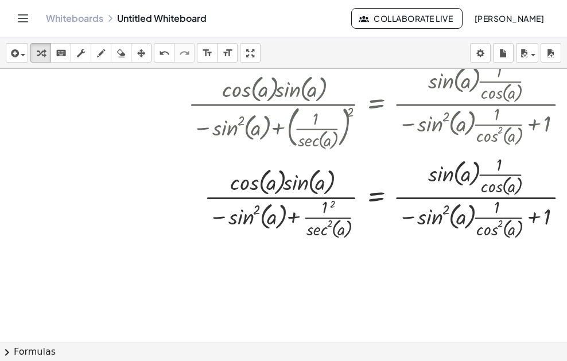
scroll to position [747, 0]
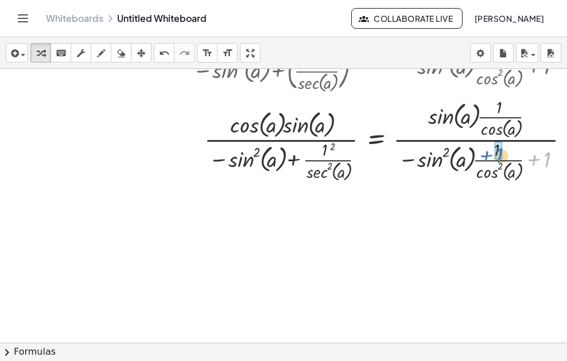
drag, startPoint x: 547, startPoint y: 161, endPoint x: 503, endPoint y: 157, distance: 44.9
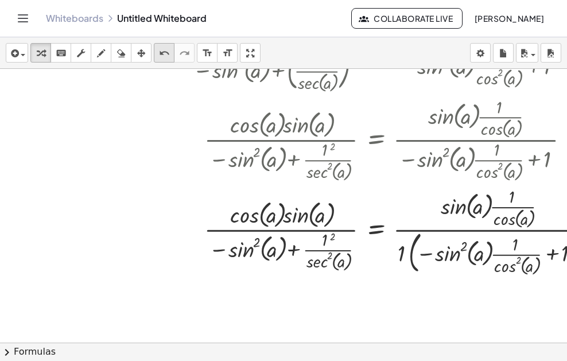
click at [165, 52] on icon "undo" at bounding box center [164, 53] width 11 height 14
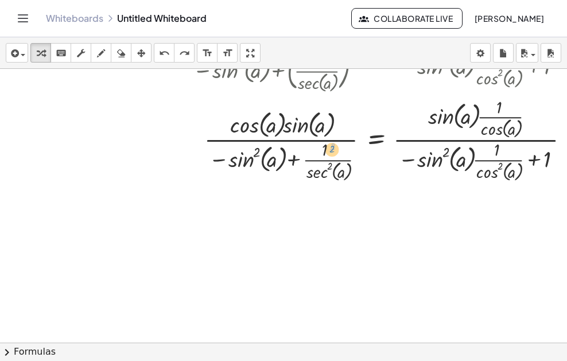
click at [329, 152] on div at bounding box center [383, 139] width 402 height 90
drag, startPoint x: 327, startPoint y: 153, endPoint x: 380, endPoint y: 173, distance: 57.2
click at [380, 173] on div at bounding box center [383, 139] width 402 height 90
click at [173, 352] on button "chevron_right Formulas" at bounding box center [283, 352] width 567 height 18
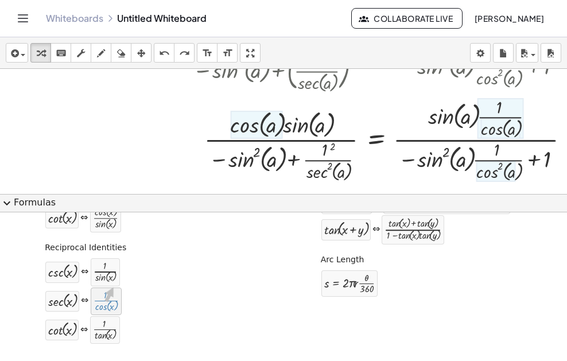
drag, startPoint x: 102, startPoint y: 307, endPoint x: 112, endPoint y: 287, distance: 22.9
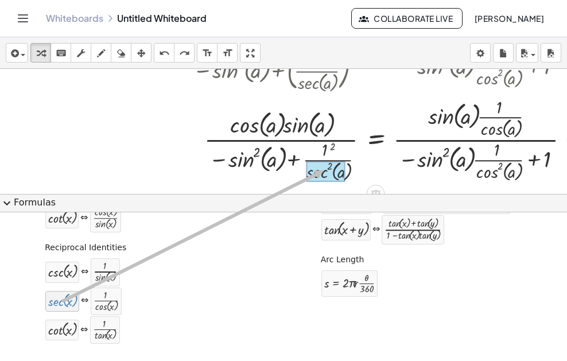
drag, startPoint x: 73, startPoint y: 304, endPoint x: 321, endPoint y: 170, distance: 281.7
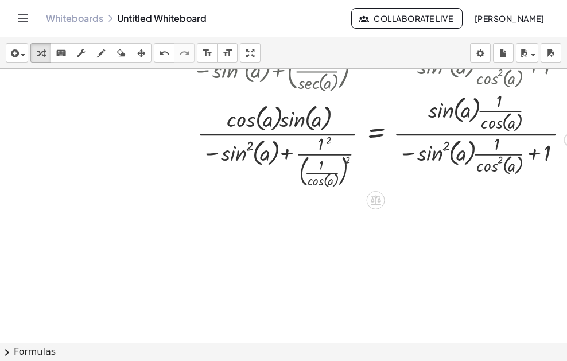
click at [348, 160] on div at bounding box center [383, 139] width 402 height 102
drag, startPoint x: 345, startPoint y: 161, endPoint x: 333, endPoint y: 161, distance: 11.5
click at [333, 161] on div at bounding box center [383, 139] width 402 height 102
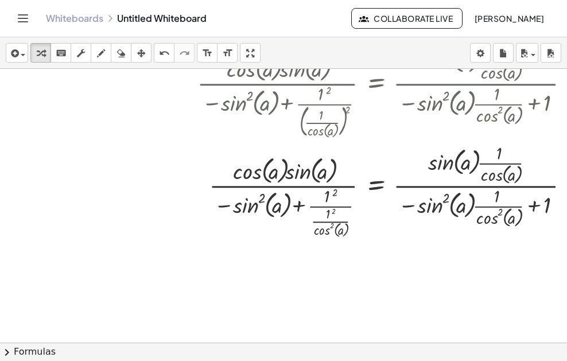
scroll to position [804, 0]
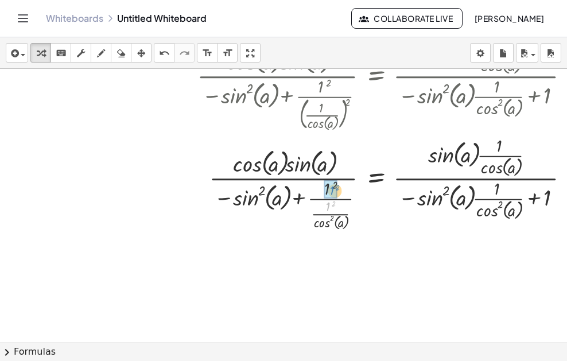
drag, startPoint x: 326, startPoint y: 207, endPoint x: 330, endPoint y: 191, distance: 16.6
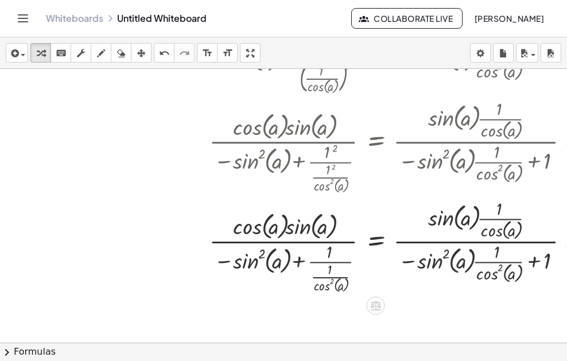
scroll to position [861, 0]
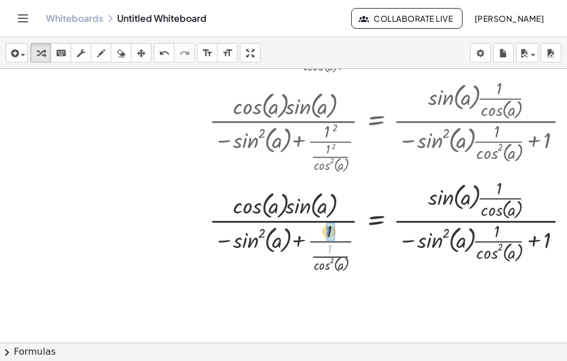
drag, startPoint x: 329, startPoint y: 248, endPoint x: 328, endPoint y: 231, distance: 17.9
drag, startPoint x: 329, startPoint y: 250, endPoint x: 332, endPoint y: 242, distance: 8.4
drag, startPoint x: 331, startPoint y: 230, endPoint x: 329, endPoint y: 250, distance: 19.5
drag, startPoint x: 329, startPoint y: 250, endPoint x: 333, endPoint y: 233, distance: 17.1
drag, startPoint x: 328, startPoint y: 263, endPoint x: 328, endPoint y: 234, distance: 28.7
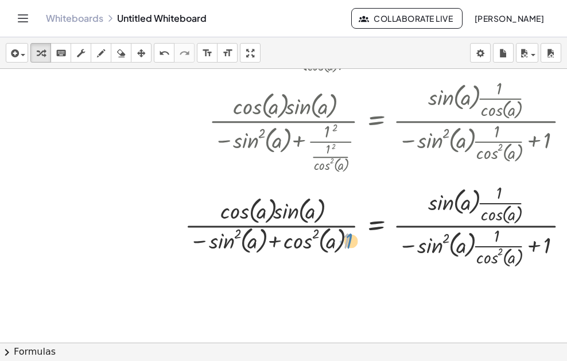
click at [345, 242] on div at bounding box center [382, 225] width 406 height 90
drag, startPoint x: 346, startPoint y: 244, endPoint x: 314, endPoint y: 240, distance: 32.3
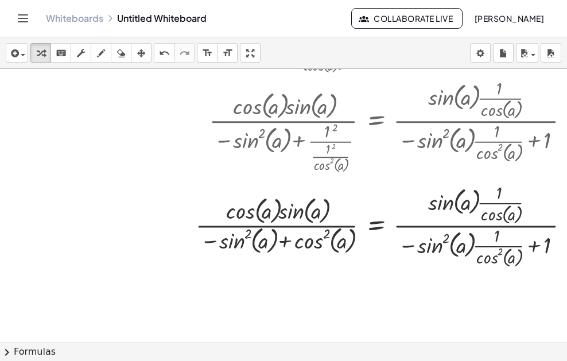
drag, startPoint x: 164, startPoint y: 54, endPoint x: 178, endPoint y: 65, distance: 18.8
click at [164, 56] on icon "undo" at bounding box center [164, 53] width 11 height 14
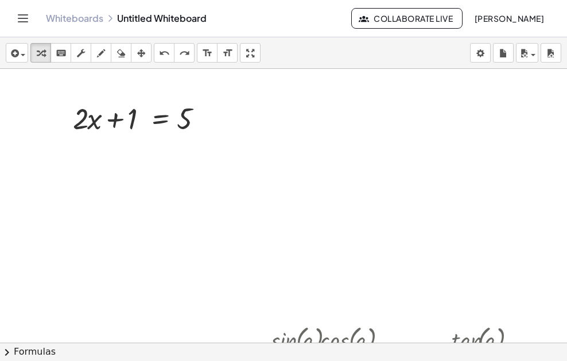
scroll to position [861, 0]
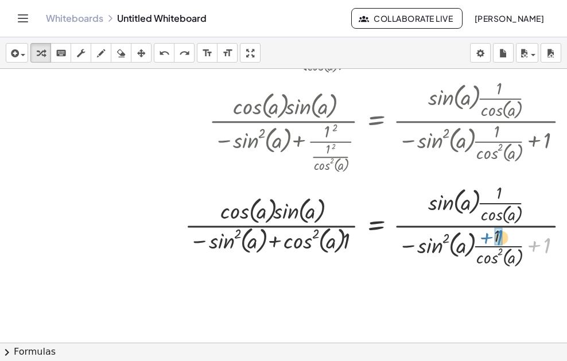
drag, startPoint x: 551, startPoint y: 248, endPoint x: 503, endPoint y: 240, distance: 48.3
click at [503, 240] on div at bounding box center [382, 225] width 406 height 90
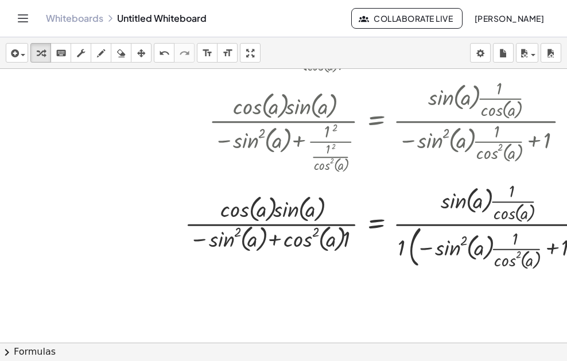
drag, startPoint x: 521, startPoint y: 282, endPoint x: 469, endPoint y: 281, distance: 51.7
drag, startPoint x: 435, startPoint y: 279, endPoint x: 432, endPoint y: 294, distance: 14.6
drag, startPoint x: 488, startPoint y: 390, endPoint x: 445, endPoint y: 266, distance: 131.9
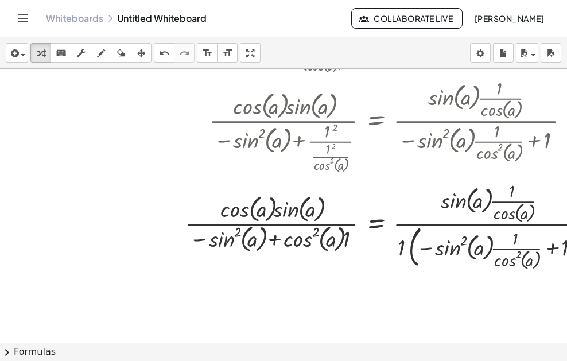
click at [484, 360] on html "Graspable Math Activities Whiteboards Classes Account v1.30.2 | Privacy policy …" at bounding box center [283, 180] width 567 height 361
click at [161, 51] on icon "undo" at bounding box center [164, 53] width 11 height 14
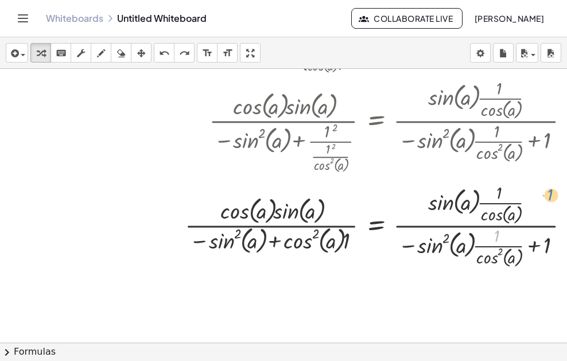
drag, startPoint x: 498, startPoint y: 235, endPoint x: 556, endPoint y: 193, distance: 71.2
click at [556, 193] on div at bounding box center [382, 225] width 406 height 90
click at [206, 354] on button "chevron_right Formulas" at bounding box center [283, 352] width 567 height 18
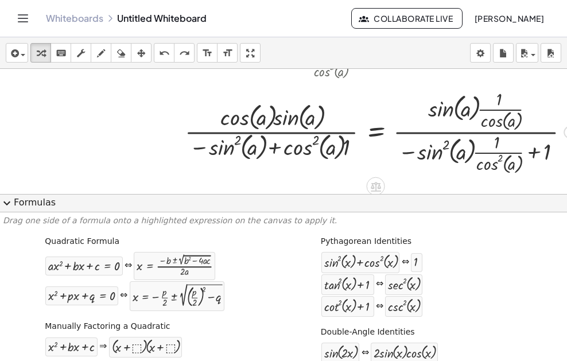
scroll to position [976, 0]
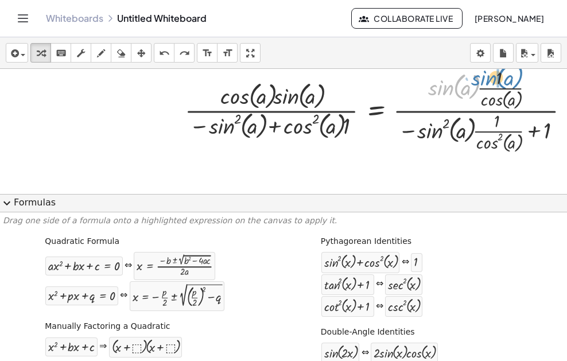
drag, startPoint x: 460, startPoint y: 86, endPoint x: 503, endPoint y: 76, distance: 44.1
click at [503, 76] on div at bounding box center [382, 110] width 406 height 90
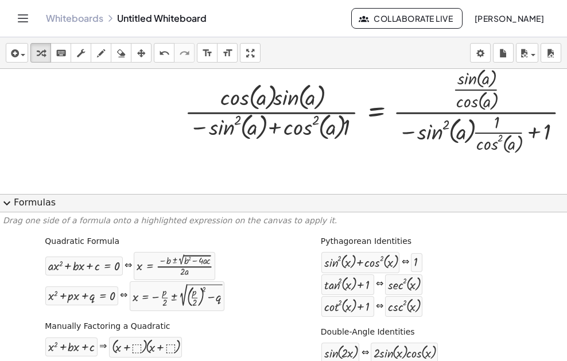
scroll to position [339, 0]
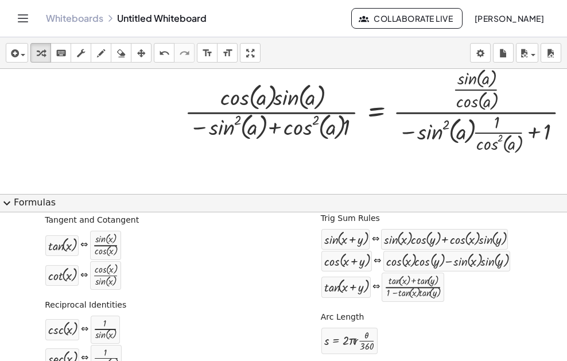
click at [445, 127] on div at bounding box center [382, 110] width 406 height 92
click at [453, 130] on div at bounding box center [382, 110] width 406 height 92
click at [317, 200] on button "expand_more Formulas" at bounding box center [283, 203] width 567 height 18
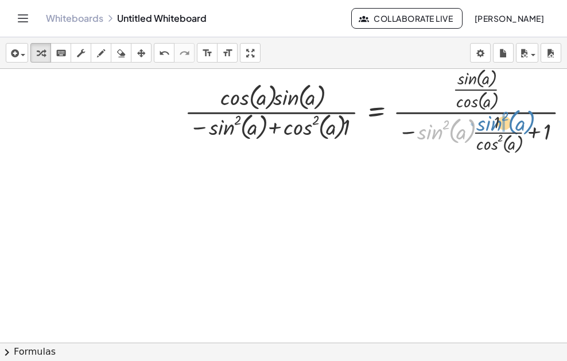
drag, startPoint x: 432, startPoint y: 133, endPoint x: 473, endPoint y: 130, distance: 40.8
click at [491, 124] on div at bounding box center [382, 110] width 406 height 92
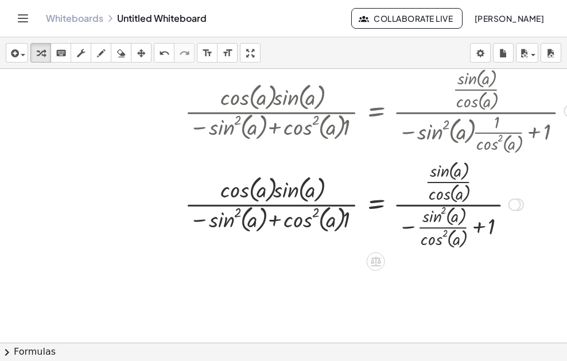
drag, startPoint x: 452, startPoint y: 236, endPoint x: 448, endPoint y: 230, distance: 7.2
click at [450, 235] on div at bounding box center [382, 203] width 406 height 95
click at [185, 349] on button "chevron_right Formulas" at bounding box center [283, 352] width 567 height 18
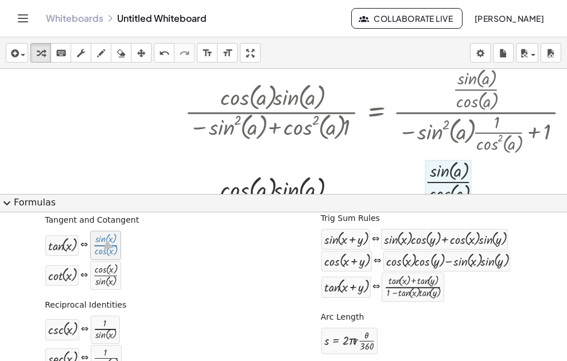
drag, startPoint x: 99, startPoint y: 250, endPoint x: 112, endPoint y: 248, distance: 13.3
click at [102, 246] on div at bounding box center [105, 246] width 25 height 24
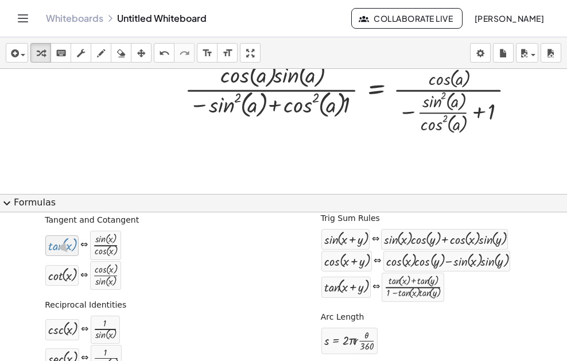
drag, startPoint x: 188, startPoint y: 205, endPoint x: 64, endPoint y: 251, distance: 132.7
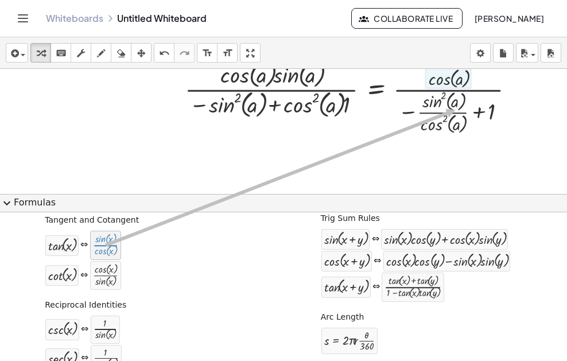
drag, startPoint x: 169, startPoint y: 225, endPoint x: 453, endPoint y: 111, distance: 306.5
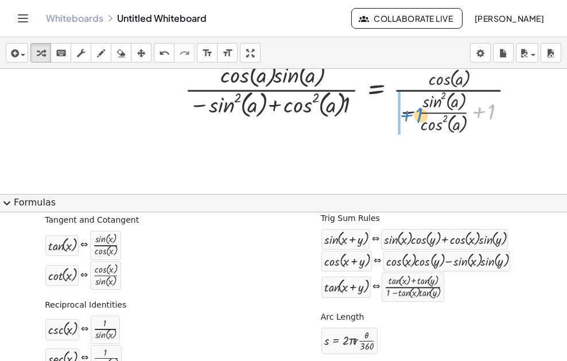
drag, startPoint x: 483, startPoint y: 110, endPoint x: 410, endPoint y: 113, distance: 72.4
click at [410, 113] on div at bounding box center [382, 88] width 406 height 95
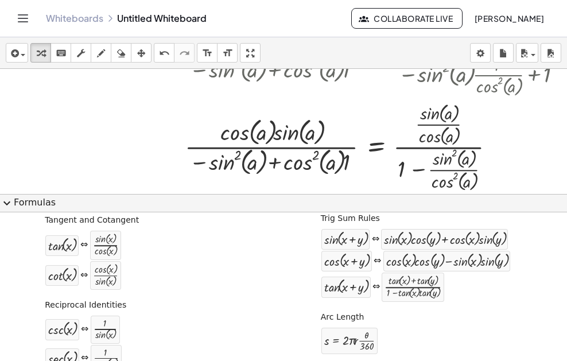
scroll to position [396, 0]
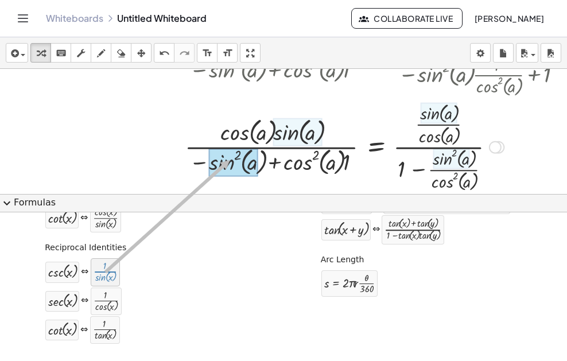
drag, startPoint x: 100, startPoint y: 282, endPoint x: 229, endPoint y: 160, distance: 177.4
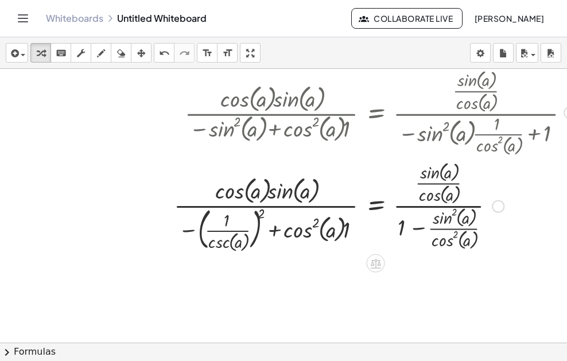
scroll to position [983, 0]
click at [160, 59] on icon "undo" at bounding box center [164, 53] width 11 height 14
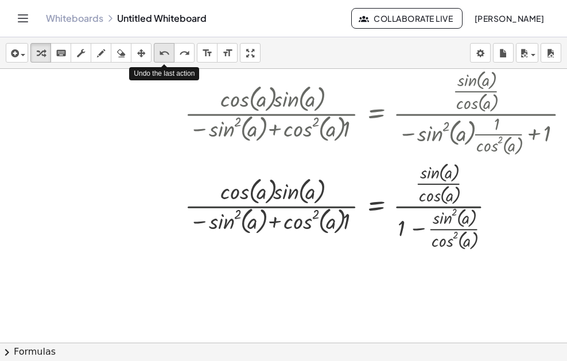
click at [160, 59] on icon "undo" at bounding box center [164, 53] width 11 height 14
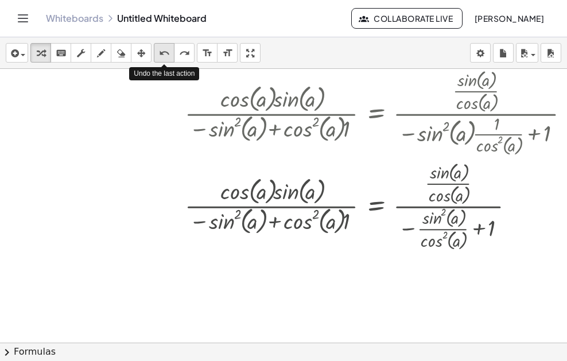
click at [160, 60] on icon "undo" at bounding box center [164, 53] width 11 height 14
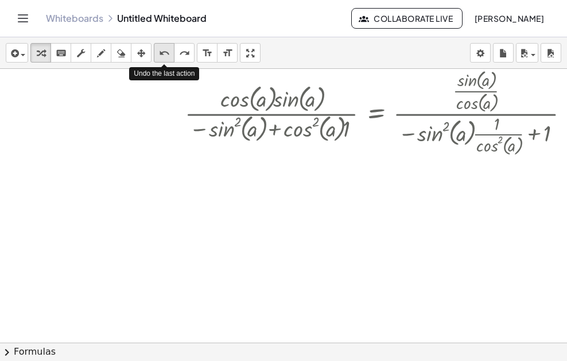
click at [161, 60] on icon "undo" at bounding box center [164, 53] width 11 height 14
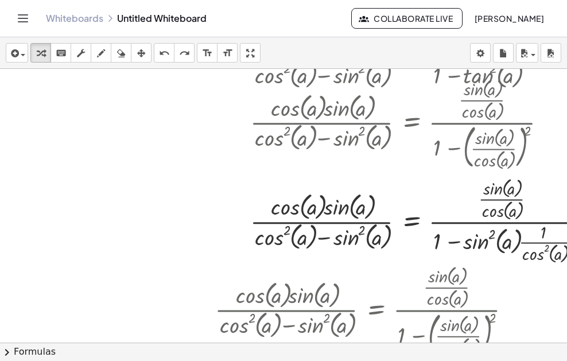
scroll to position [237, 0]
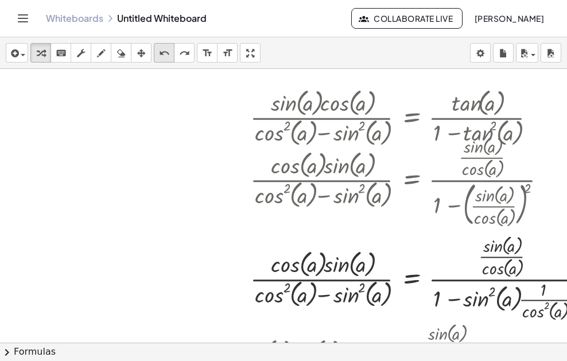
click at [157, 53] on div "undo" at bounding box center [164, 53] width 15 height 14
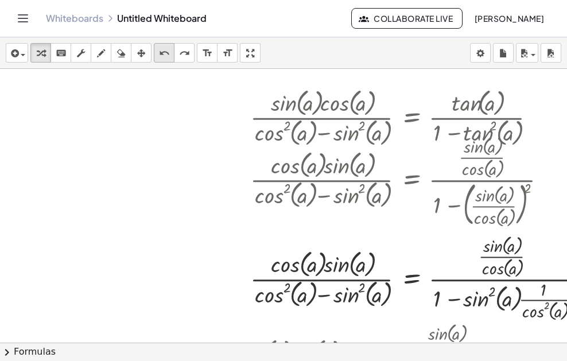
click at [157, 53] on div "undo" at bounding box center [164, 53] width 15 height 14
click at [157, 54] on div "undo" at bounding box center [164, 53] width 15 height 14
click at [156, 55] on button "undo undo" at bounding box center [164, 53] width 21 height 20
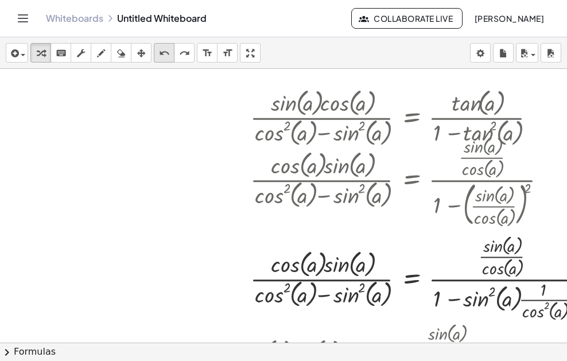
click at [154, 56] on button "undo undo" at bounding box center [164, 53] width 21 height 20
click at [160, 56] on icon "undo" at bounding box center [164, 53] width 11 height 14
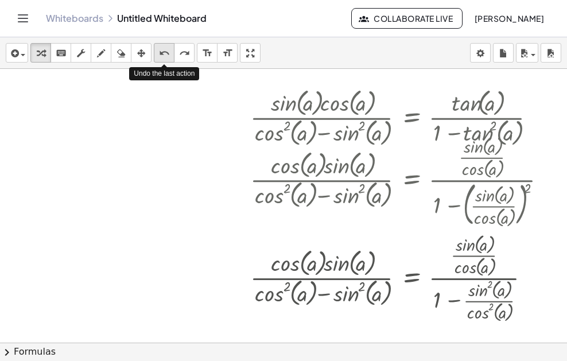
click at [160, 56] on icon "undo" at bounding box center [164, 53] width 11 height 14
click at [160, 57] on icon "undo" at bounding box center [164, 53] width 11 height 14
click at [160, 59] on icon "undo" at bounding box center [164, 53] width 11 height 14
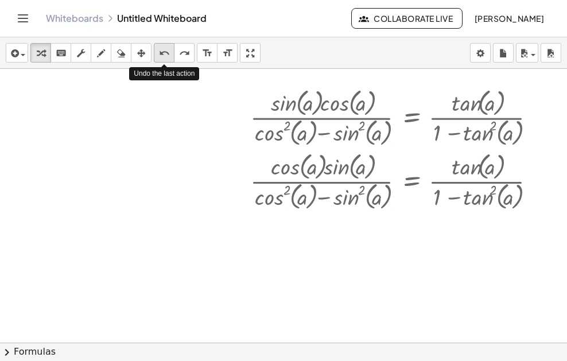
click at [160, 59] on icon "undo" at bounding box center [164, 53] width 11 height 14
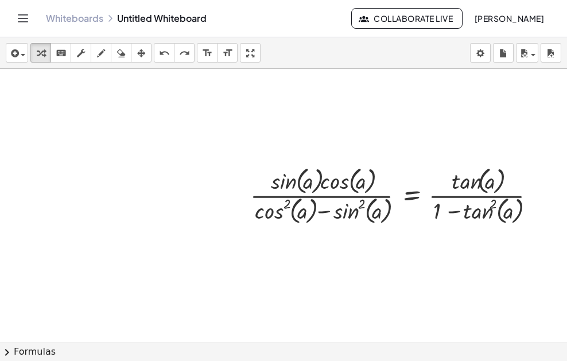
scroll to position [180, 0]
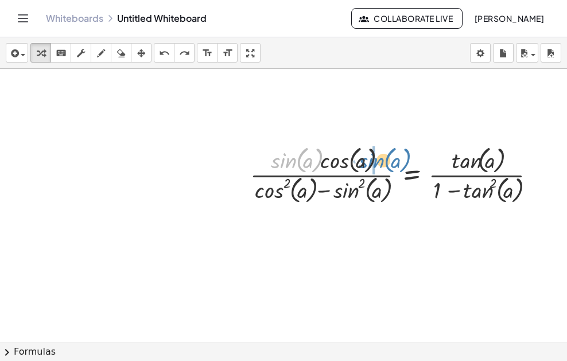
drag, startPoint x: 294, startPoint y: 162, endPoint x: 382, endPoint y: 162, distance: 87.8
click at [382, 162] on div at bounding box center [397, 174] width 306 height 64
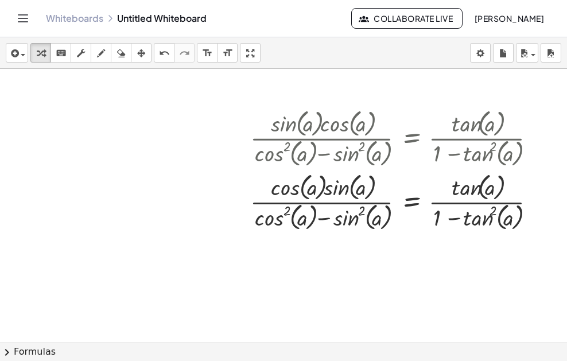
scroll to position [237, 0]
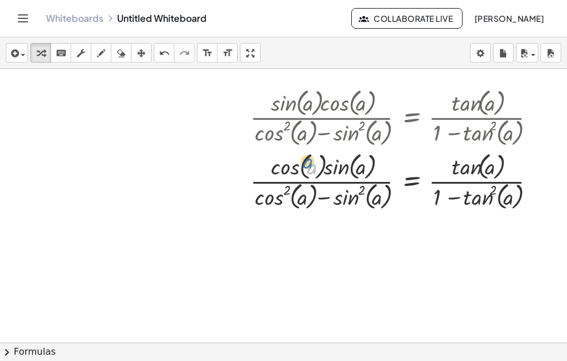
click at [306, 162] on div at bounding box center [397, 181] width 306 height 64
drag, startPoint x: 339, startPoint y: 166, endPoint x: 354, endPoint y: 195, distance: 32.9
click at [354, 195] on div at bounding box center [397, 181] width 306 height 64
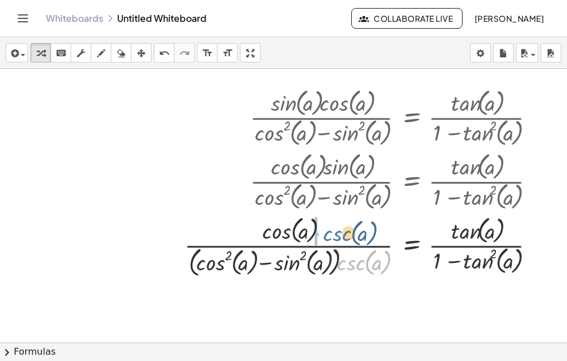
drag, startPoint x: 352, startPoint y: 259, endPoint x: 338, endPoint y: 229, distance: 33.1
click at [338, 229] on div at bounding box center [364, 246] width 372 height 67
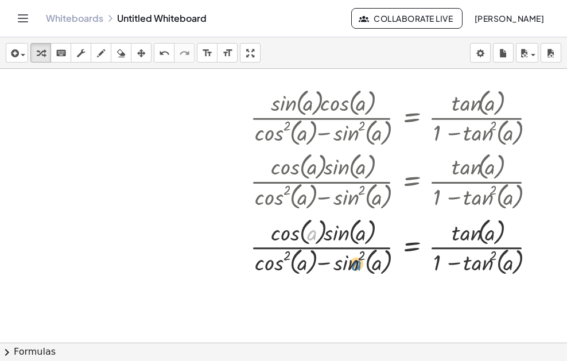
drag, startPoint x: 309, startPoint y: 238, endPoint x: 354, endPoint y: 269, distance: 54.4
click at [354, 269] on div at bounding box center [397, 247] width 306 height 64
click at [296, 236] on div at bounding box center [397, 247] width 306 height 64
click at [487, 222] on div at bounding box center [397, 247] width 306 height 64
click at [313, 353] on button "chevron_right Formulas" at bounding box center [283, 352] width 567 height 18
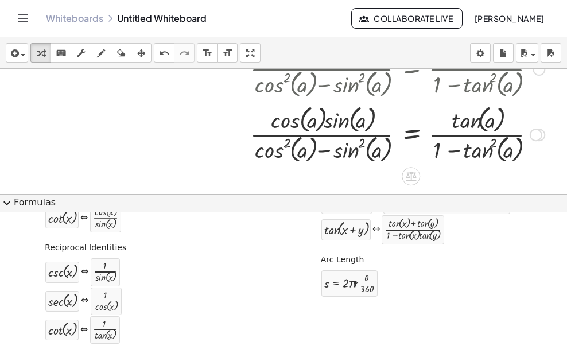
scroll to position [352, 0]
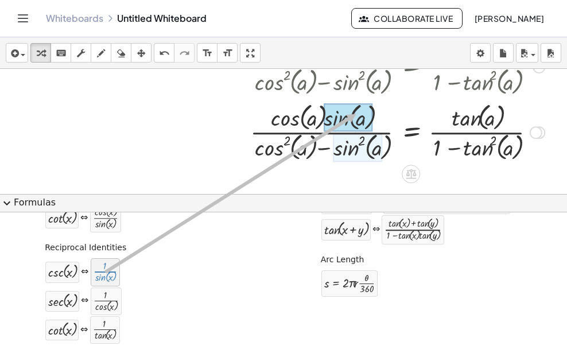
drag, startPoint x: 107, startPoint y: 278, endPoint x: 356, endPoint y: 114, distance: 297.5
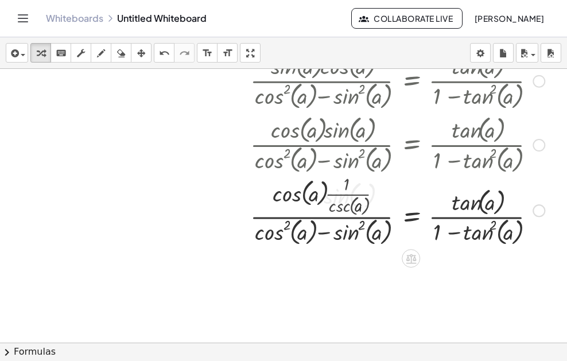
scroll to position [282, 0]
click at [343, 197] on div at bounding box center [397, 209] width 306 height 77
drag, startPoint x: 283, startPoint y: 186, endPoint x: 343, endPoint y: 175, distance: 60.7
click at [343, 175] on div at bounding box center [397, 209] width 306 height 77
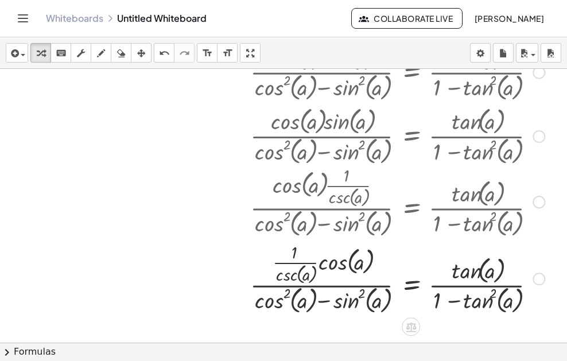
scroll to position [284, 0]
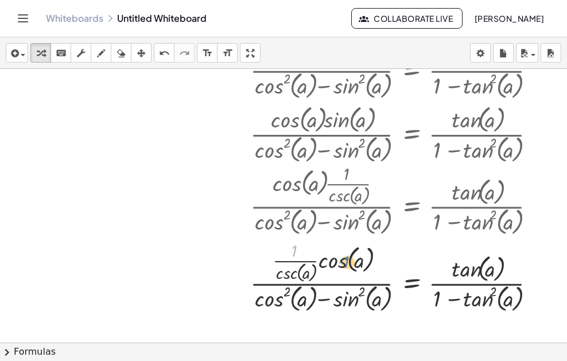
drag, startPoint x: 292, startPoint y: 248, endPoint x: 328, endPoint y: 258, distance: 36.9
click at [342, 259] on div at bounding box center [397, 276] width 306 height 77
drag, startPoint x: 331, startPoint y: 261, endPoint x: 291, endPoint y: 250, distance: 41.6
click at [292, 250] on div at bounding box center [397, 276] width 306 height 77
click at [320, 258] on div at bounding box center [397, 276] width 306 height 77
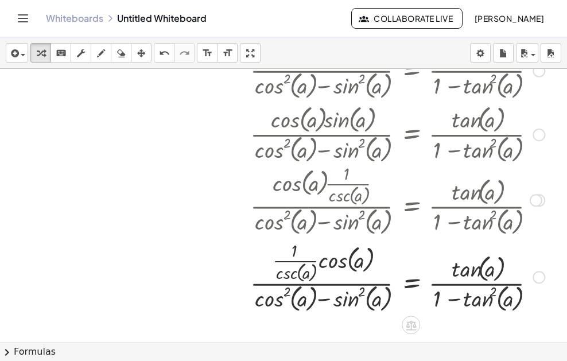
click at [320, 258] on div at bounding box center [397, 276] width 306 height 77
click at [319, 258] on div at bounding box center [397, 276] width 306 height 77
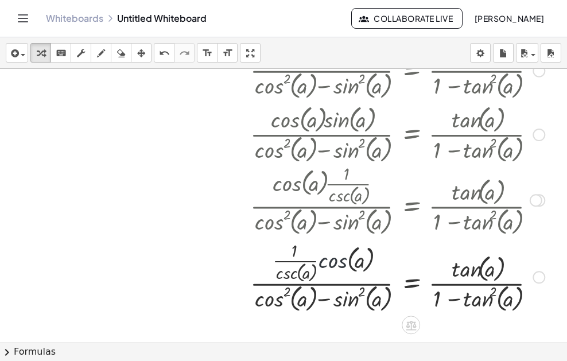
drag, startPoint x: 319, startPoint y: 258, endPoint x: 308, endPoint y: 253, distance: 12.4
click at [317, 257] on div at bounding box center [397, 276] width 306 height 77
click at [309, 254] on div at bounding box center [397, 276] width 306 height 77
click at [308, 253] on div at bounding box center [397, 276] width 306 height 77
drag, startPoint x: 328, startPoint y: 251, endPoint x: 334, endPoint y: 247, distance: 7.0
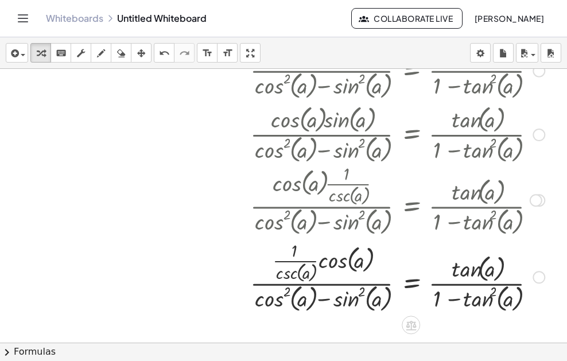
click at [329, 251] on div at bounding box center [397, 276] width 306 height 77
drag, startPoint x: 334, startPoint y: 247, endPoint x: 340, endPoint y: 265, distance: 19.4
click at [343, 254] on div at bounding box center [397, 276] width 306 height 77
drag, startPoint x: 287, startPoint y: 271, endPoint x: 275, endPoint y: 294, distance: 25.9
click at [275, 294] on div at bounding box center [397, 276] width 306 height 77
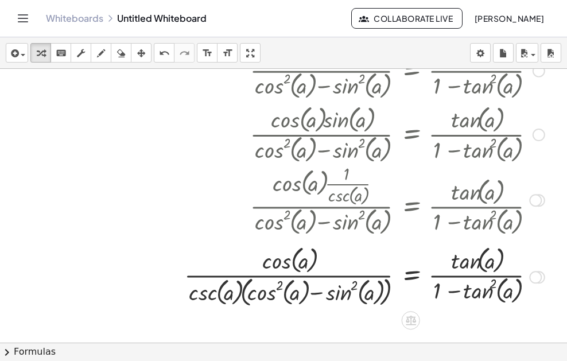
click at [297, 292] on div at bounding box center [364, 276] width 372 height 67
click at [296, 292] on div at bounding box center [364, 276] width 372 height 67
click at [294, 290] on div at bounding box center [364, 276] width 372 height 67
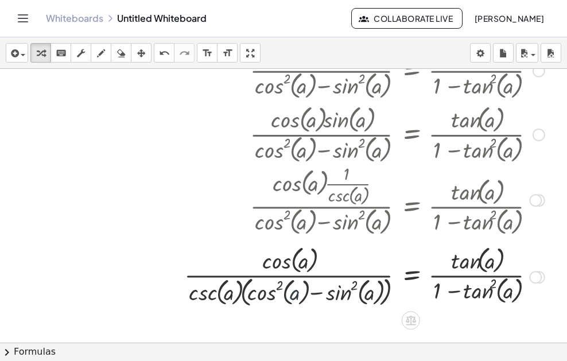
click at [294, 290] on div at bounding box center [364, 276] width 372 height 67
click at [294, 289] on div at bounding box center [364, 276] width 372 height 67
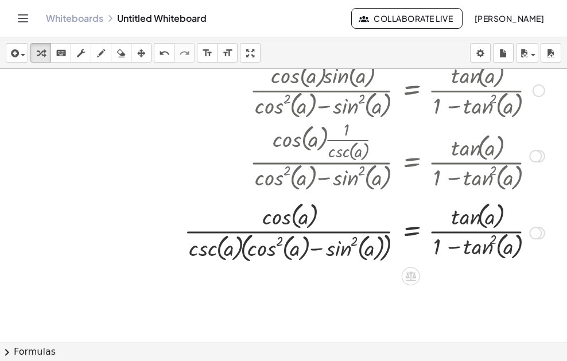
scroll to position [341, 0]
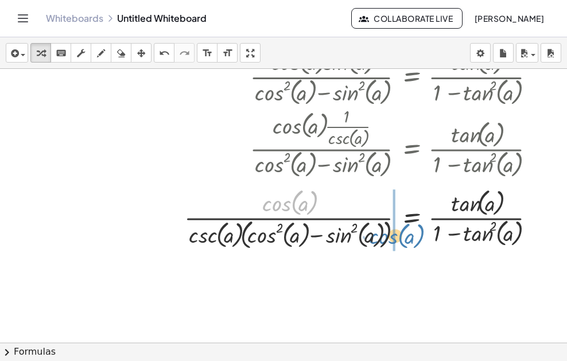
drag, startPoint x: 286, startPoint y: 203, endPoint x: 384, endPoint y: 239, distance: 105.1
click at [392, 237] on div at bounding box center [364, 218] width 372 height 67
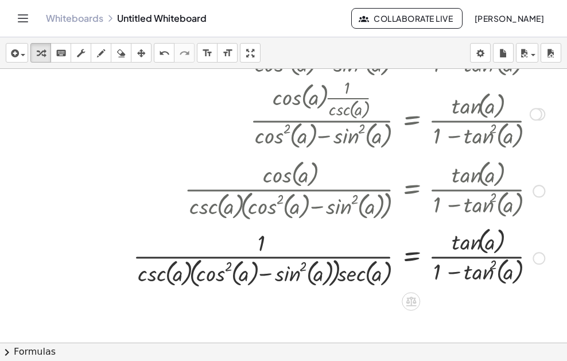
scroll to position [399, 0]
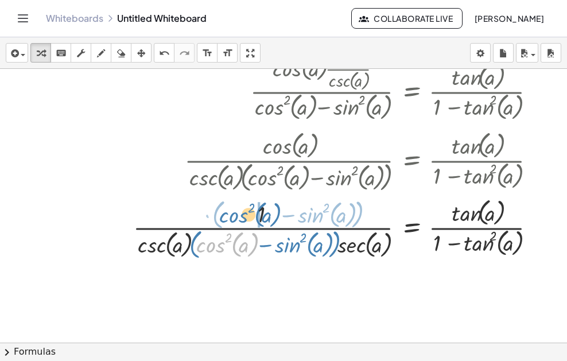
drag, startPoint x: 254, startPoint y: 247, endPoint x: 277, endPoint y: 217, distance: 37.6
click at [277, 217] on div at bounding box center [338, 228] width 423 height 67
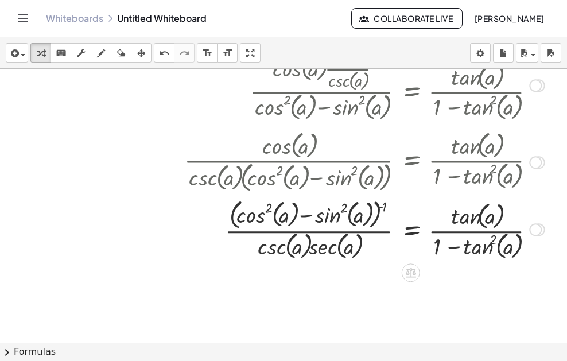
click at [316, 244] on div at bounding box center [364, 228] width 372 height 67
drag, startPoint x: 387, startPoint y: 205, endPoint x: 375, endPoint y: 210, distance: 13.4
click at [375, 210] on div at bounding box center [364, 228] width 372 height 67
drag, startPoint x: 382, startPoint y: 207, endPoint x: 358, endPoint y: 215, distance: 25.6
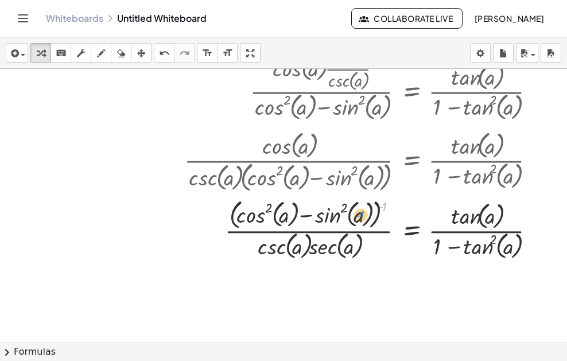
click at [359, 215] on div at bounding box center [364, 228] width 372 height 67
drag, startPoint x: 383, startPoint y: 207, endPoint x: 212, endPoint y: 228, distance: 171.8
click at [212, 228] on div at bounding box center [364, 228] width 372 height 67
drag, startPoint x: 383, startPoint y: 206, endPoint x: 220, endPoint y: 228, distance: 164.4
click at [221, 228] on div at bounding box center [364, 228] width 372 height 67
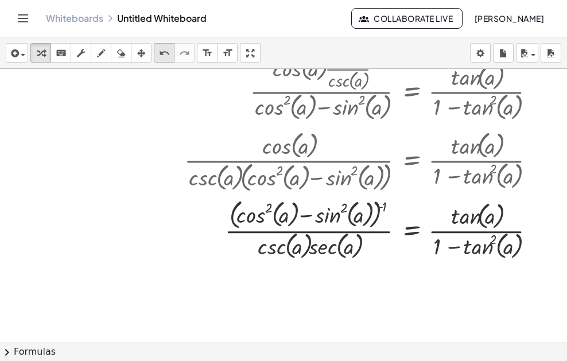
click at [160, 53] on icon "undo" at bounding box center [164, 53] width 11 height 14
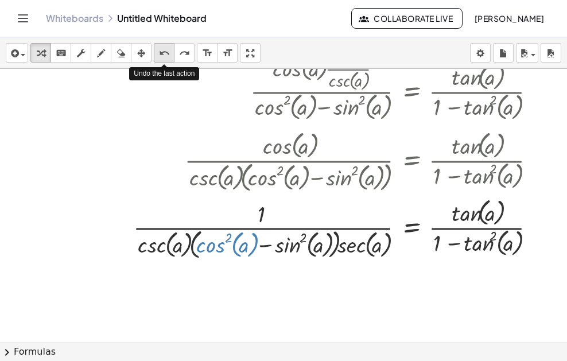
click at [160, 53] on icon "undo" at bounding box center [164, 53] width 11 height 14
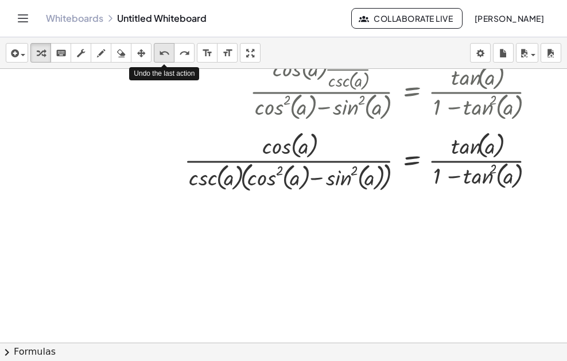
click at [160, 53] on icon "undo" at bounding box center [164, 53] width 11 height 14
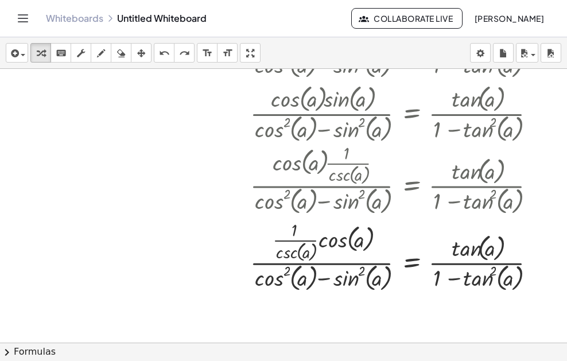
scroll to position [284, 0]
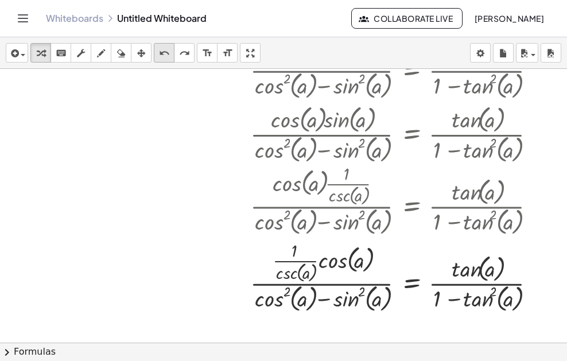
click at [173, 55] on button "undo undo" at bounding box center [164, 53] width 21 height 20
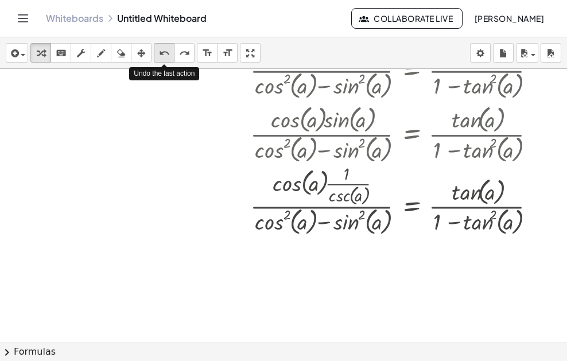
click at [173, 55] on button "undo undo" at bounding box center [164, 53] width 21 height 20
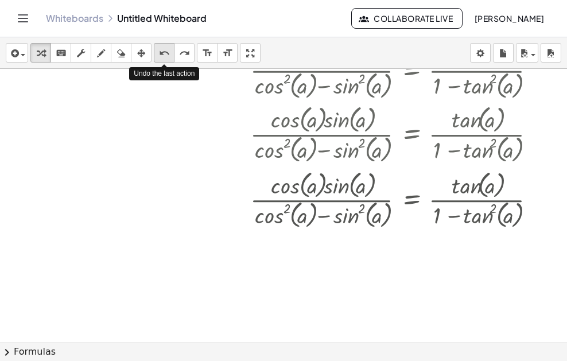
click at [173, 55] on button "undo undo" at bounding box center [164, 53] width 21 height 20
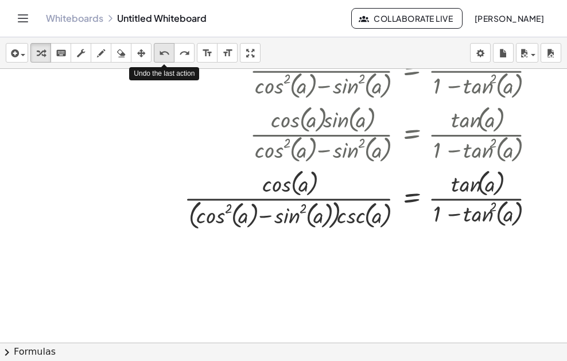
click at [173, 55] on button "undo undo" at bounding box center [164, 53] width 21 height 20
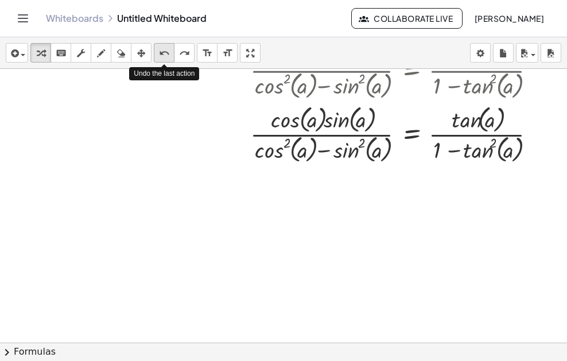
click at [173, 56] on button "undo undo" at bounding box center [164, 53] width 21 height 20
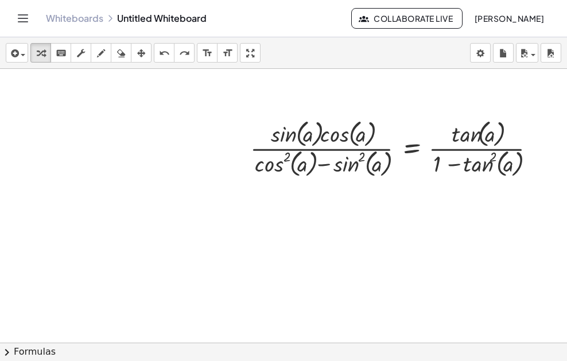
scroll to position [227, 0]
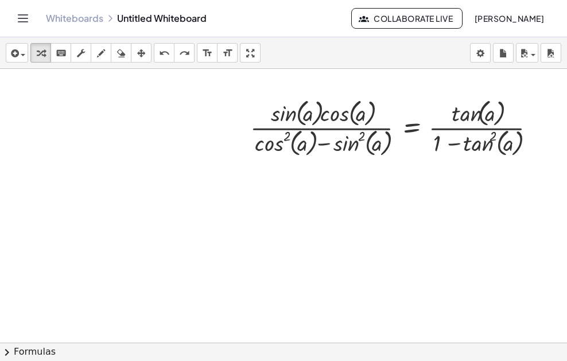
click at [247, 356] on button "chevron_right Formulas" at bounding box center [283, 352] width 567 height 18
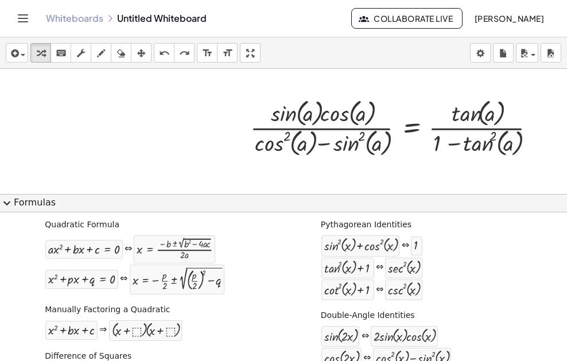
scroll to position [0, 0]
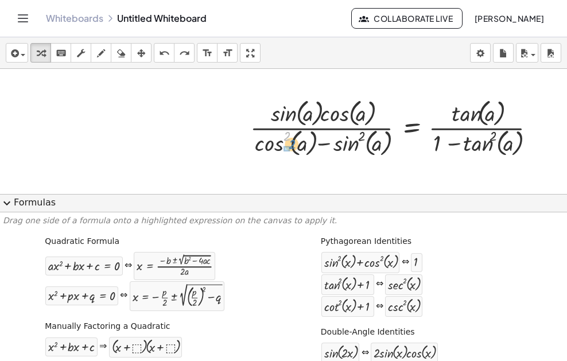
drag, startPoint x: 286, startPoint y: 147, endPoint x: 460, endPoint y: 160, distance: 174.9
click at [283, 154] on div at bounding box center [397, 127] width 306 height 64
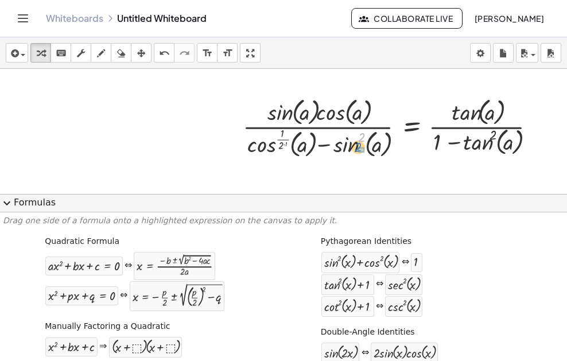
drag, startPoint x: 362, startPoint y: 137, endPoint x: 359, endPoint y: 147, distance: 10.3
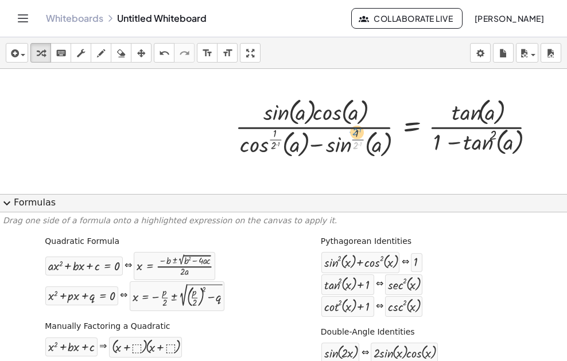
drag, startPoint x: 357, startPoint y: 145, endPoint x: 360, endPoint y: 131, distance: 14.2
click at [357, 131] on div at bounding box center [390, 127] width 321 height 67
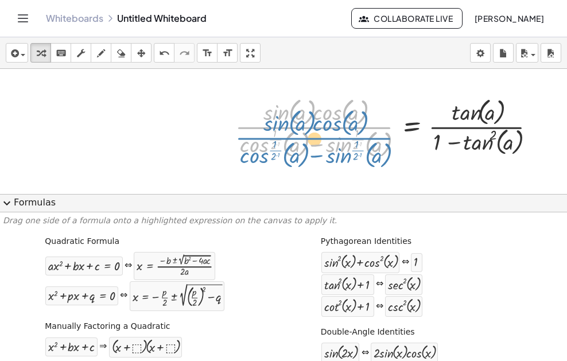
click at [355, 135] on div at bounding box center [390, 127] width 321 height 67
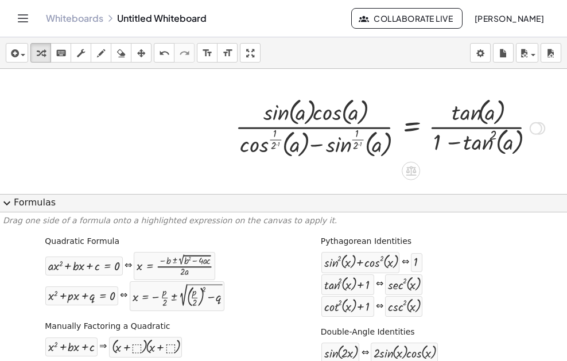
click at [361, 138] on div at bounding box center [390, 127] width 321 height 67
click at [361, 139] on div at bounding box center [390, 127] width 321 height 67
click at [356, 142] on div at bounding box center [390, 127] width 321 height 67
drag, startPoint x: 164, startPoint y: 45, endPoint x: 165, endPoint y: 51, distance: 5.9
click at [164, 49] on button "undo undo" at bounding box center [164, 53] width 21 height 20
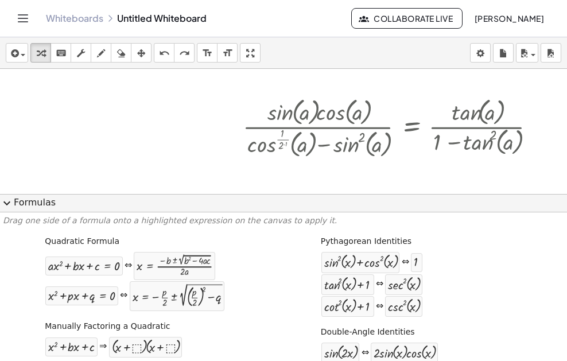
click at [165, 52] on icon "undo" at bounding box center [164, 53] width 11 height 14
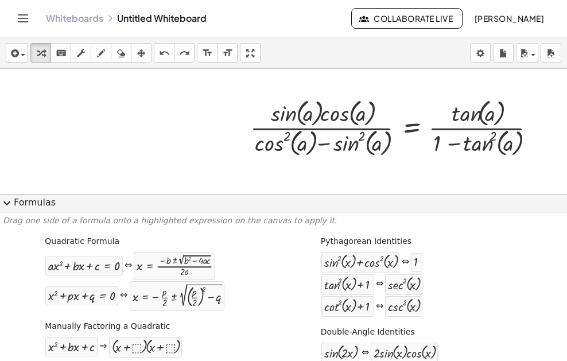
click at [215, 133] on div at bounding box center [394, 115] width 788 height 547
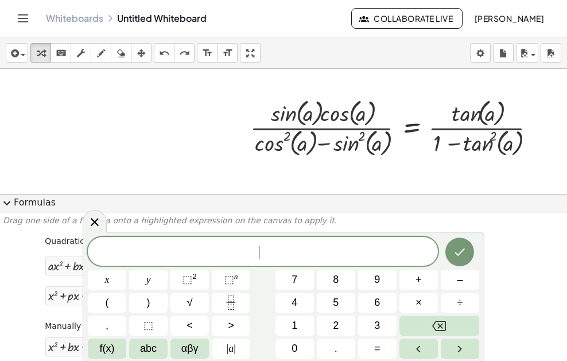
scroll to position [227, 2]
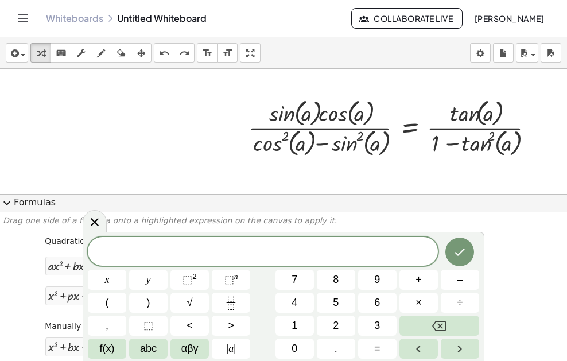
click at [360, 199] on button "expand_more Formulas" at bounding box center [283, 203] width 567 height 18
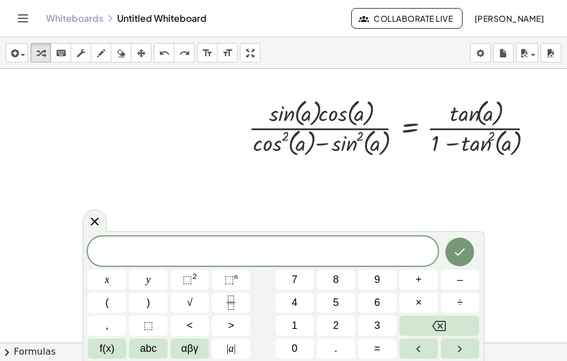
click at [258, 185] on div at bounding box center [392, 115] width 788 height 547
